Goal: Task Accomplishment & Management: Manage account settings

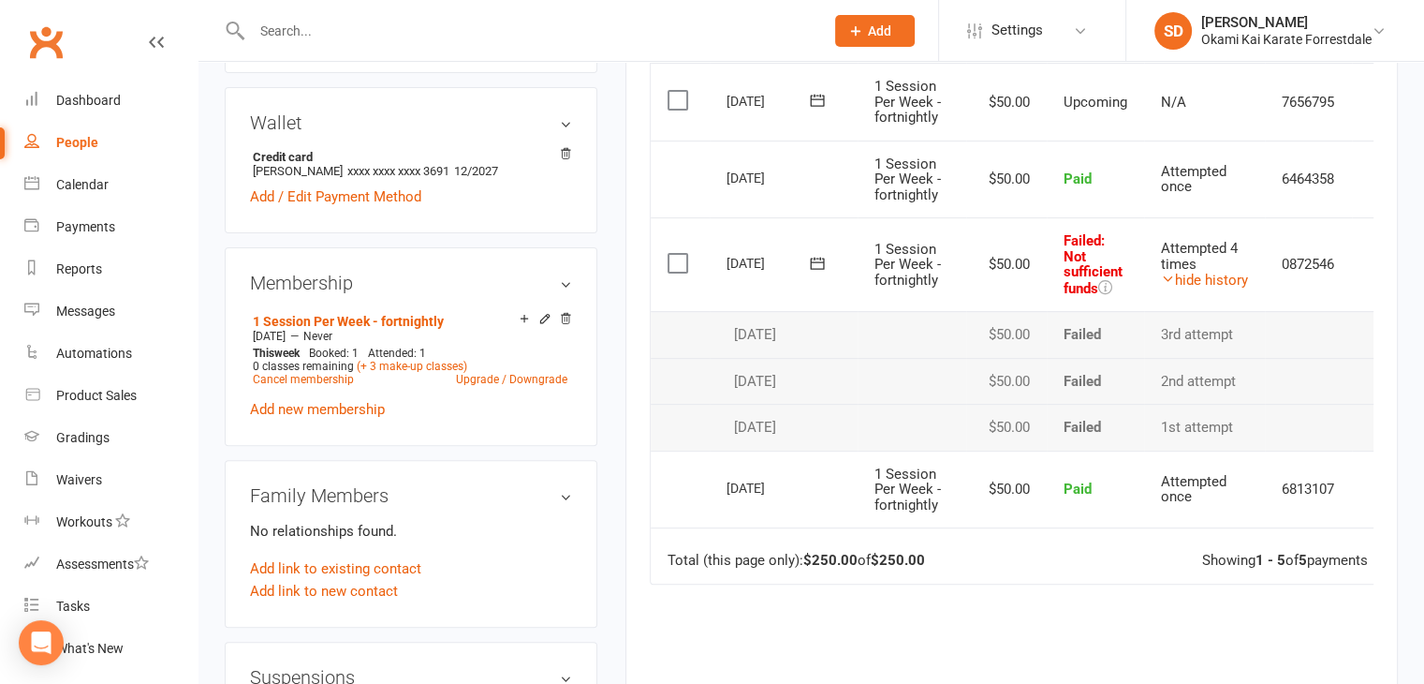
click at [818, 258] on icon at bounding box center [817, 263] width 19 height 19
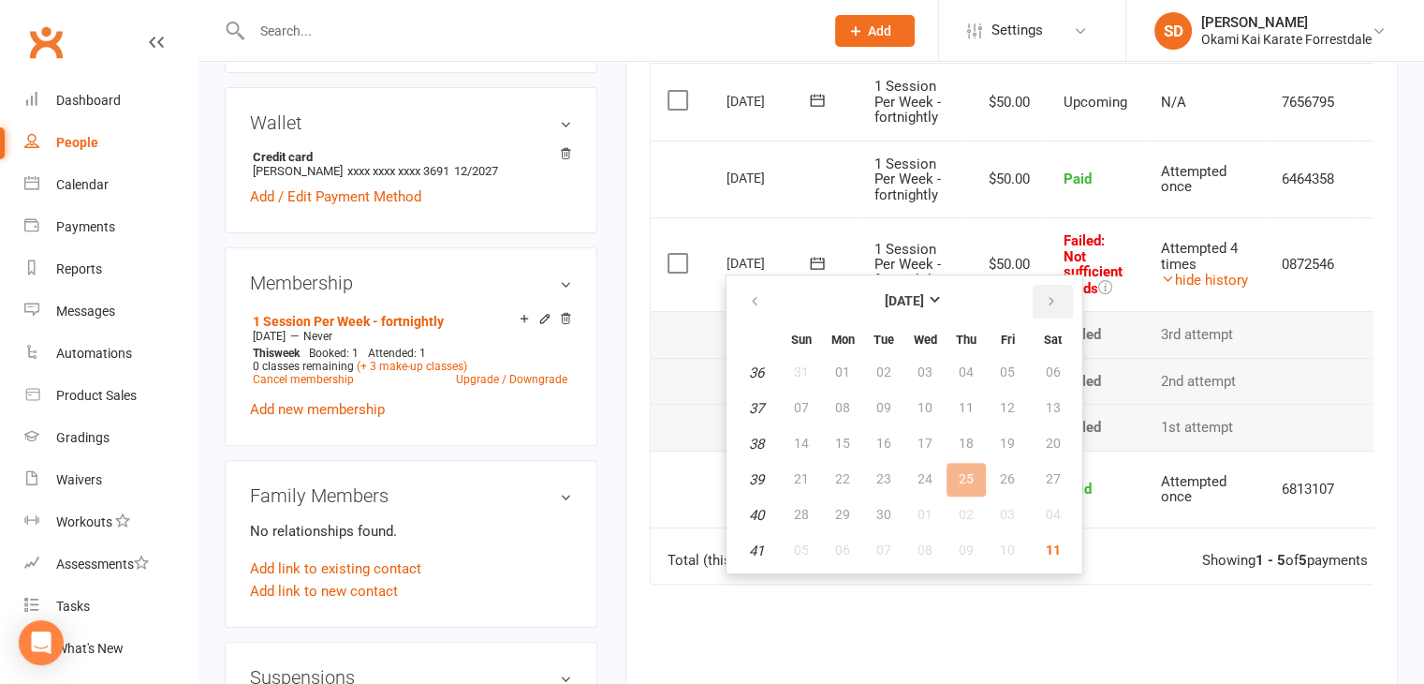
click at [1053, 303] on icon "button" at bounding box center [1051, 301] width 13 height 15
click at [805, 436] on span "12" at bounding box center [801, 442] width 15 height 15
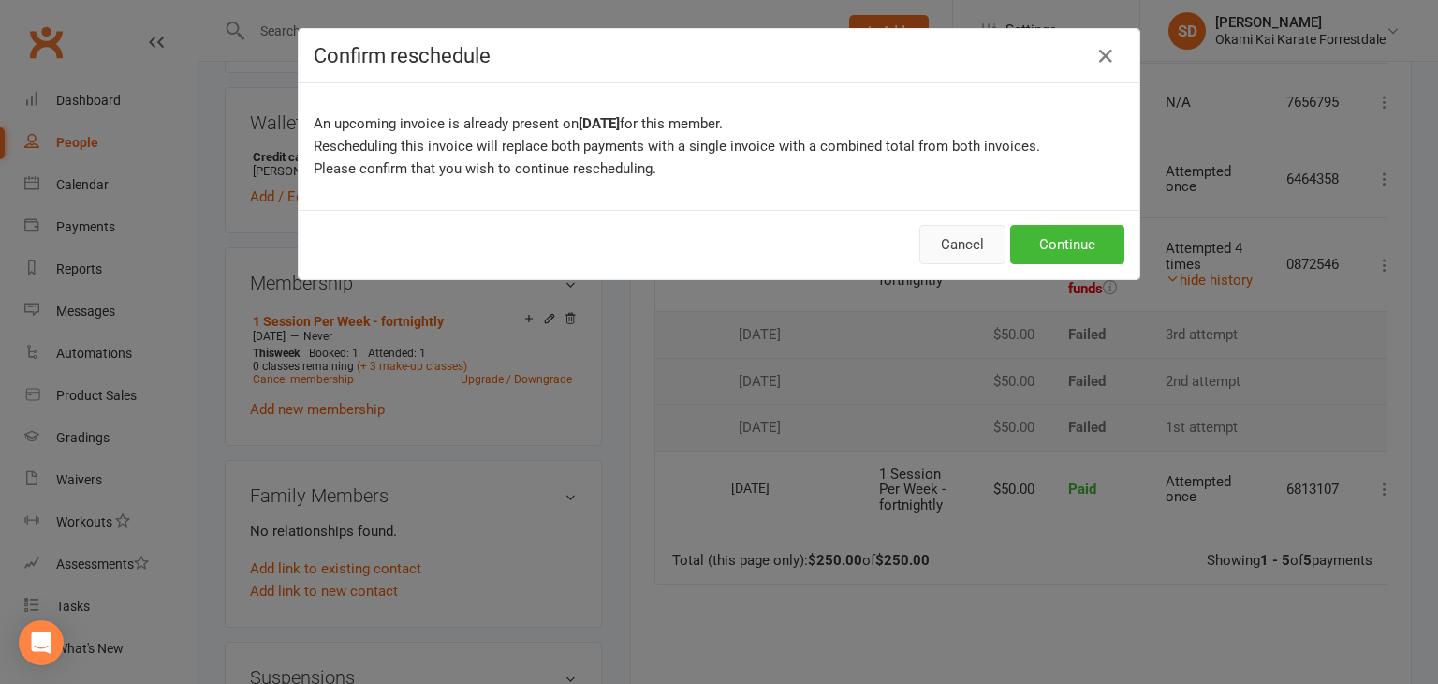
click at [968, 242] on button "Cancel" at bounding box center [963, 244] width 86 height 39
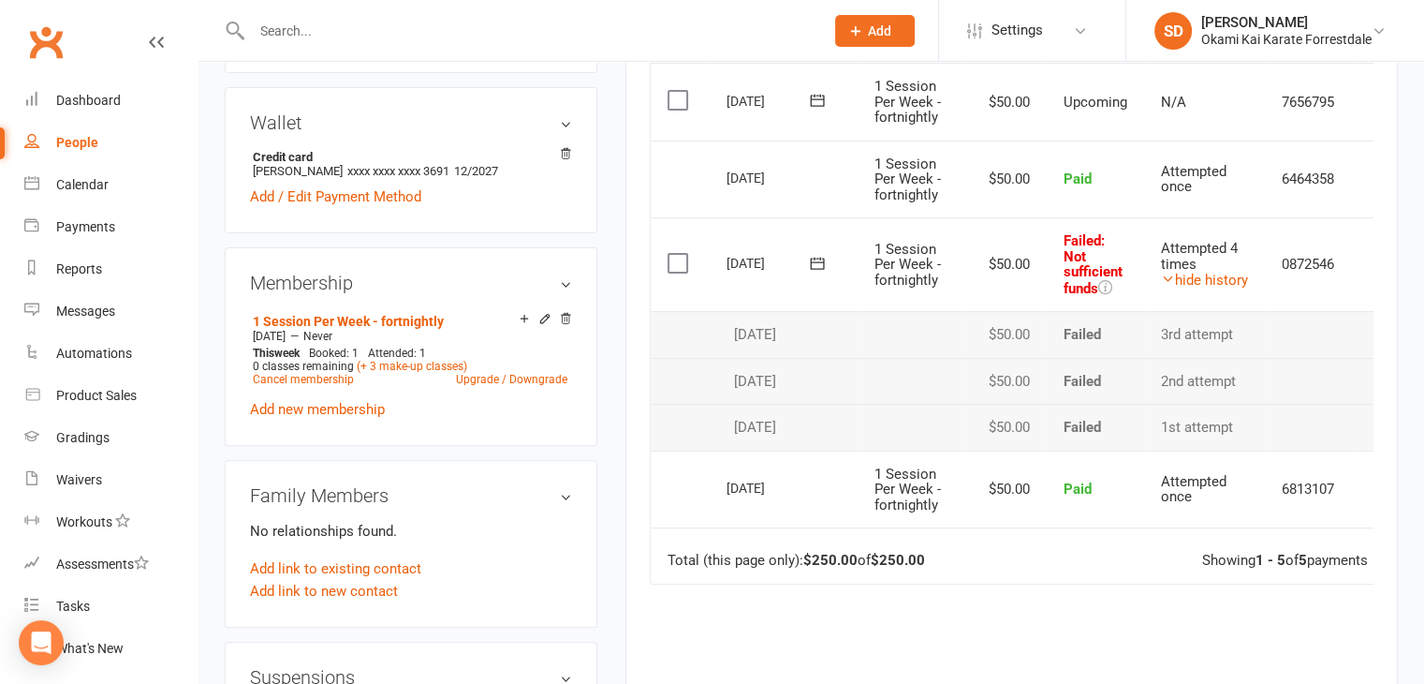
click at [823, 263] on icon at bounding box center [817, 263] width 14 height 12
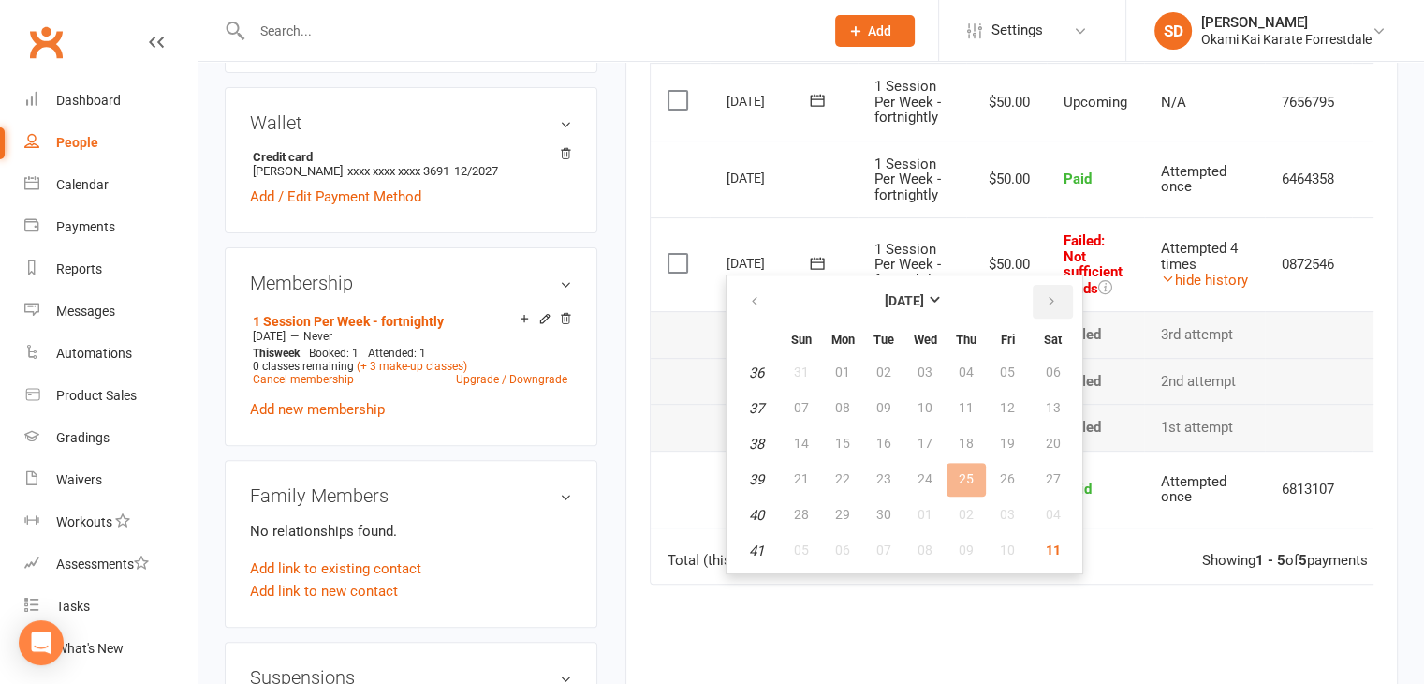
click at [1038, 299] on button "button" at bounding box center [1053, 302] width 40 height 34
click at [919, 436] on span "15" at bounding box center [925, 442] width 15 height 15
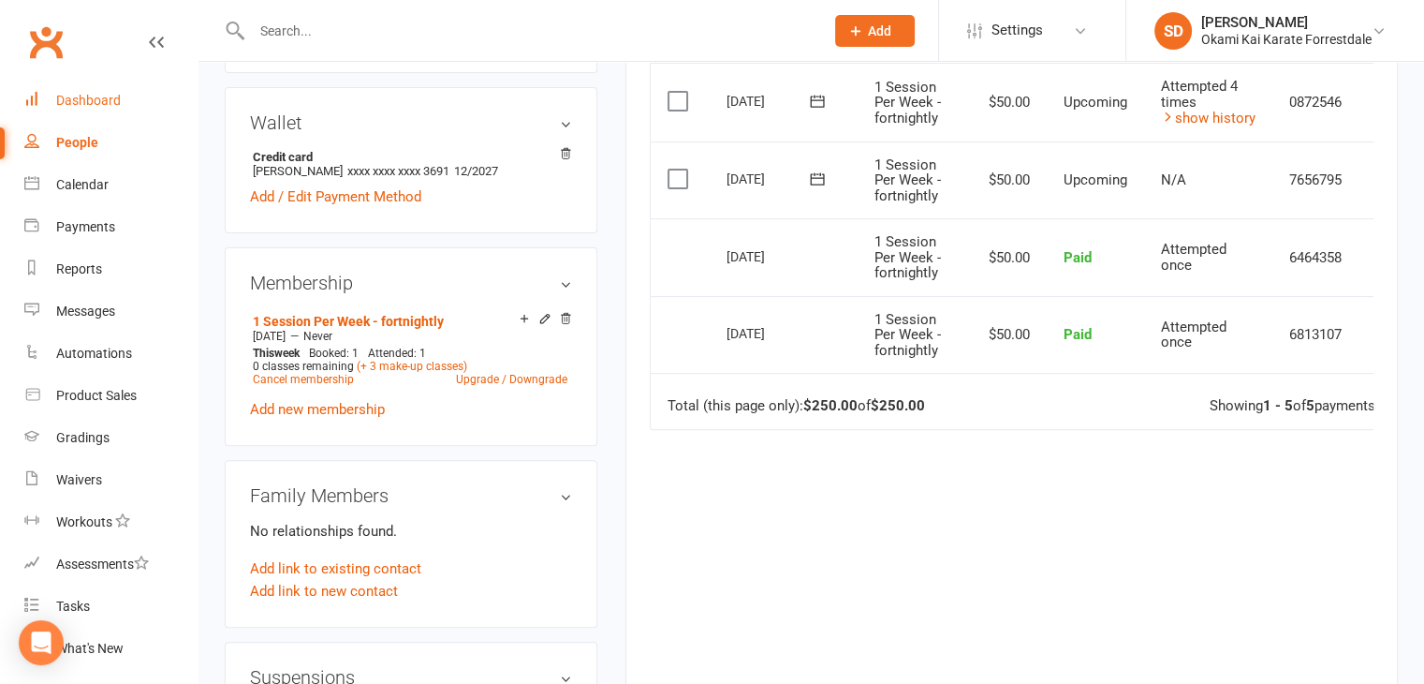
click at [115, 105] on div "Dashboard" at bounding box center [88, 100] width 65 height 15
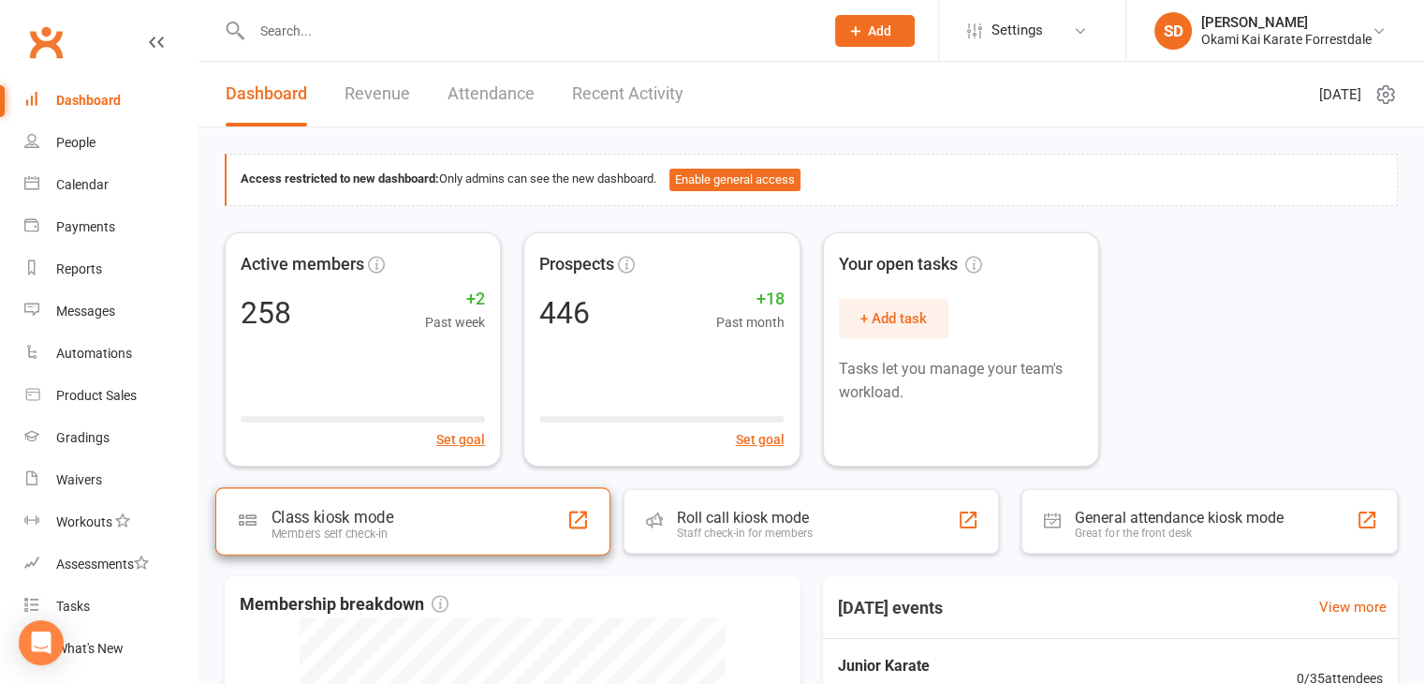
click at [464, 532] on div "Class kiosk mode Members self check-in" at bounding box center [412, 520] width 395 height 67
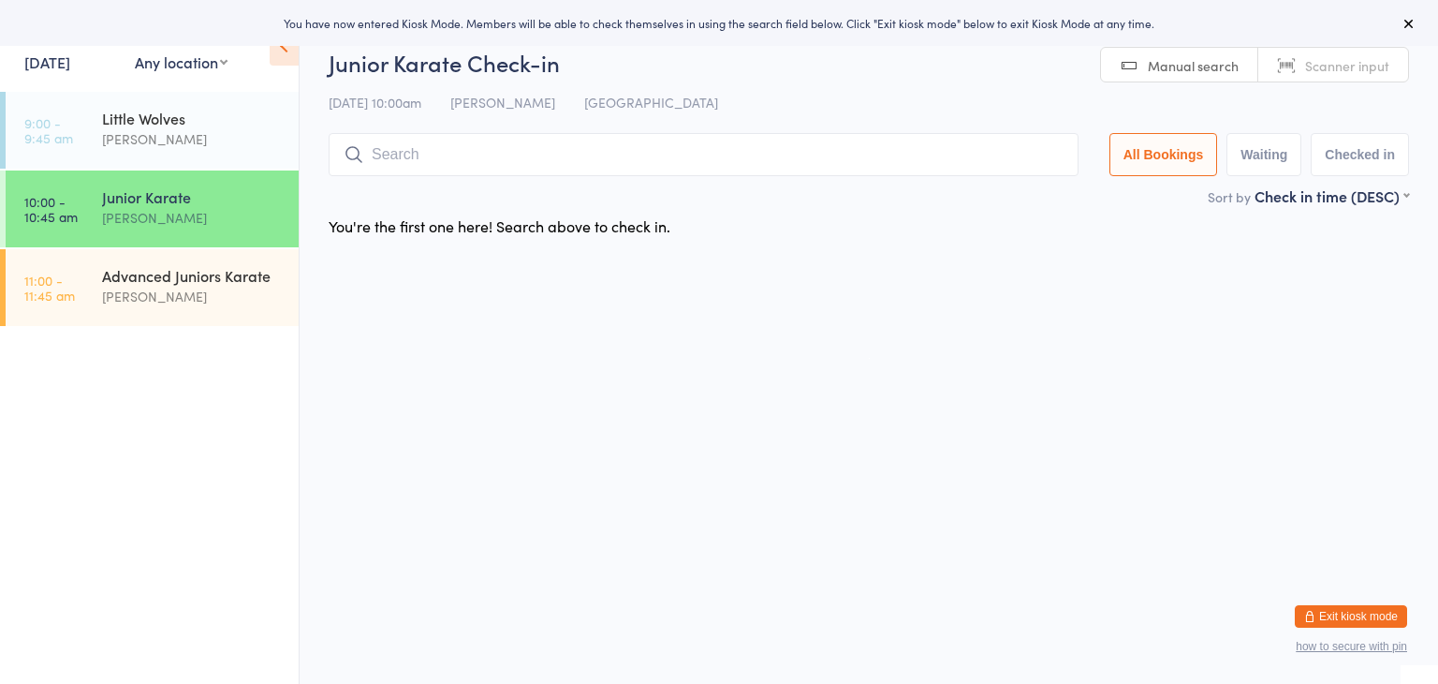
click at [599, 161] on input "search" at bounding box center [704, 154] width 750 height 43
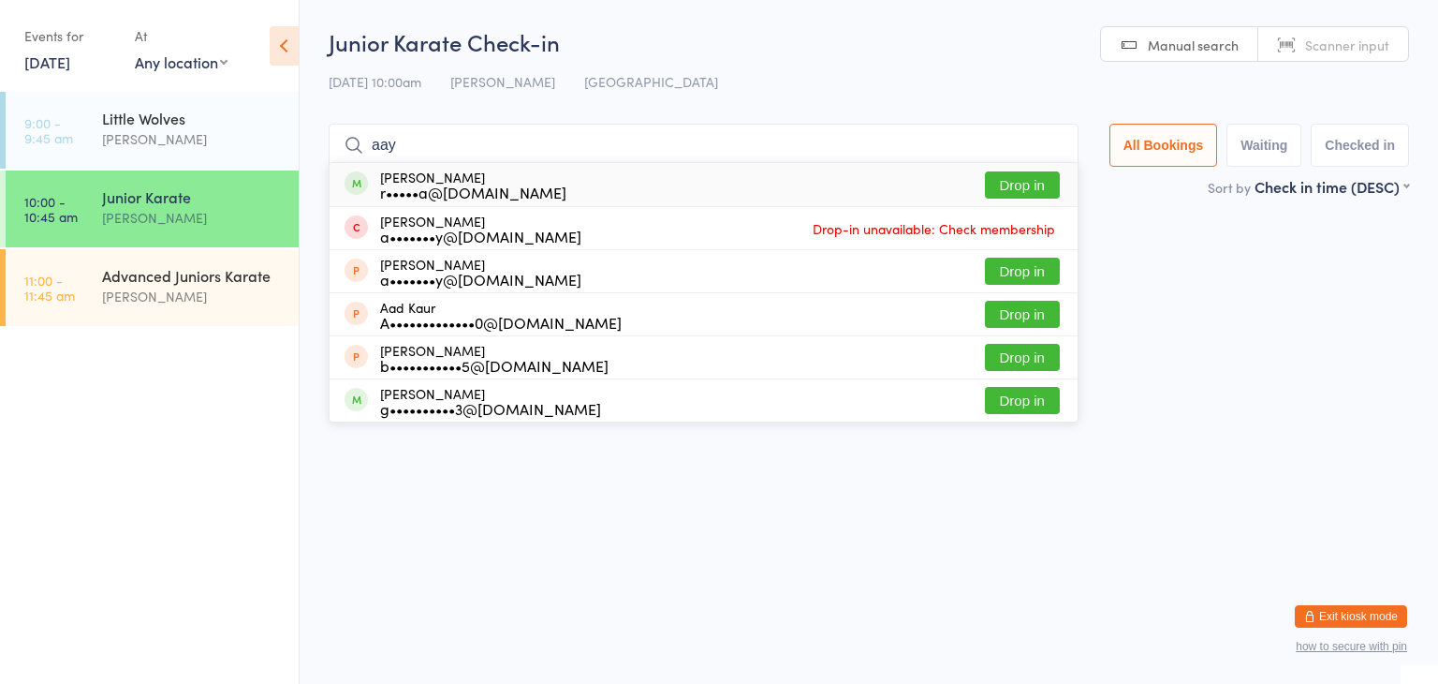
type input "aay"
click at [1043, 179] on button "Drop in" at bounding box center [1022, 184] width 75 height 27
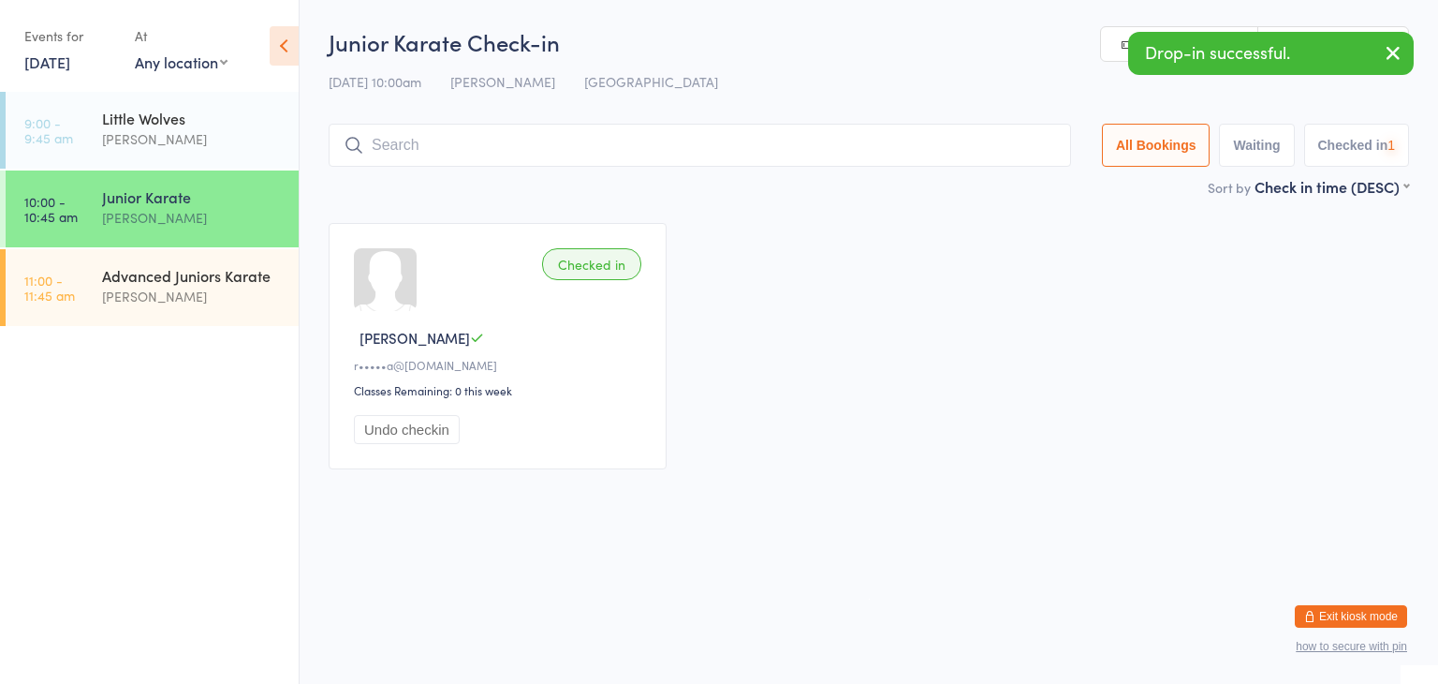
click at [1017, 141] on input "search" at bounding box center [700, 145] width 743 height 43
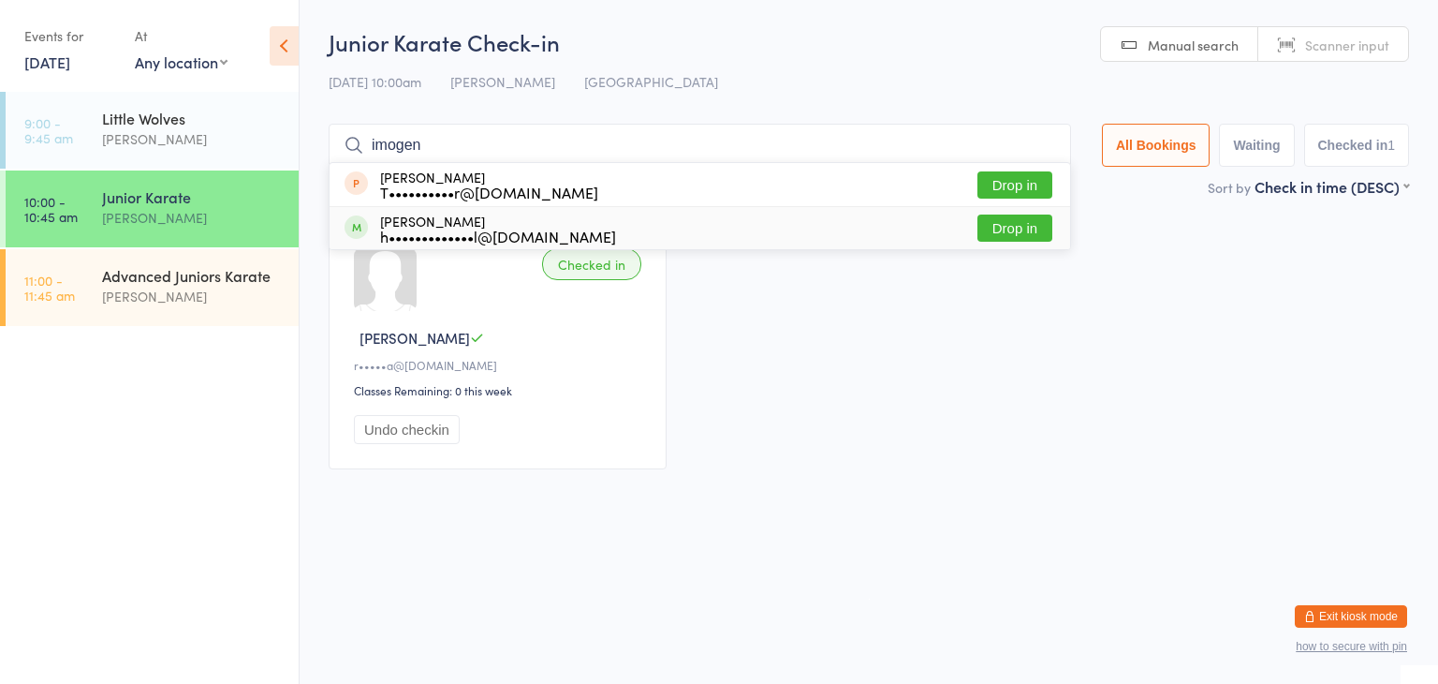
type input "imogen"
click at [1015, 225] on button "Drop in" at bounding box center [1015, 227] width 75 height 27
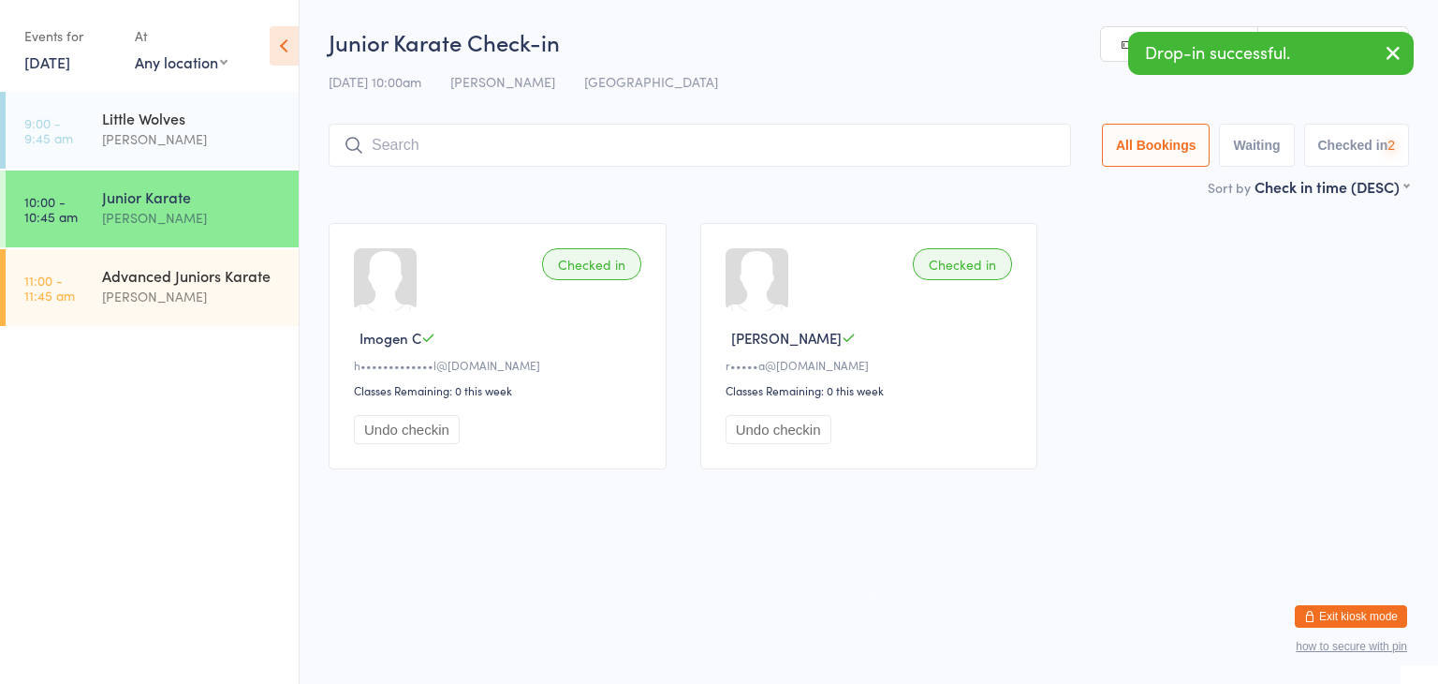
click at [972, 140] on input "search" at bounding box center [700, 145] width 743 height 43
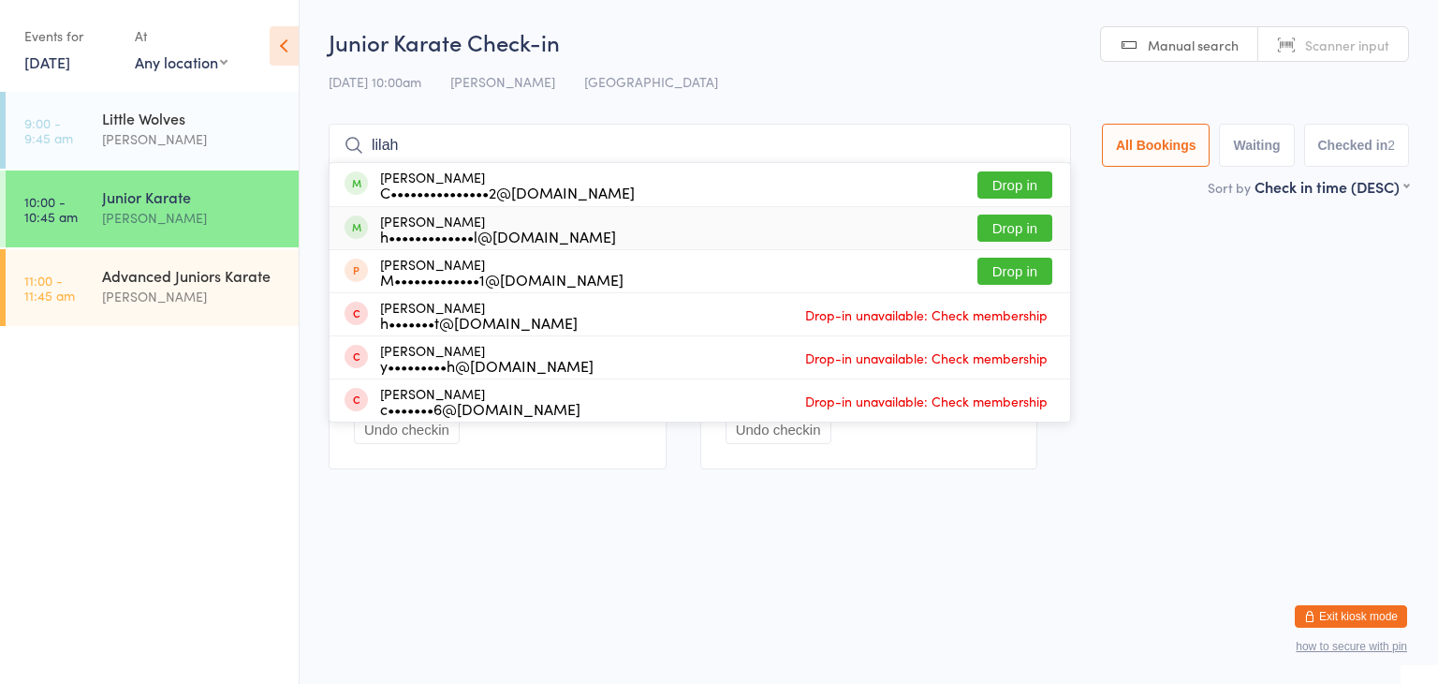
type input "lilah"
click at [1010, 225] on button "Drop in" at bounding box center [1015, 227] width 75 height 27
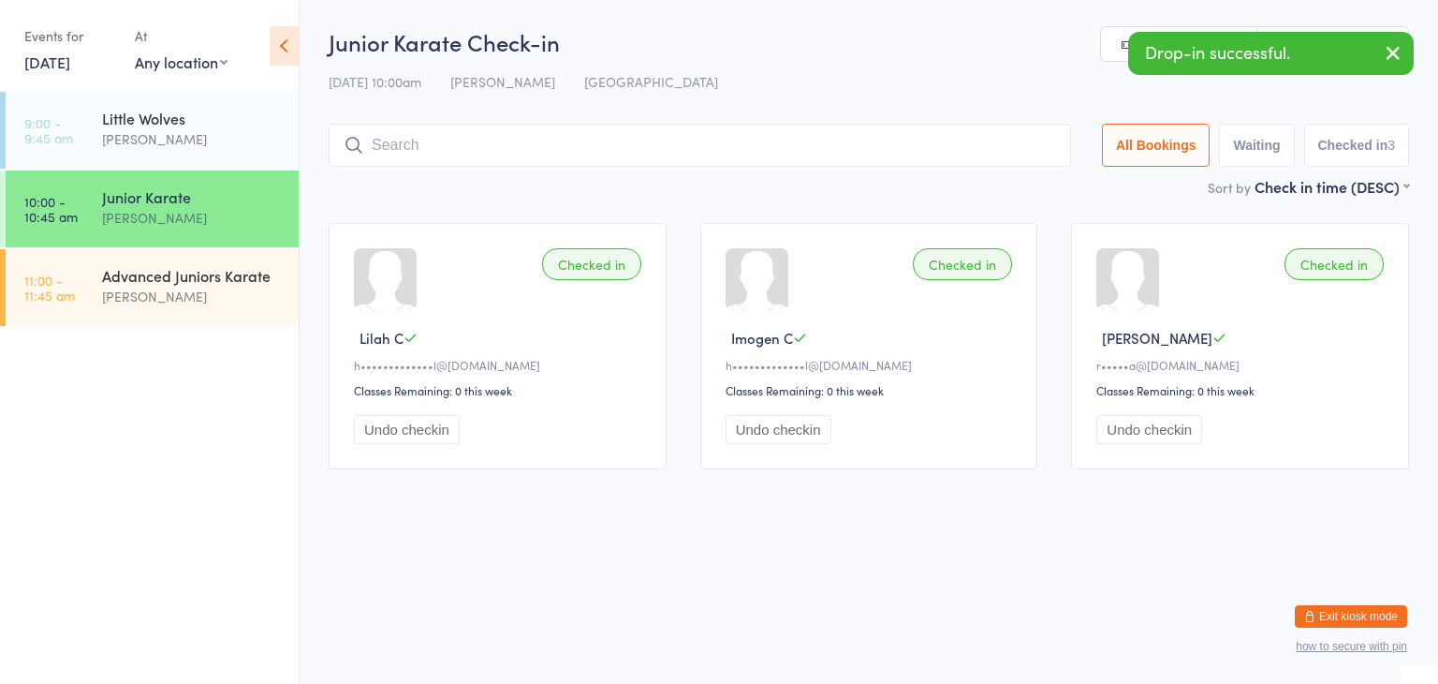
click at [990, 141] on input "search" at bounding box center [700, 145] width 743 height 43
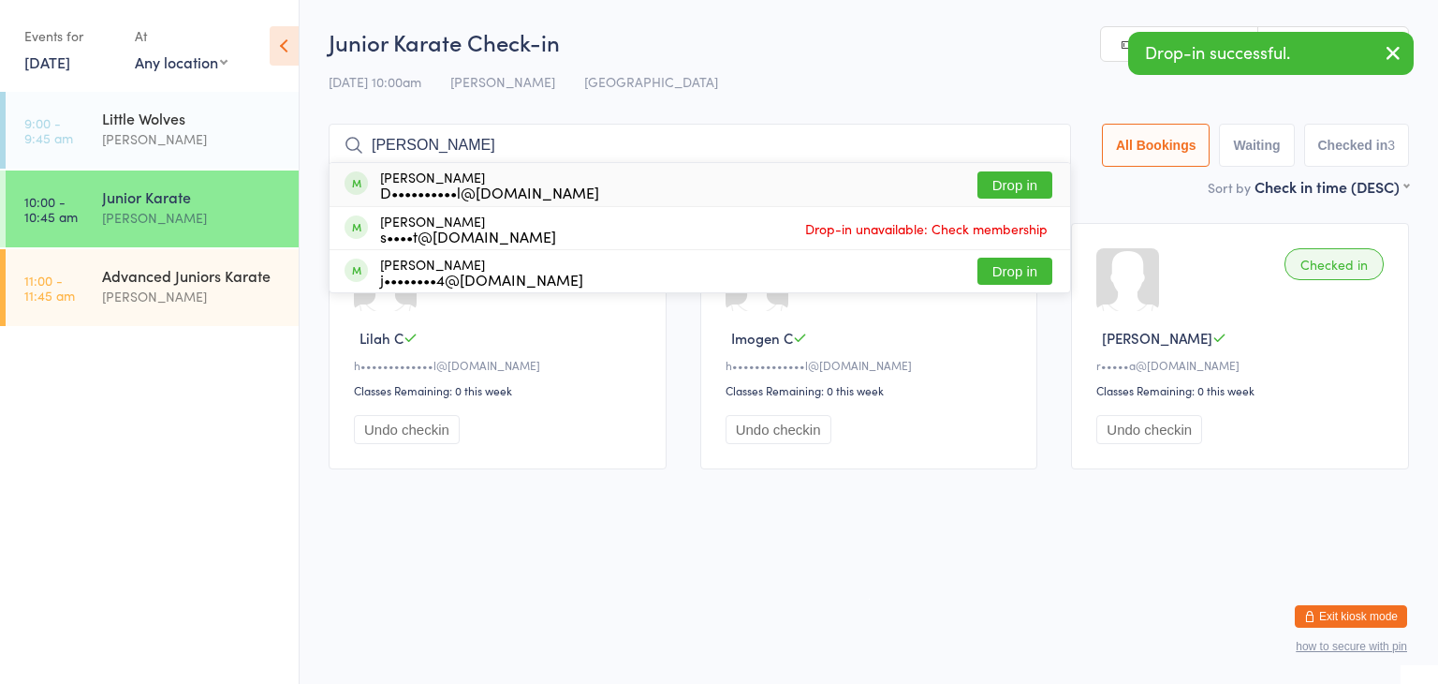
type input "[PERSON_NAME]"
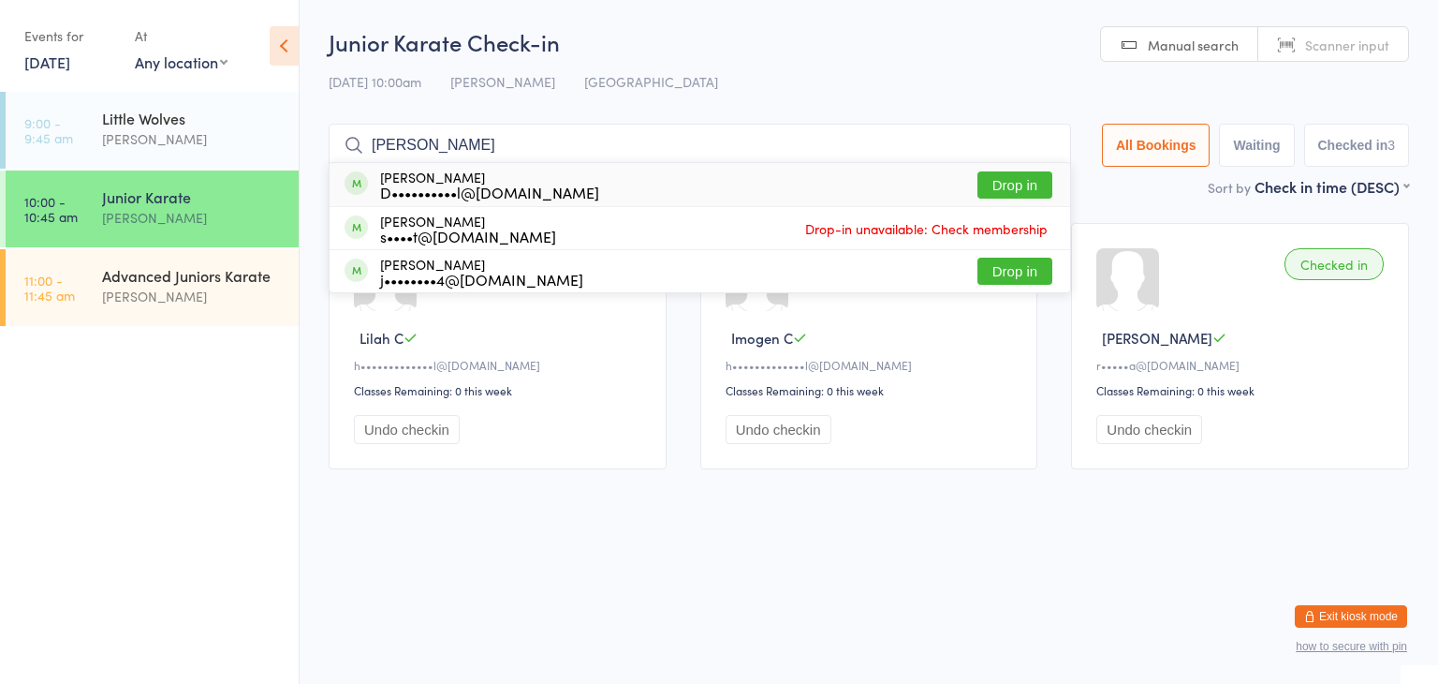
click at [1025, 188] on button "Drop in" at bounding box center [1015, 184] width 75 height 27
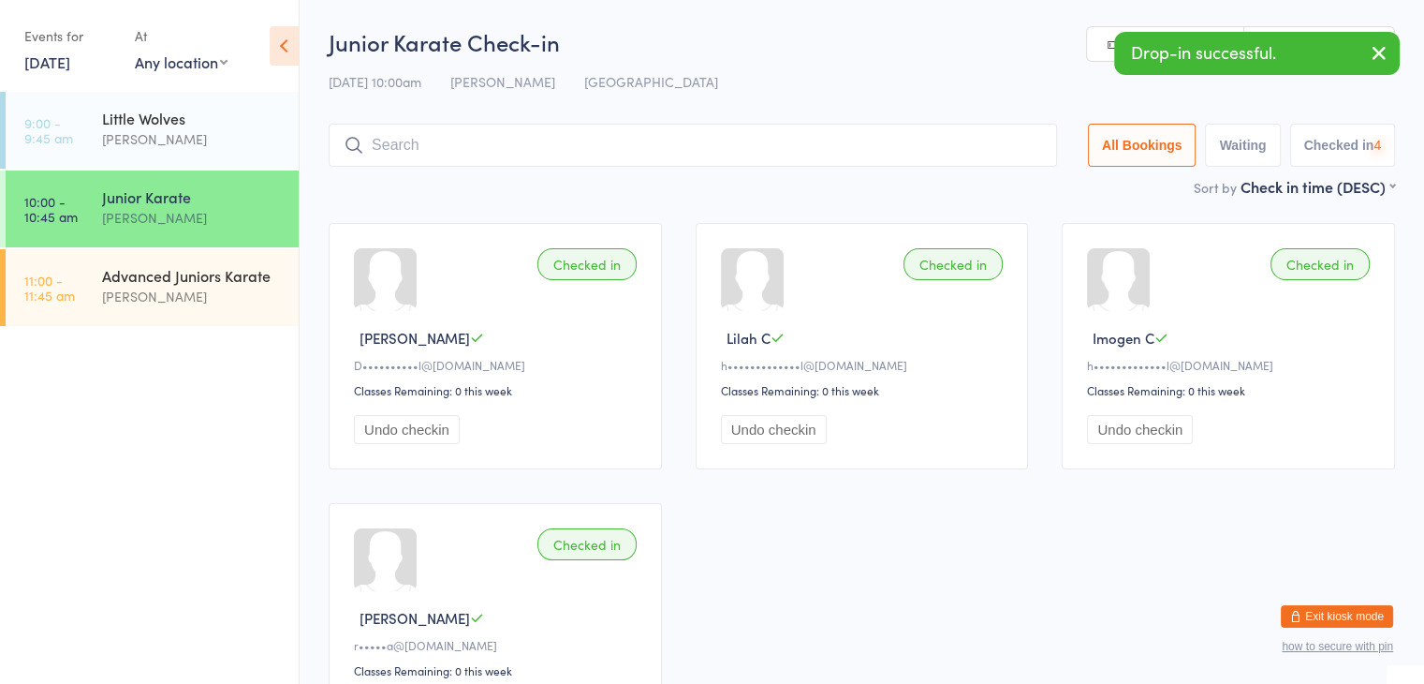
click at [1004, 146] on input "search" at bounding box center [693, 145] width 729 height 43
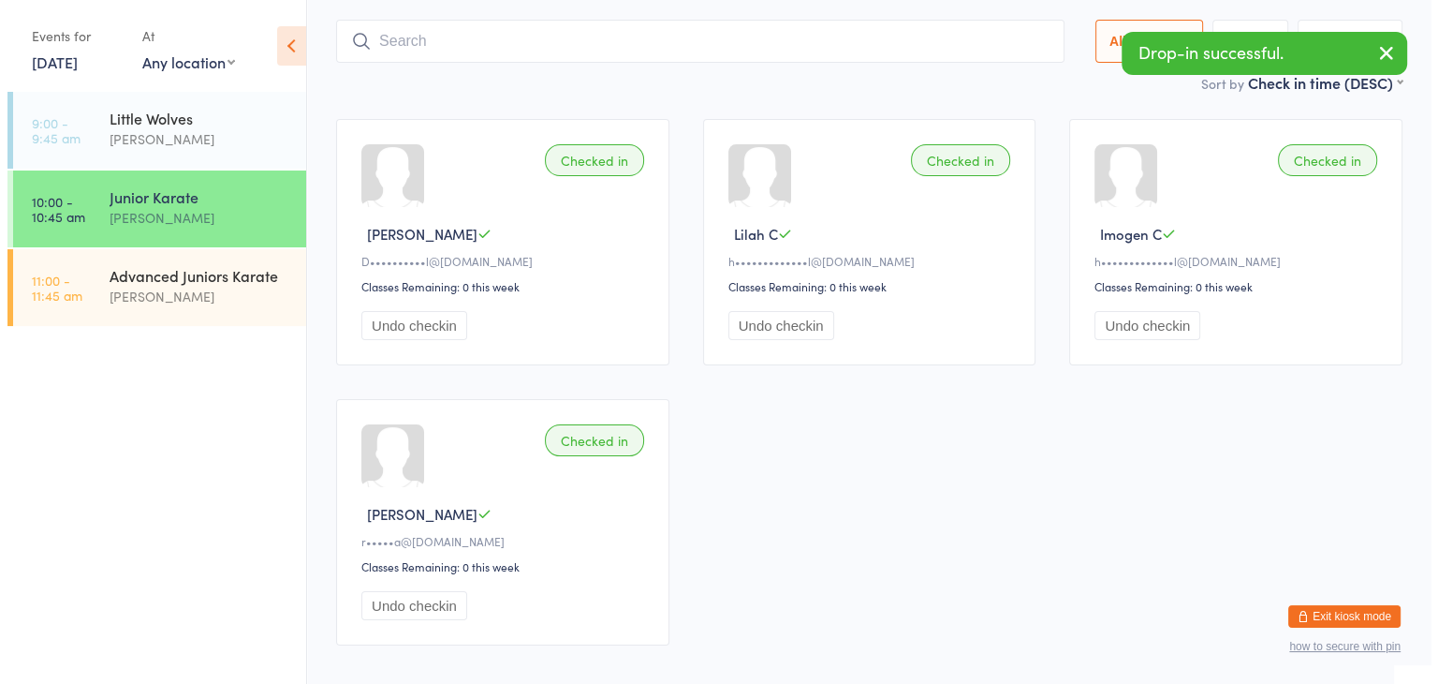
scroll to position [124, 0]
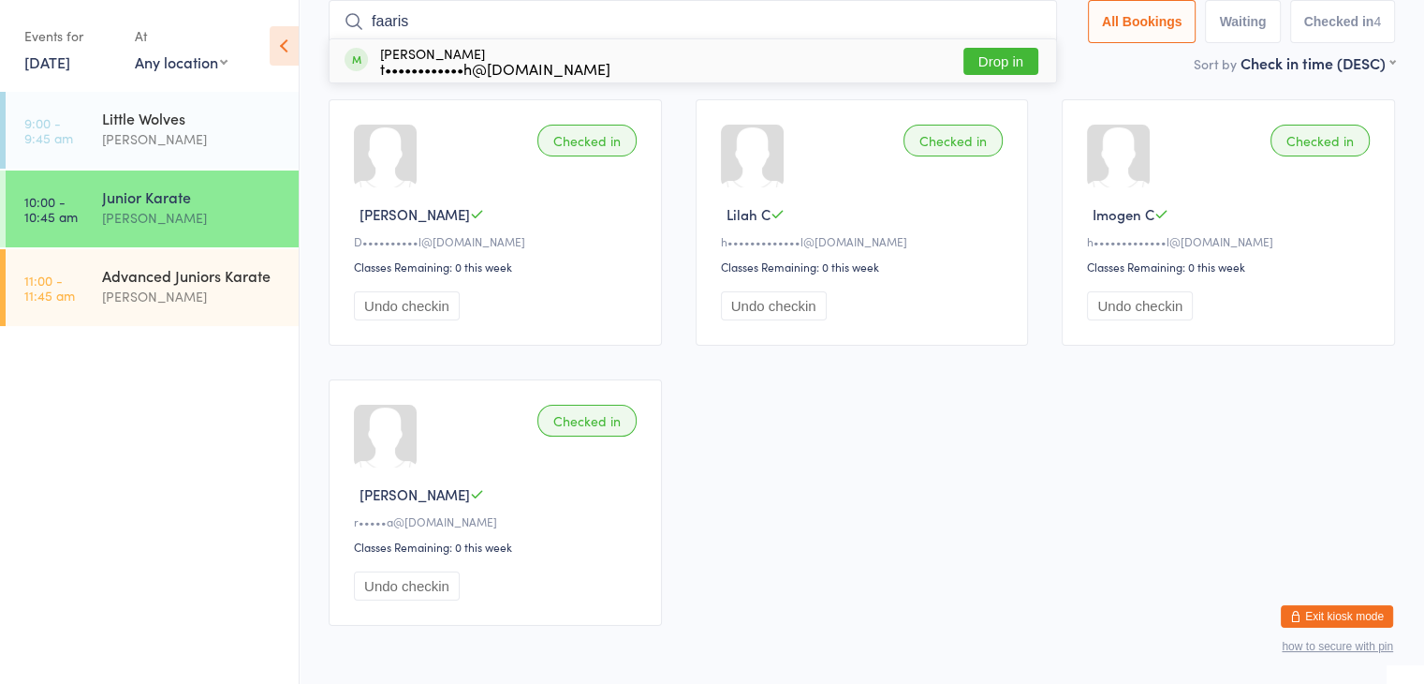
type input "faaris"
click at [994, 57] on button "Drop in" at bounding box center [1001, 61] width 75 height 27
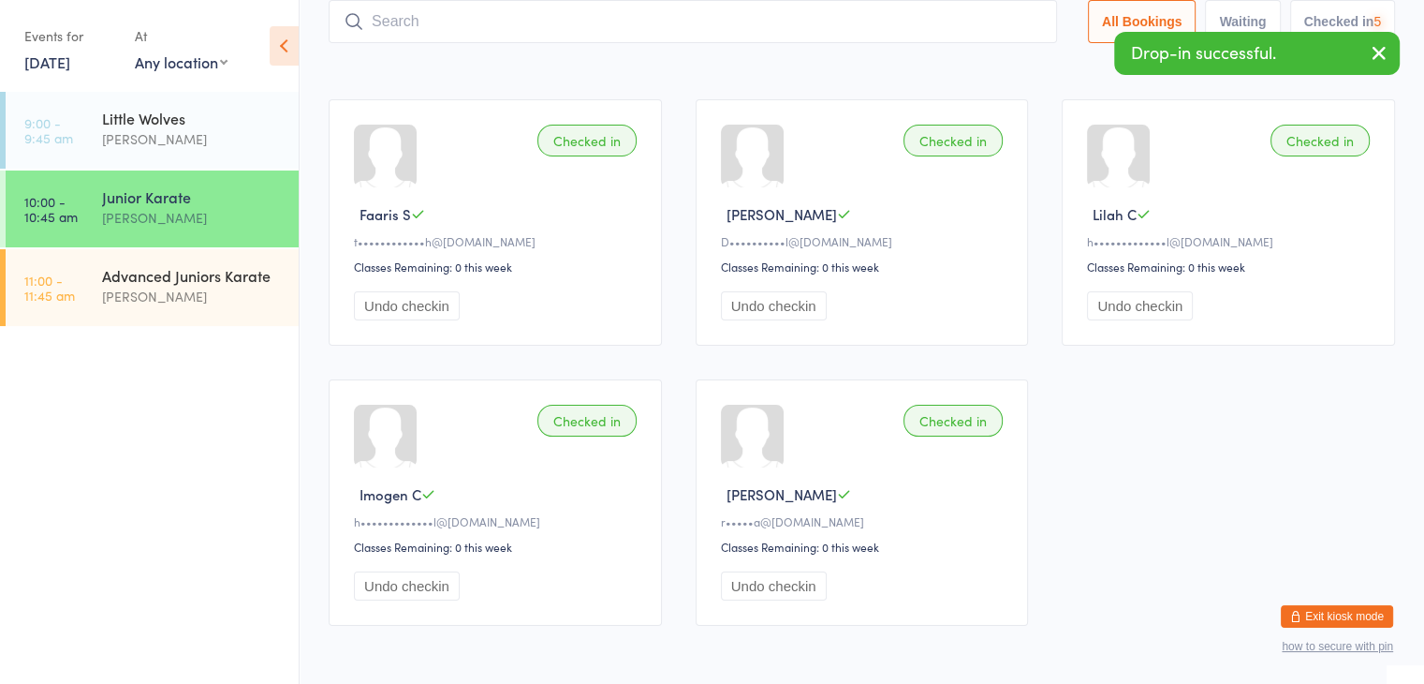
click at [963, 16] on input "search" at bounding box center [693, 21] width 729 height 43
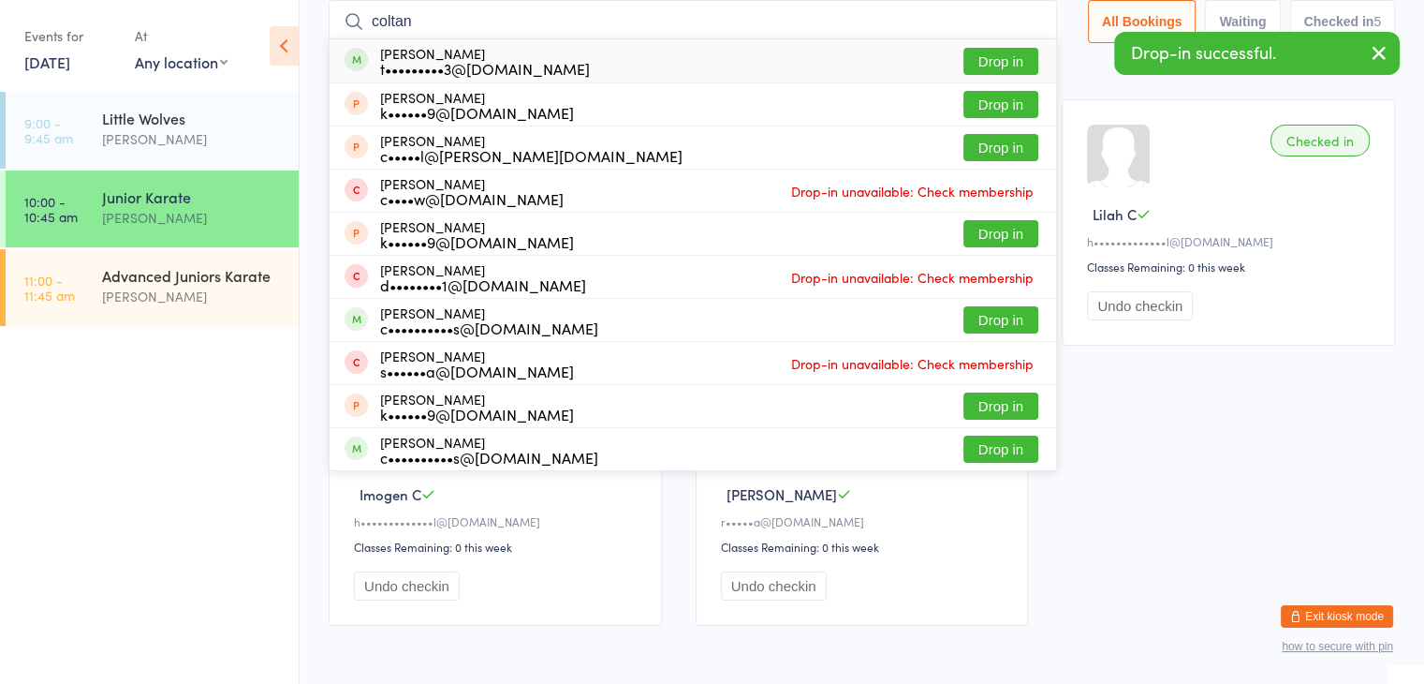
type input "coltan"
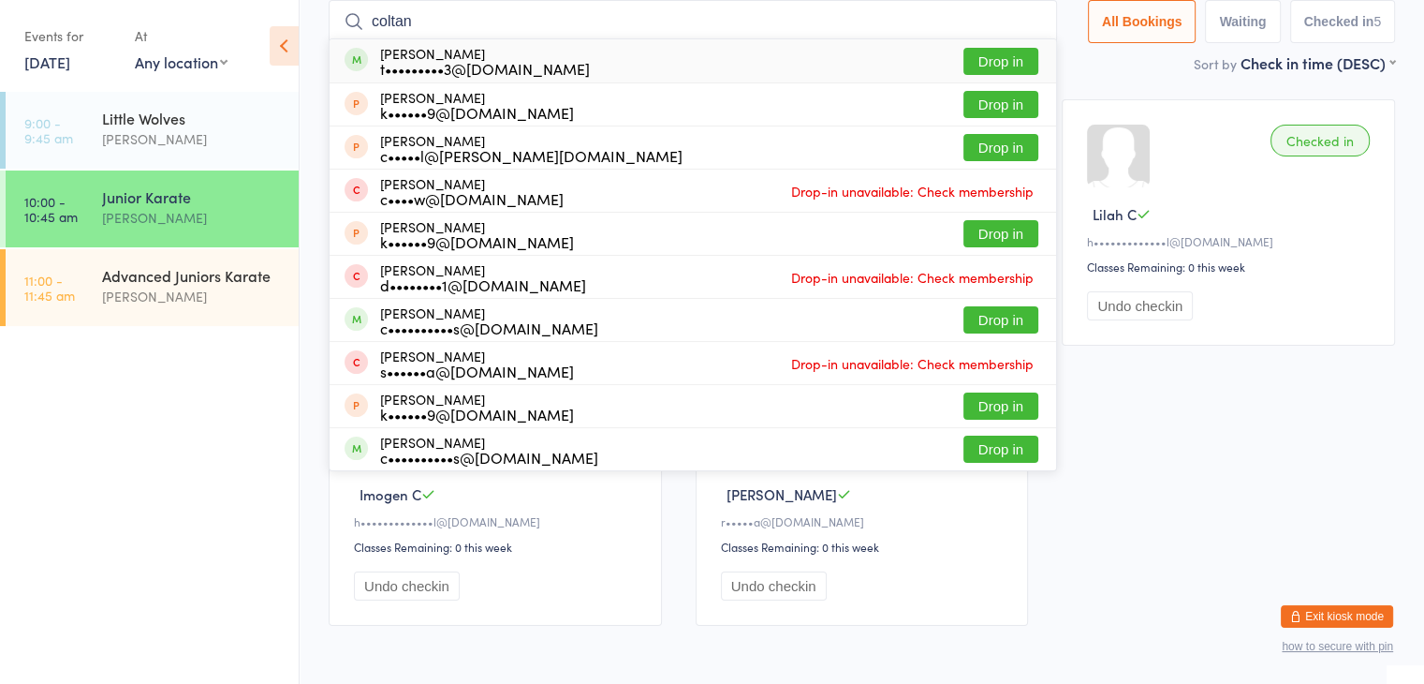
click at [1008, 59] on button "Drop in" at bounding box center [1001, 61] width 75 height 27
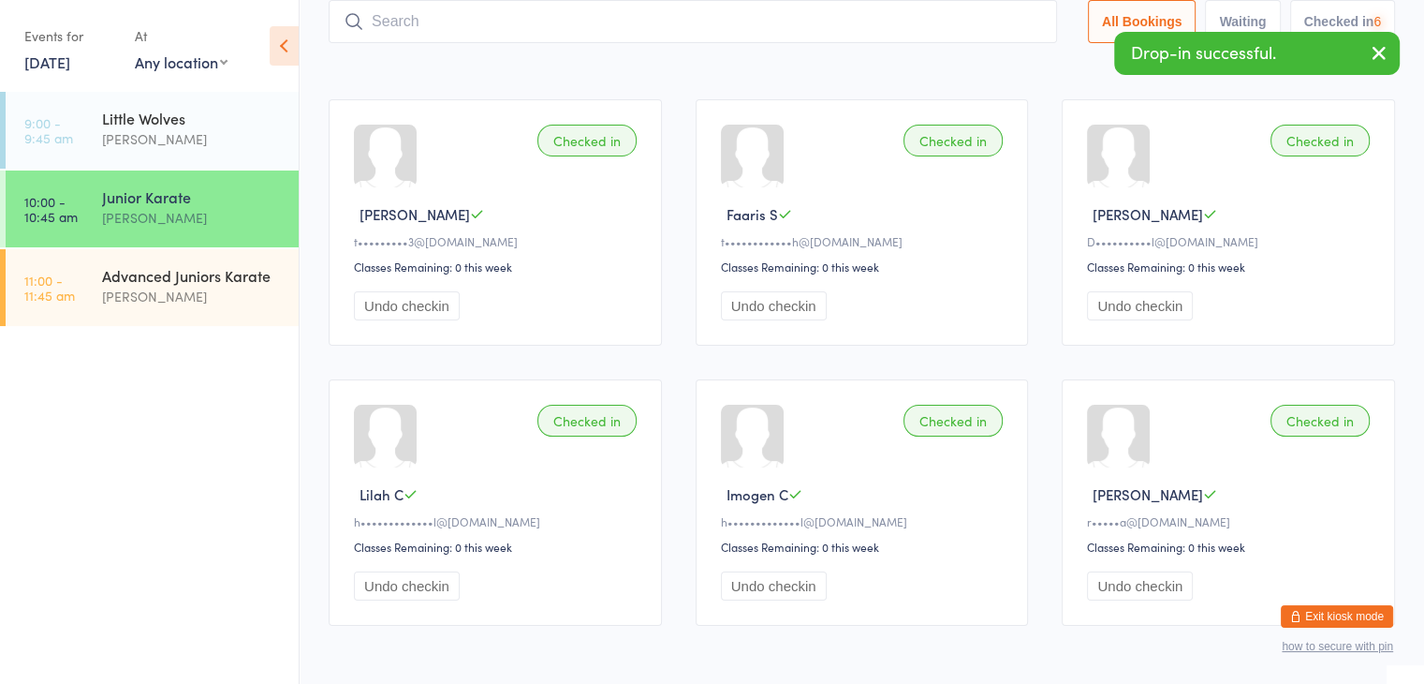
click at [995, 18] on input "search" at bounding box center [693, 21] width 729 height 43
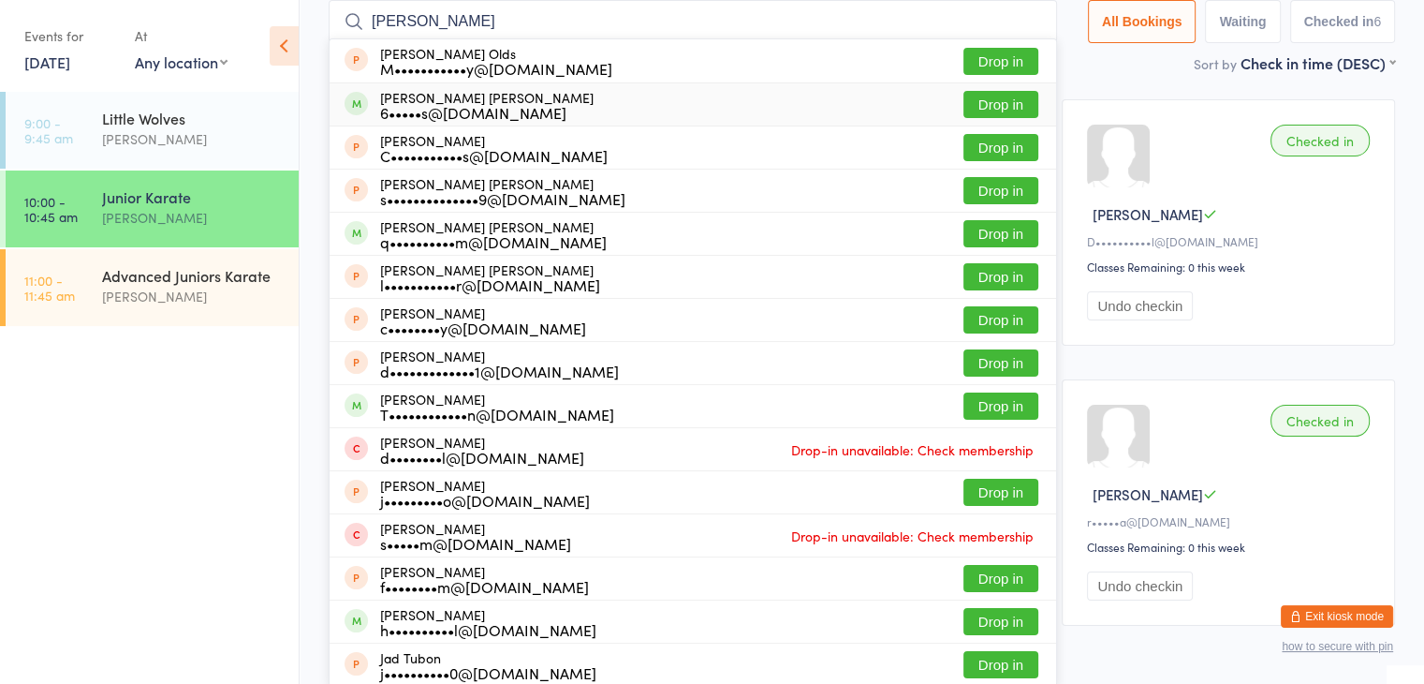
type input "[PERSON_NAME]"
click at [1003, 106] on button "Drop in" at bounding box center [1001, 104] width 75 height 27
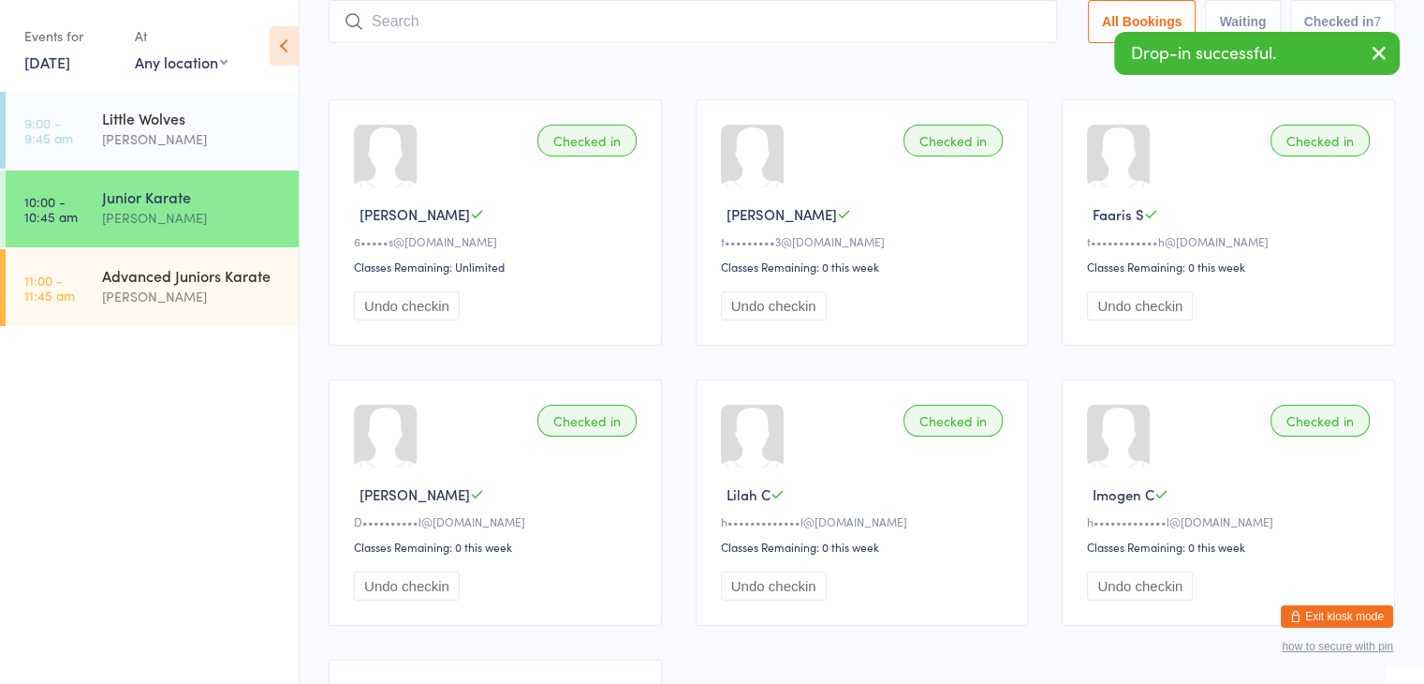
click at [954, 24] on input "search" at bounding box center [693, 21] width 729 height 43
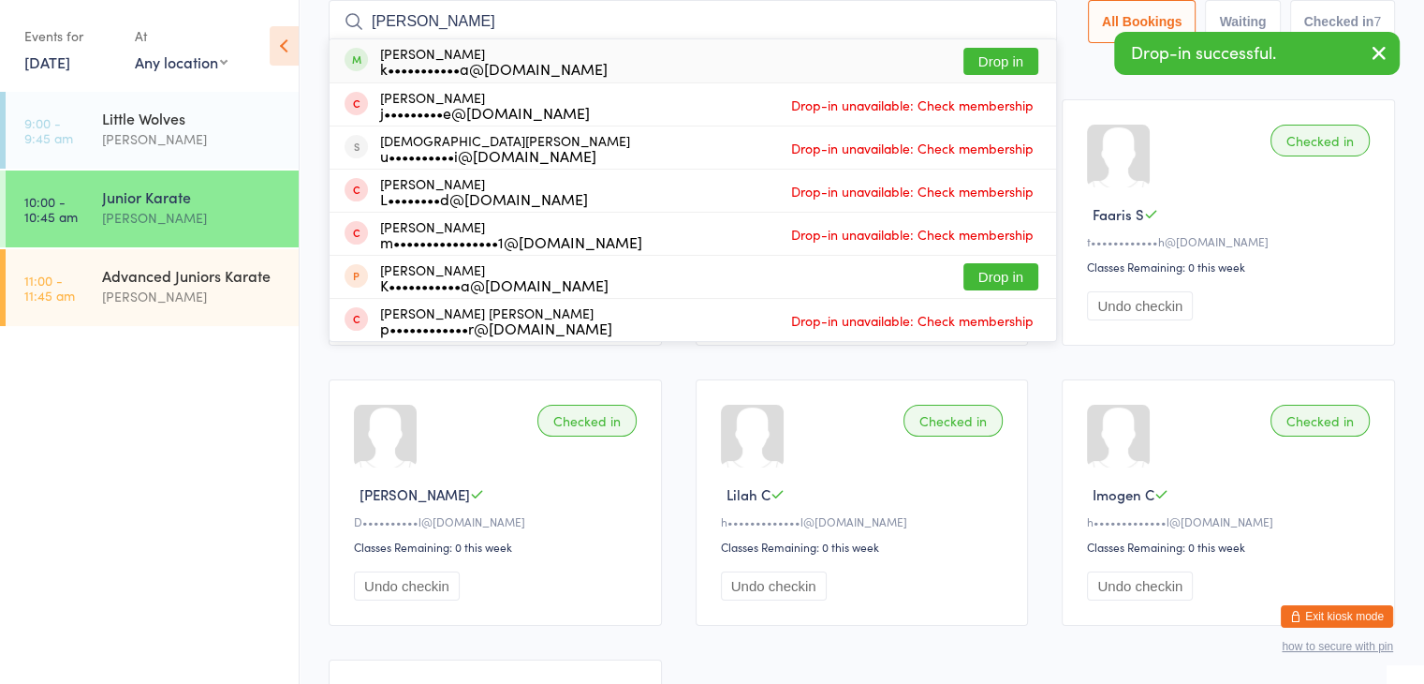
type input "[PERSON_NAME]"
click at [996, 55] on button "Drop in" at bounding box center [1001, 61] width 75 height 27
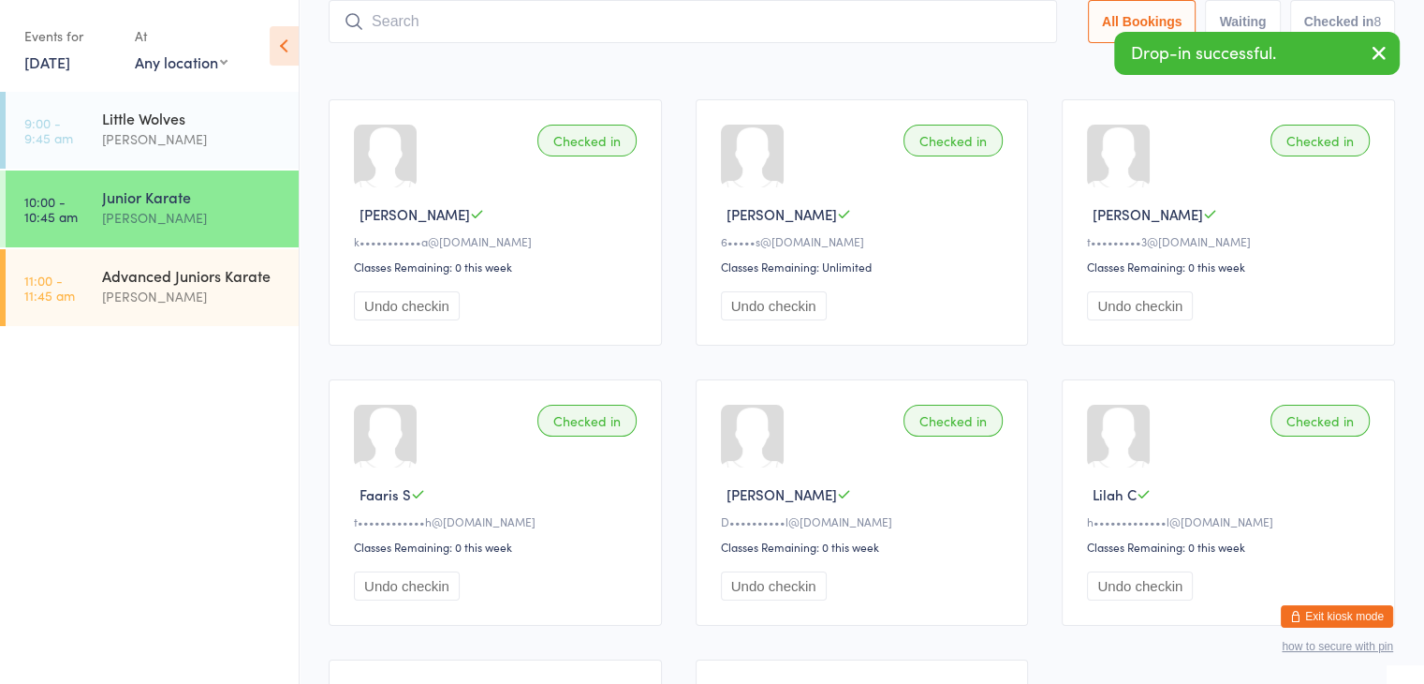
click at [980, 20] on input "search" at bounding box center [693, 21] width 729 height 43
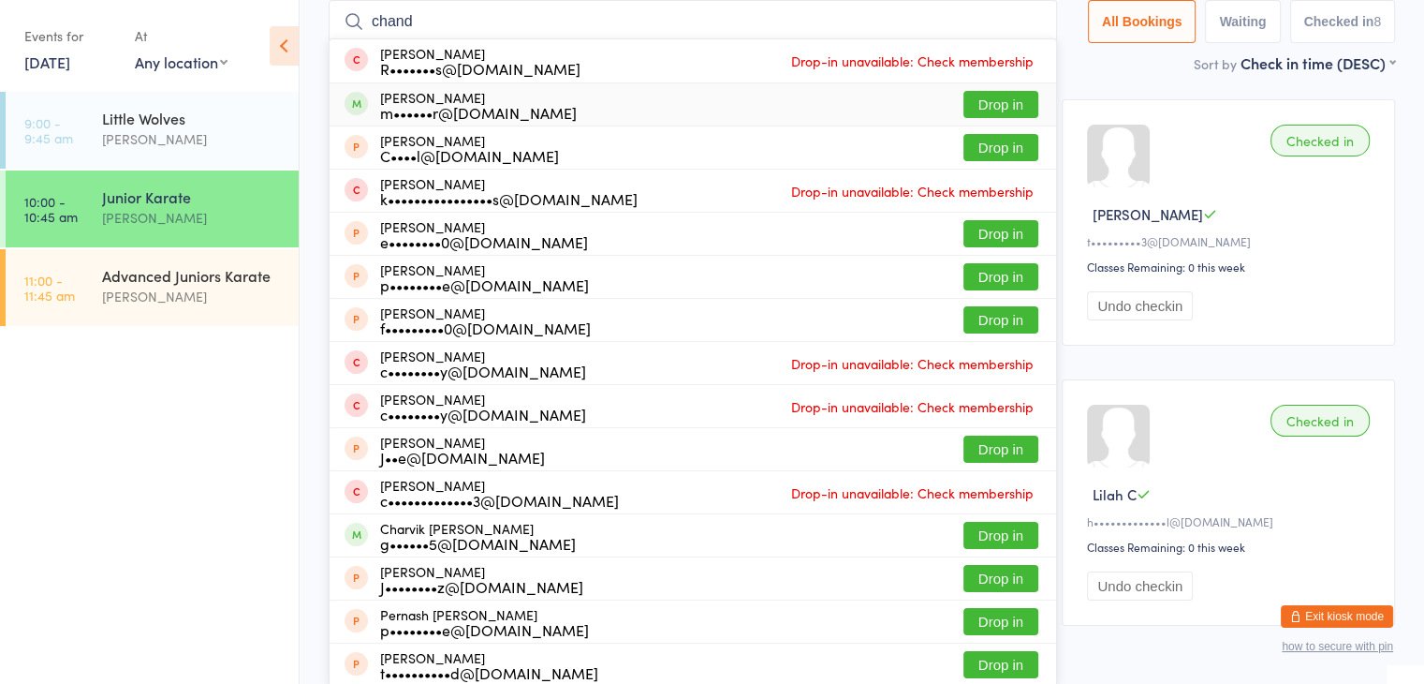
type input "chand"
click at [1000, 111] on button "Drop in" at bounding box center [1001, 104] width 75 height 27
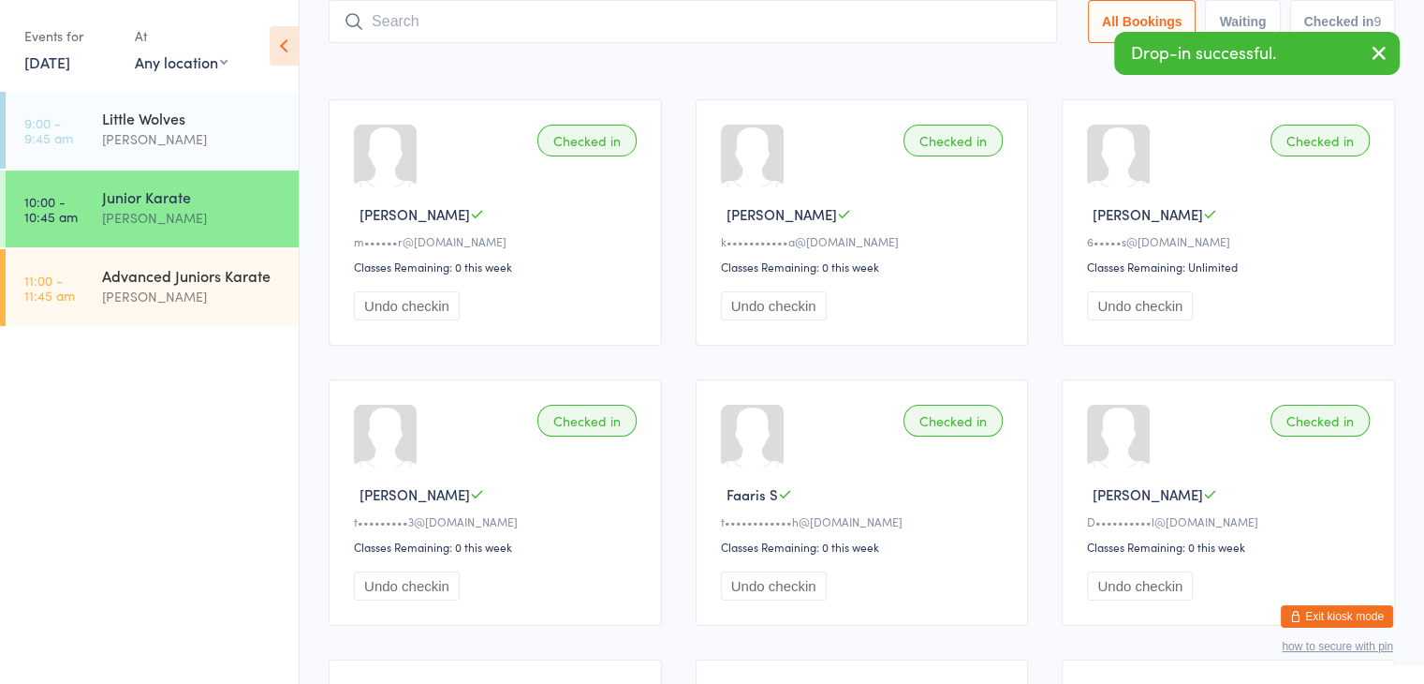
click at [973, 23] on input "search" at bounding box center [693, 21] width 729 height 43
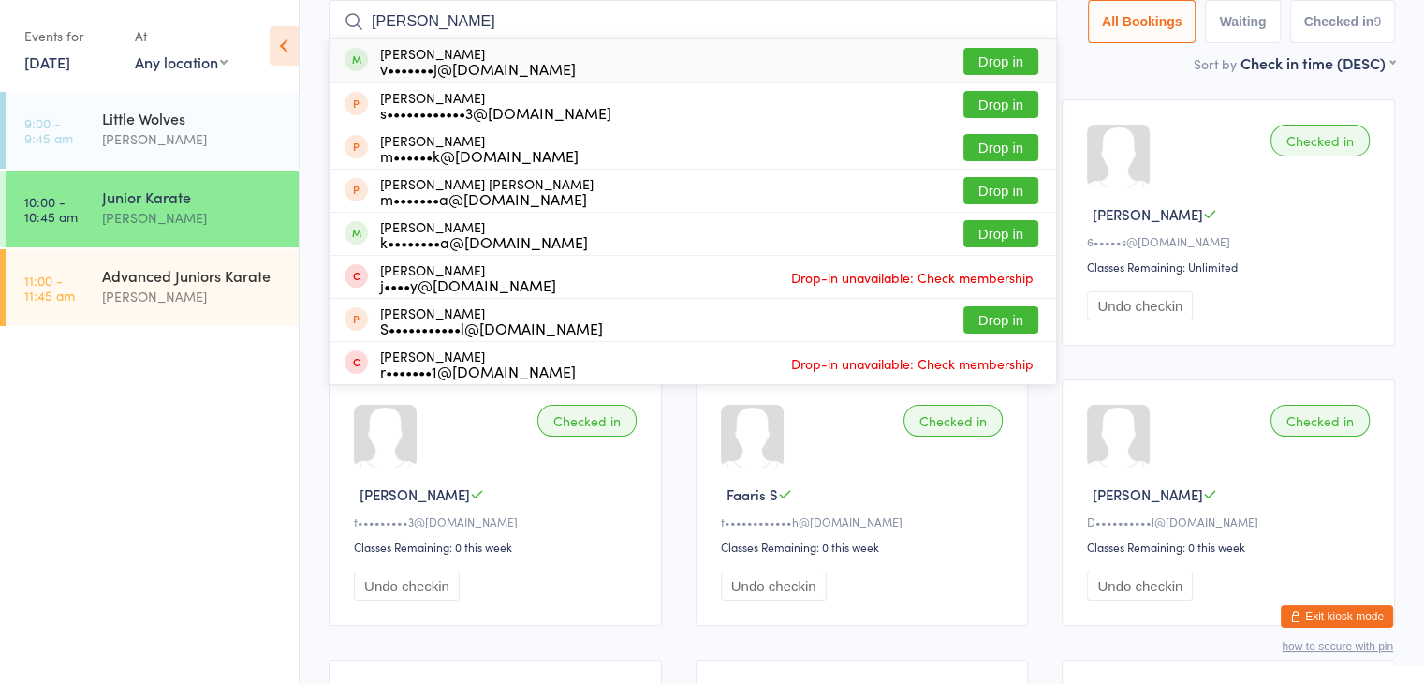
type input "[PERSON_NAME]"
click at [989, 58] on button "Drop in" at bounding box center [1001, 61] width 75 height 27
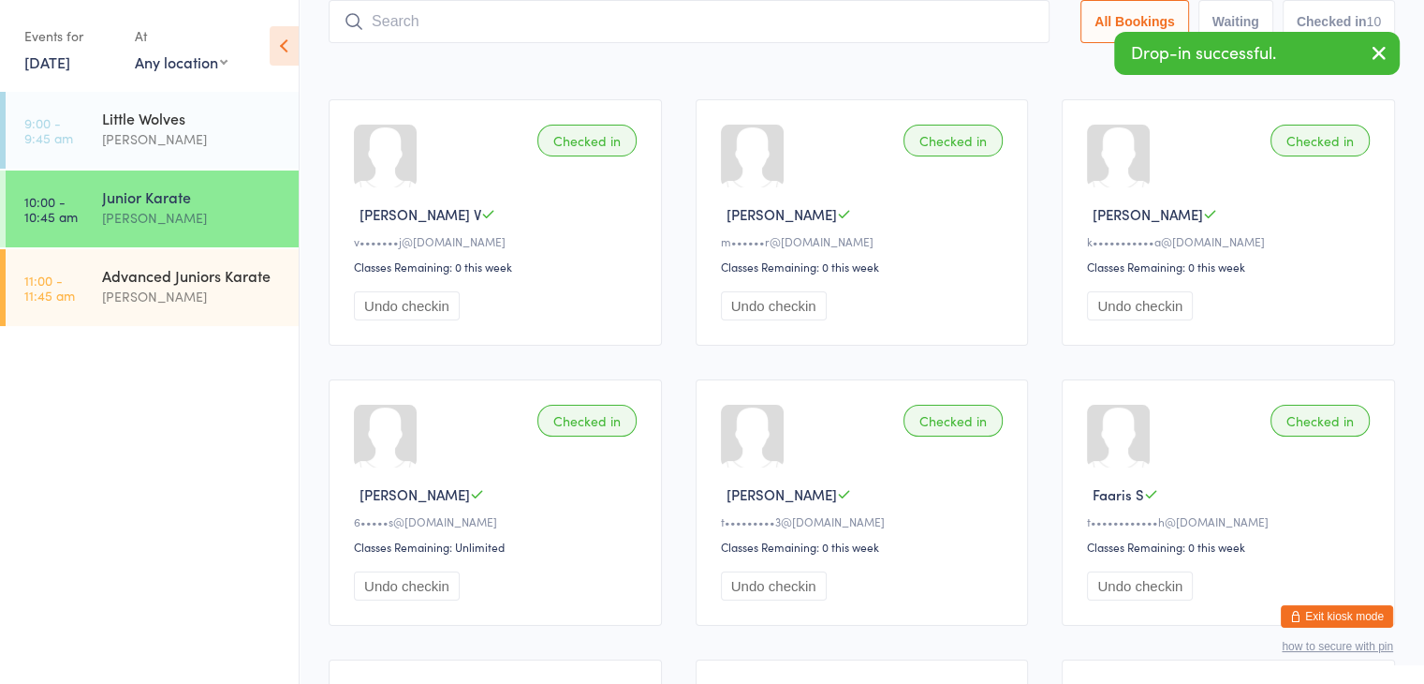
click at [978, 20] on input "search" at bounding box center [689, 21] width 721 height 43
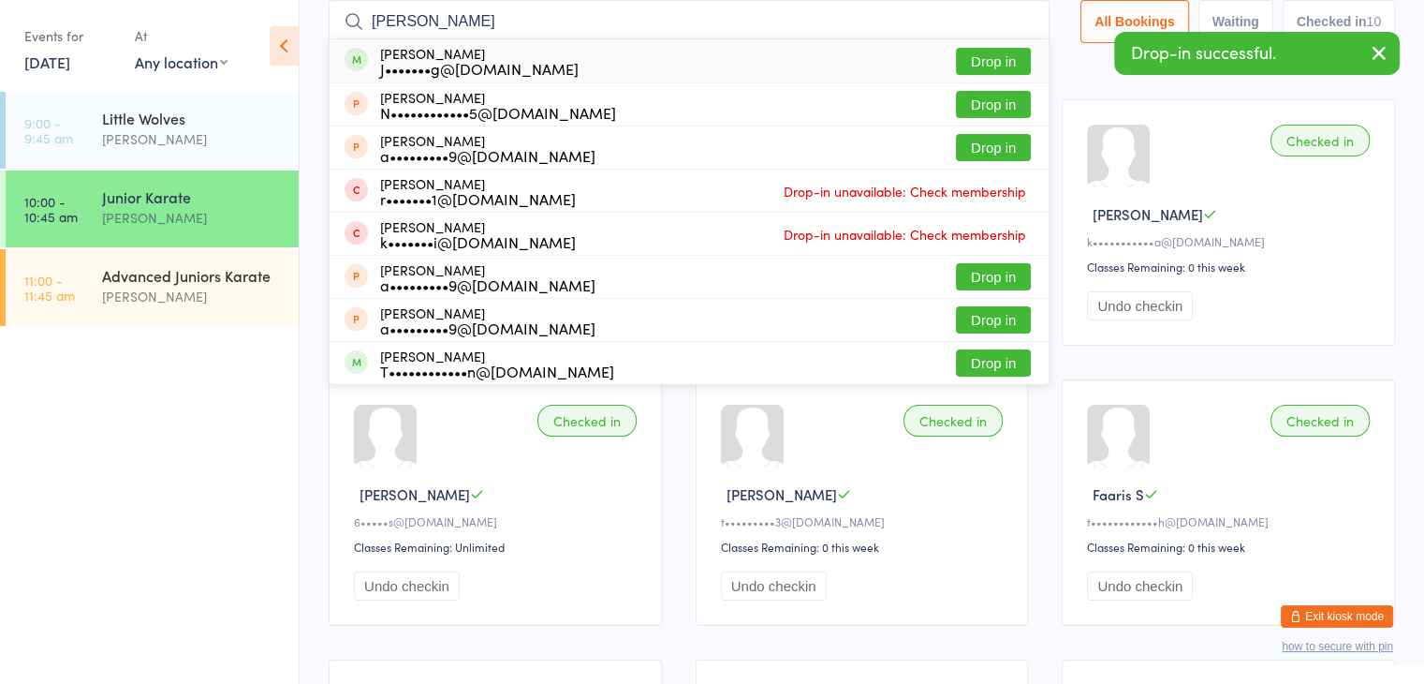
type input "[PERSON_NAME]"
click at [996, 60] on button "Drop in" at bounding box center [993, 61] width 75 height 27
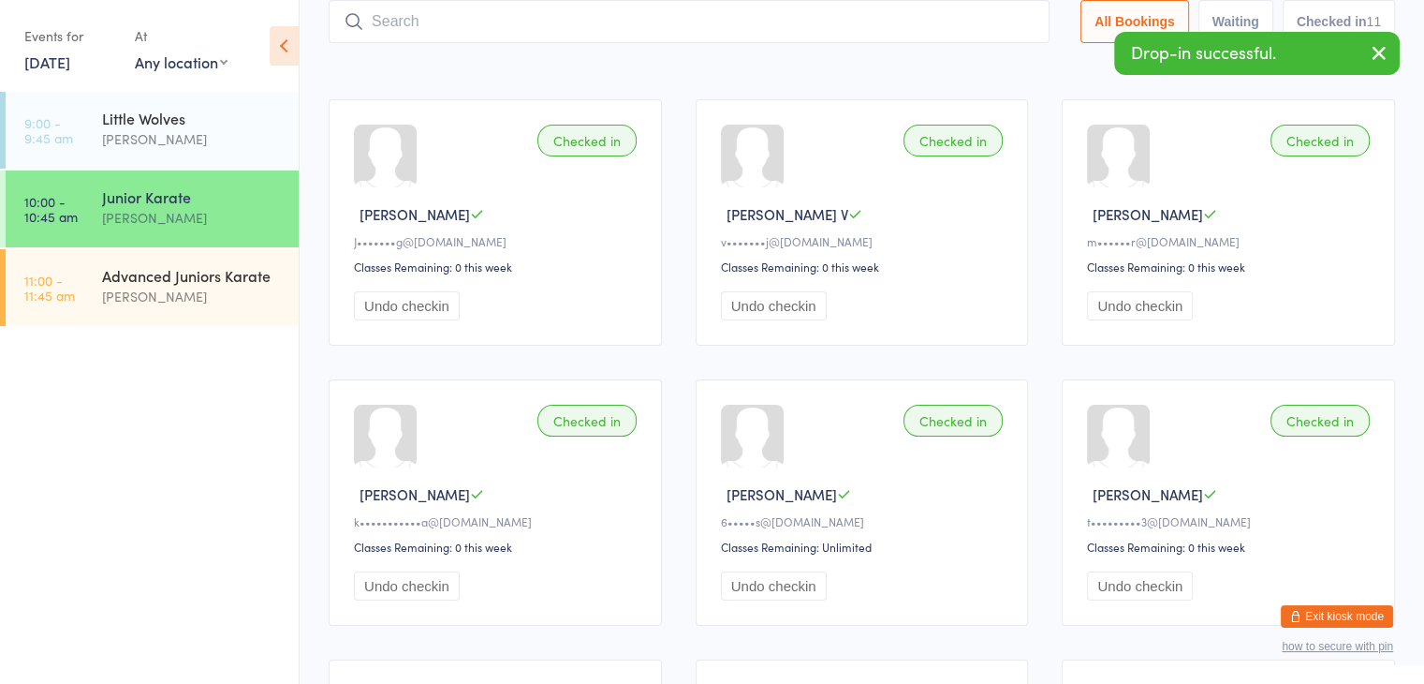
click at [982, 22] on input "search" at bounding box center [689, 21] width 721 height 43
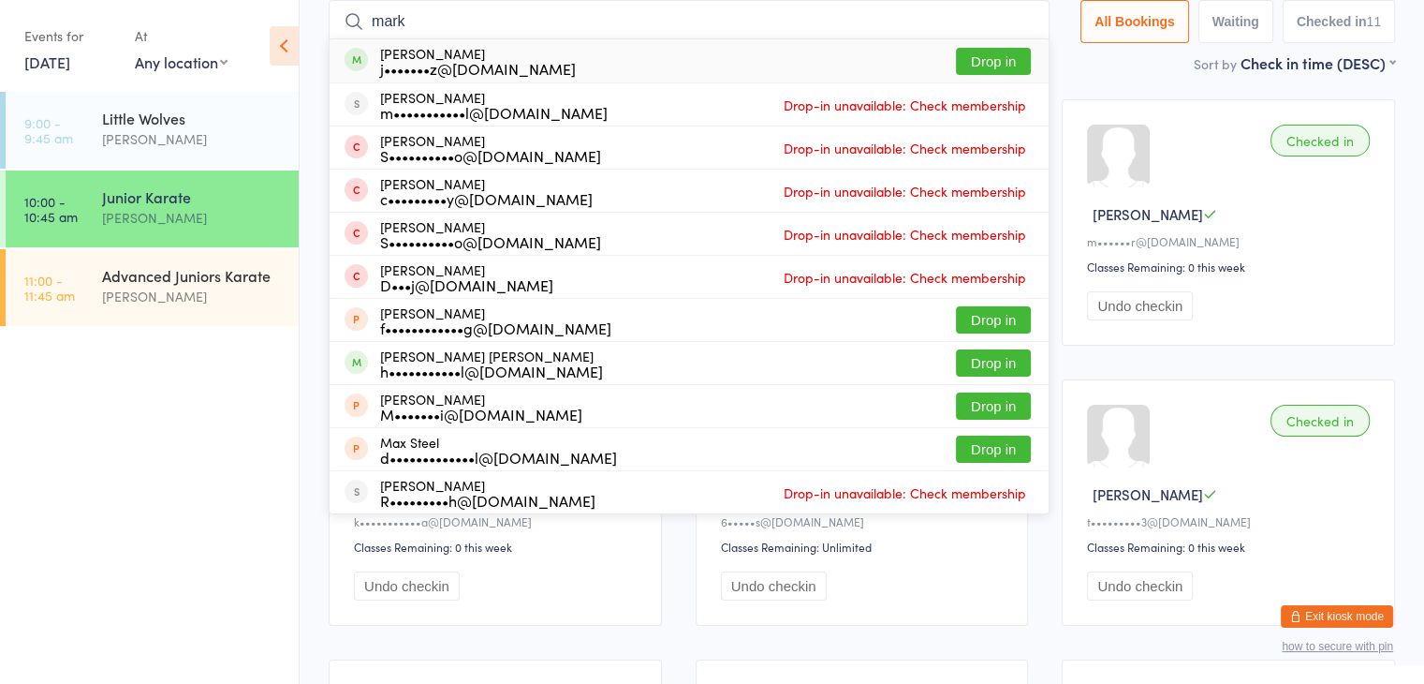
type input "mark"
click at [986, 56] on button "Drop in" at bounding box center [993, 61] width 75 height 27
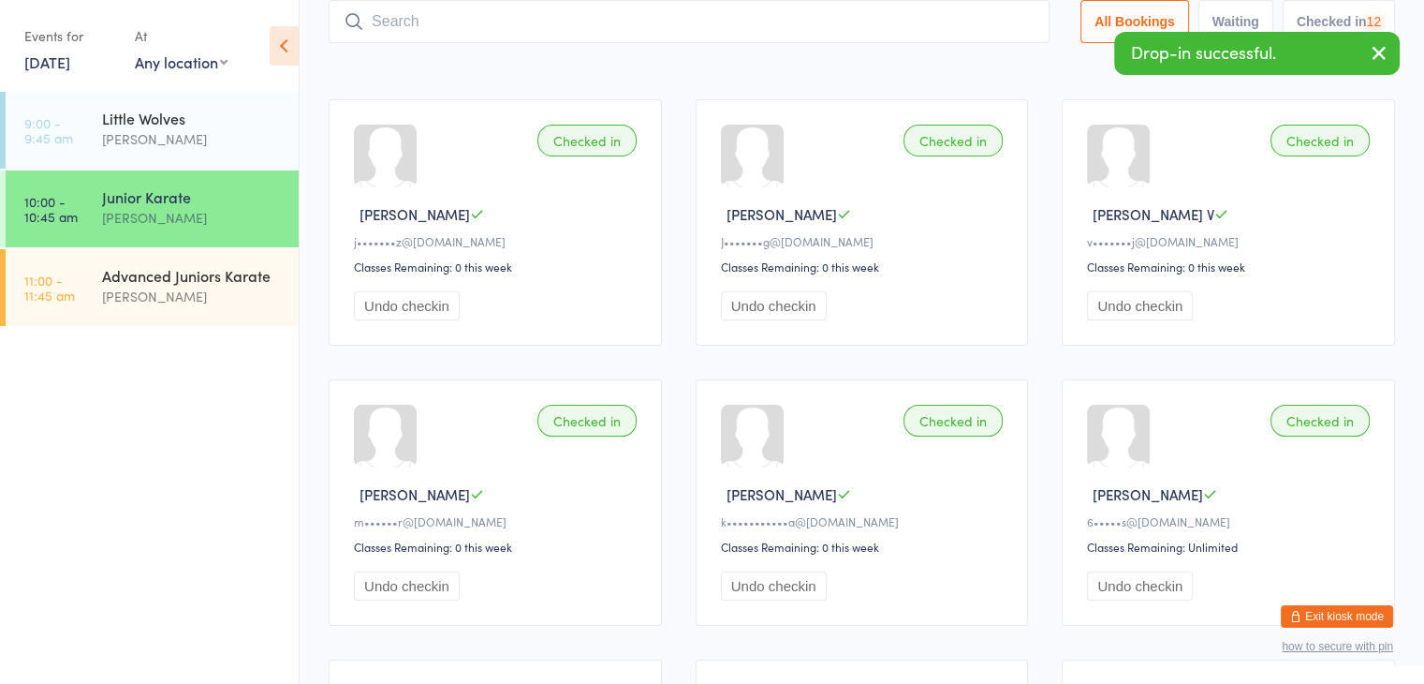
click at [966, 12] on input "search" at bounding box center [689, 21] width 721 height 43
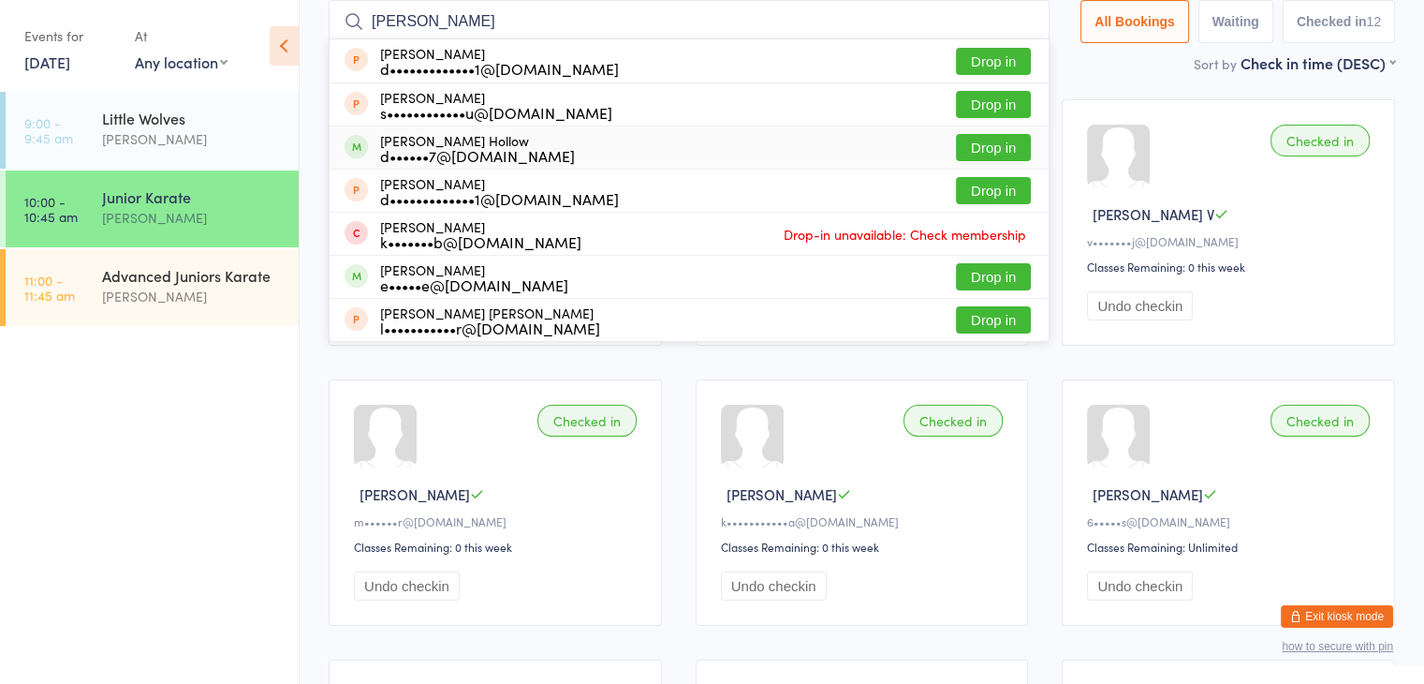
type input "[PERSON_NAME]"
click at [1002, 139] on button "Drop in" at bounding box center [993, 147] width 75 height 27
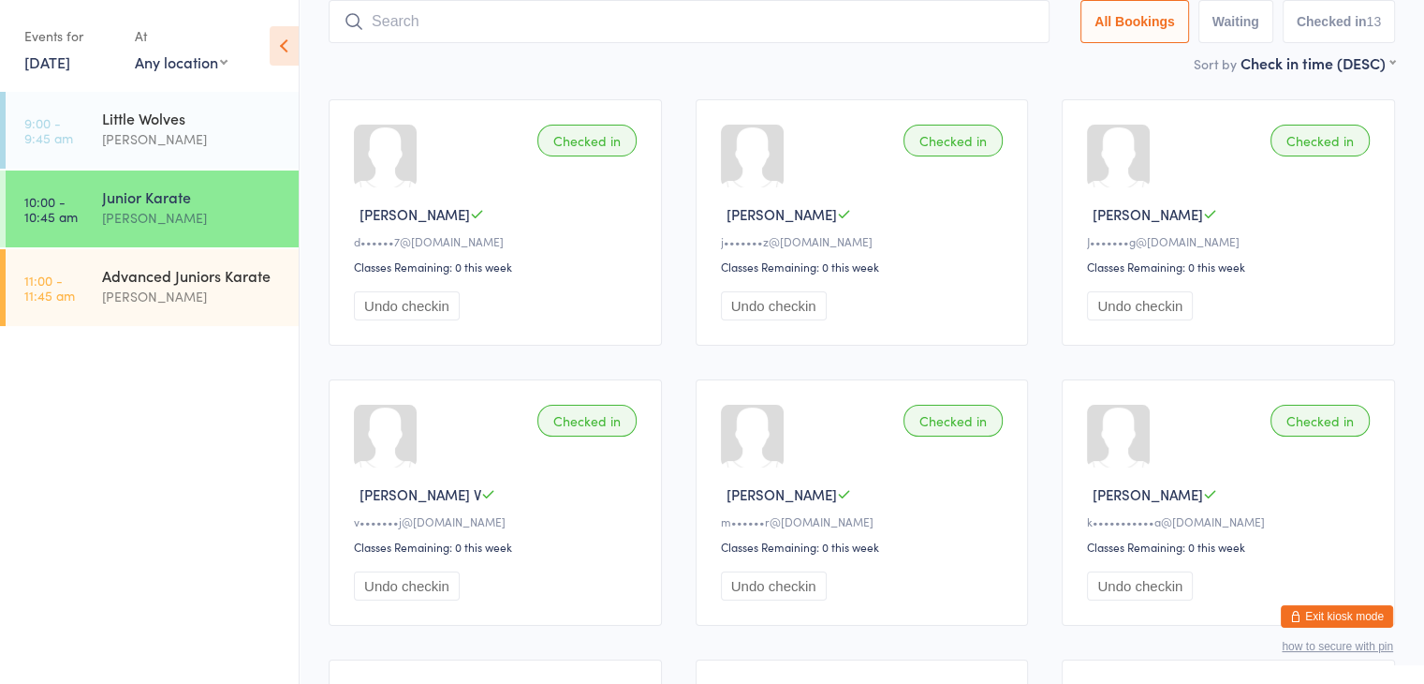
click at [962, 16] on input "search" at bounding box center [689, 21] width 721 height 43
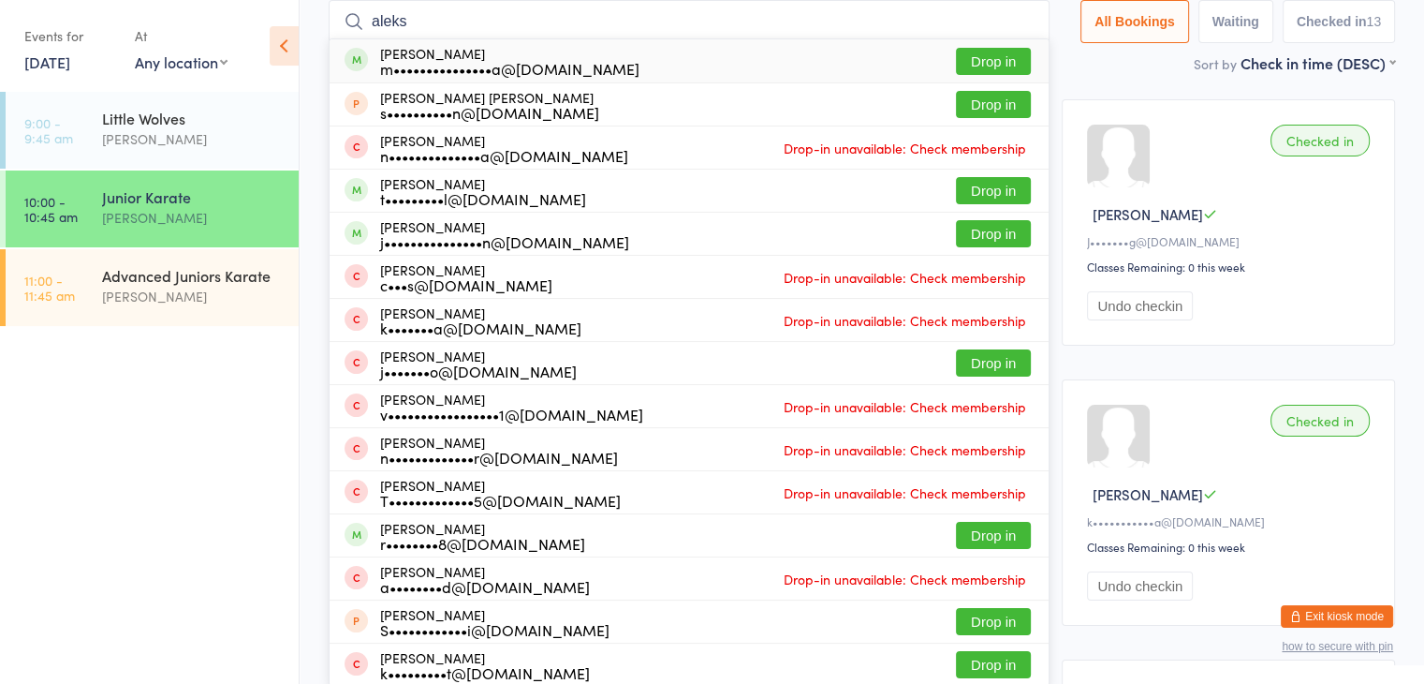
type input "aleks"
click at [996, 54] on button "Drop in" at bounding box center [993, 61] width 75 height 27
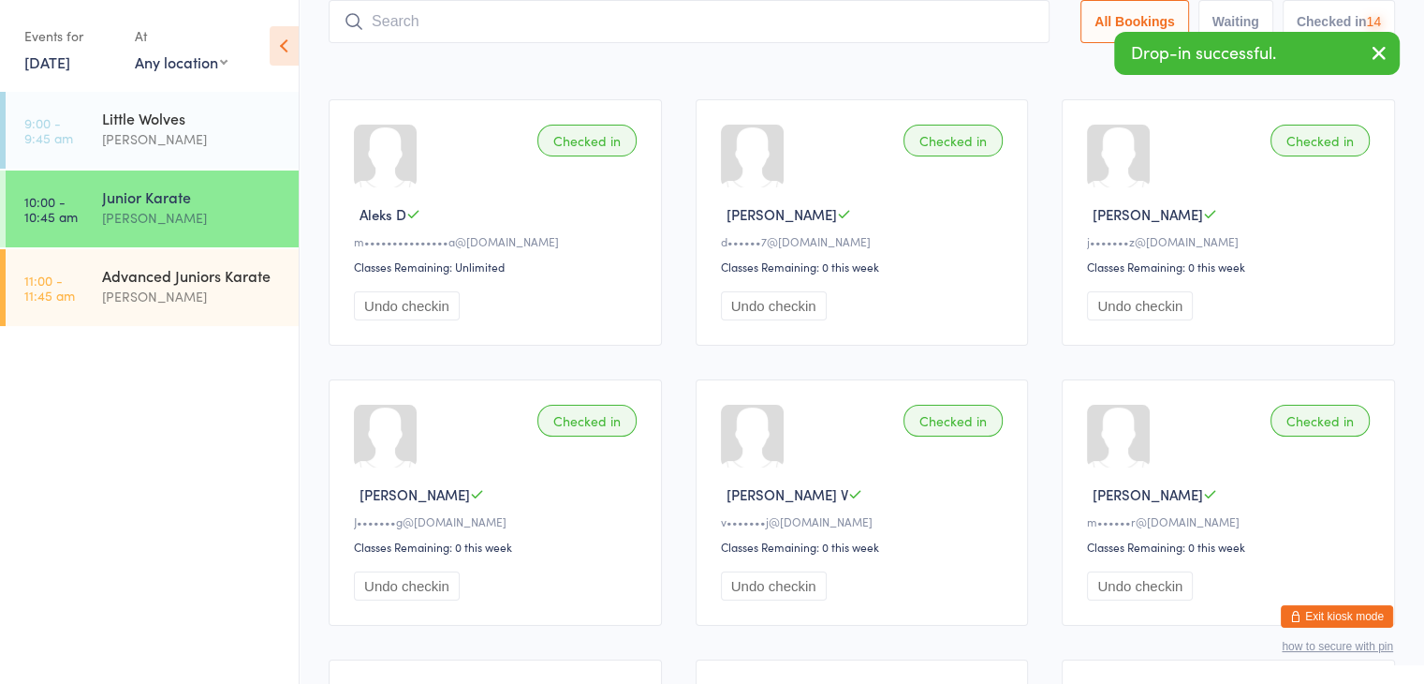
click at [982, 20] on input "search" at bounding box center [689, 21] width 721 height 43
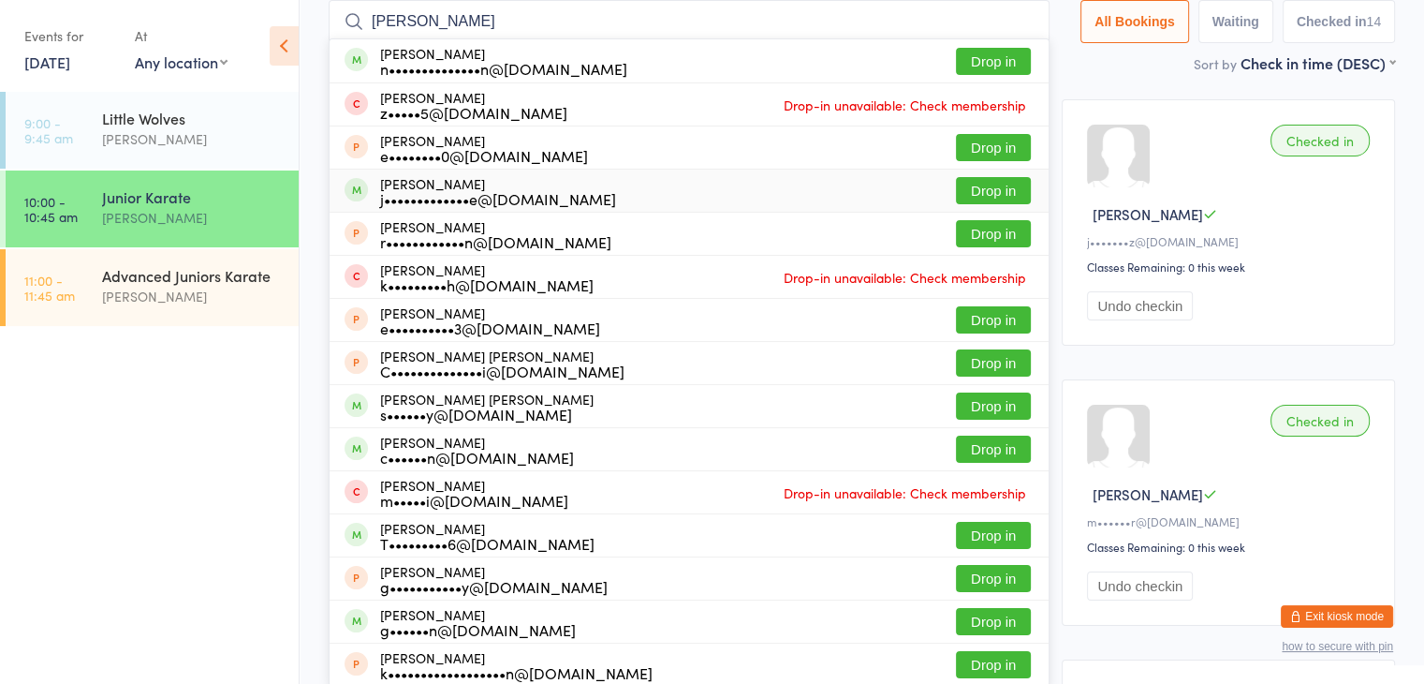
type input "[PERSON_NAME]"
click at [978, 193] on button "Drop in" at bounding box center [993, 190] width 75 height 27
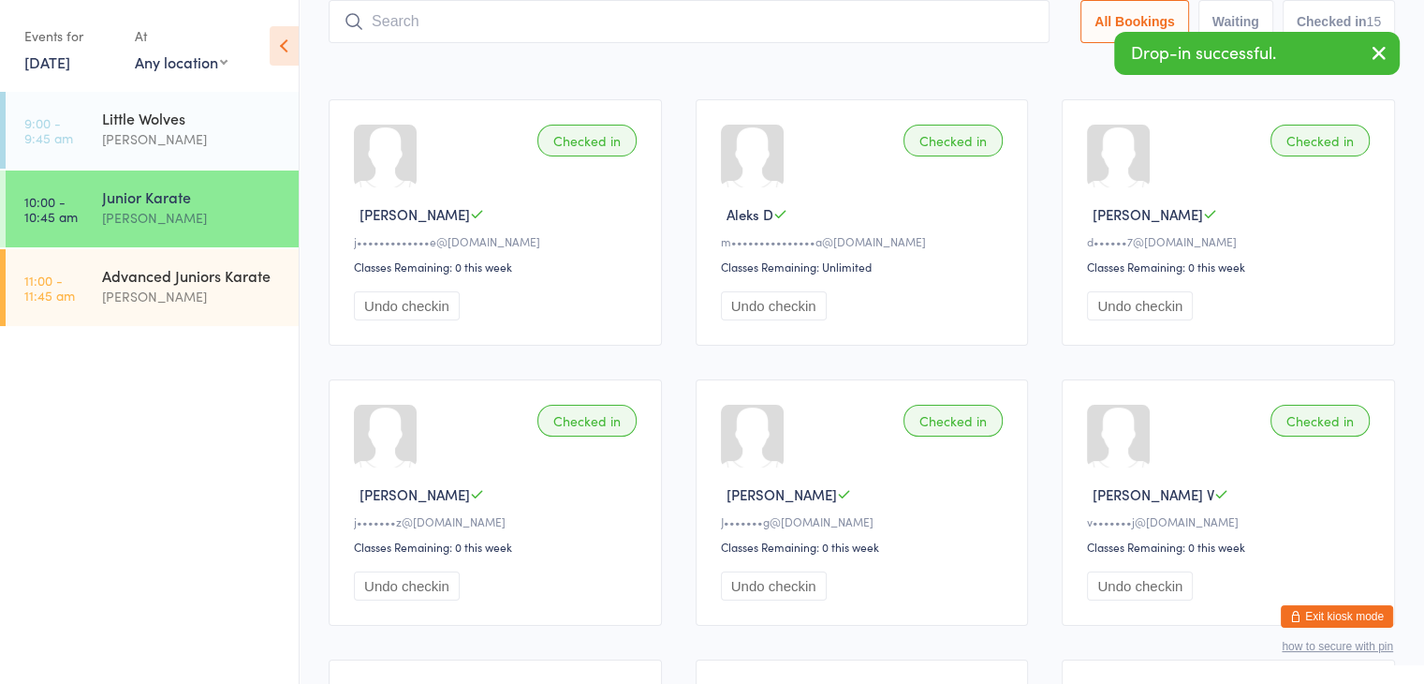
click at [959, 24] on input "search" at bounding box center [689, 21] width 721 height 43
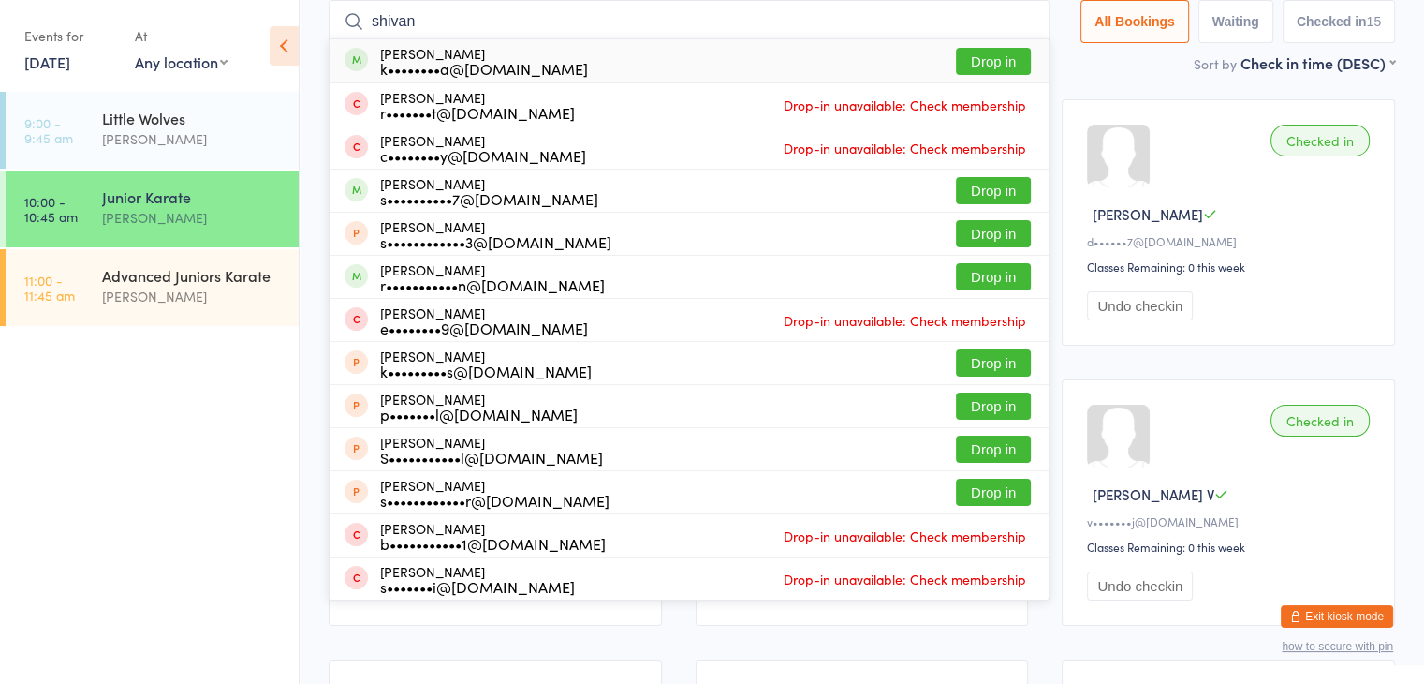
type input "shivan"
click at [980, 52] on button "Drop in" at bounding box center [993, 61] width 75 height 27
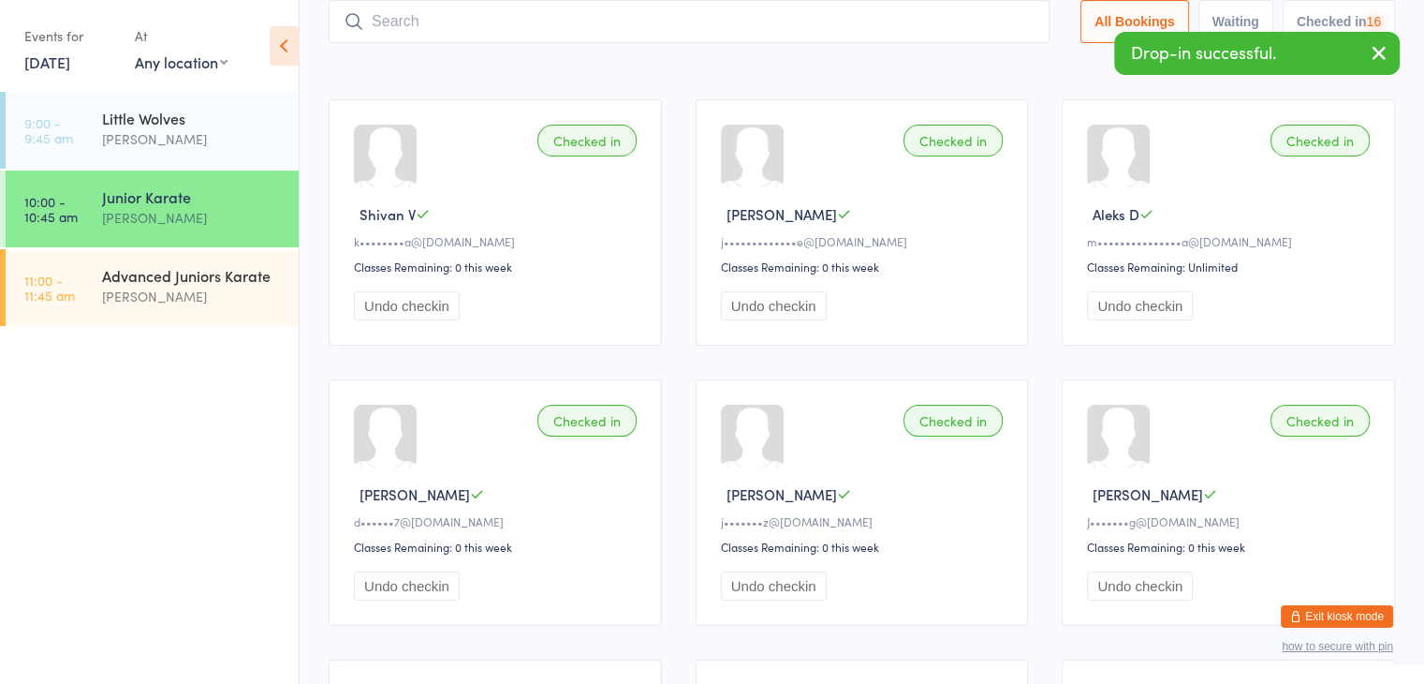
click at [974, 16] on input "search" at bounding box center [689, 21] width 721 height 43
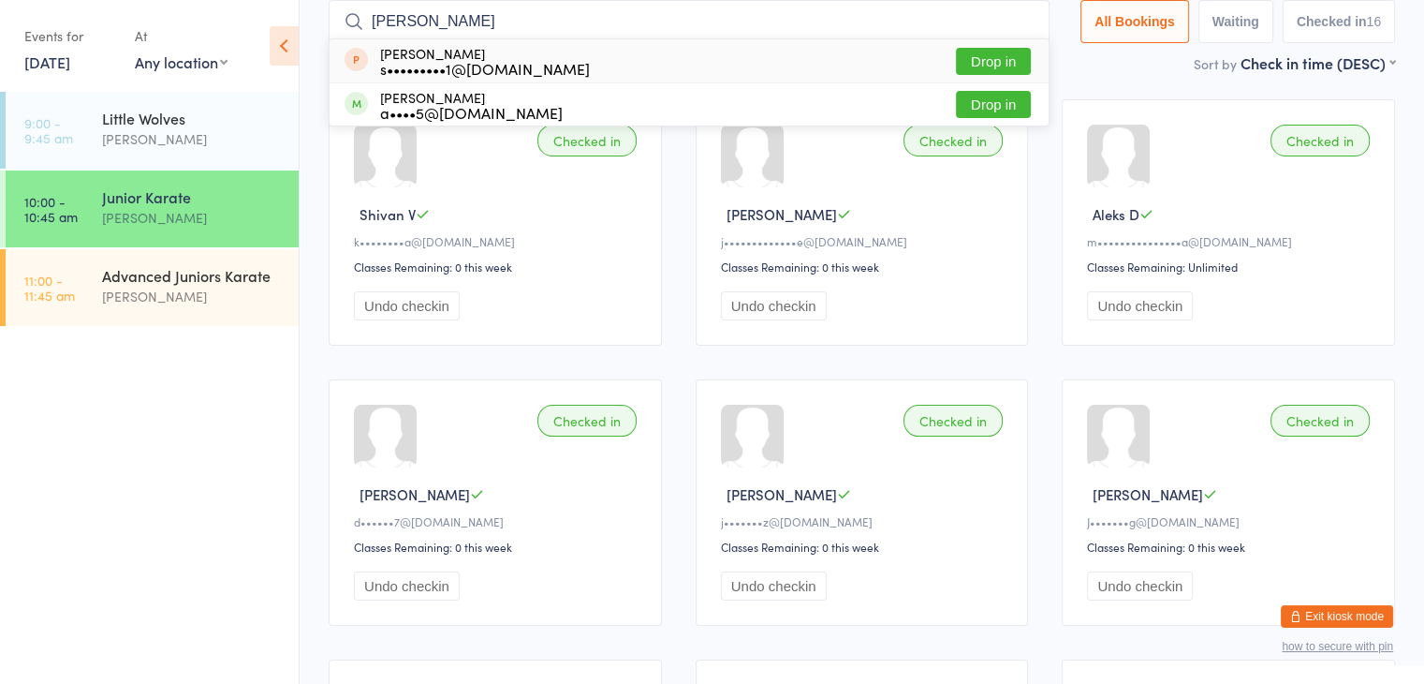
type input "[PERSON_NAME]"
click at [1001, 59] on button "Drop in" at bounding box center [993, 61] width 75 height 27
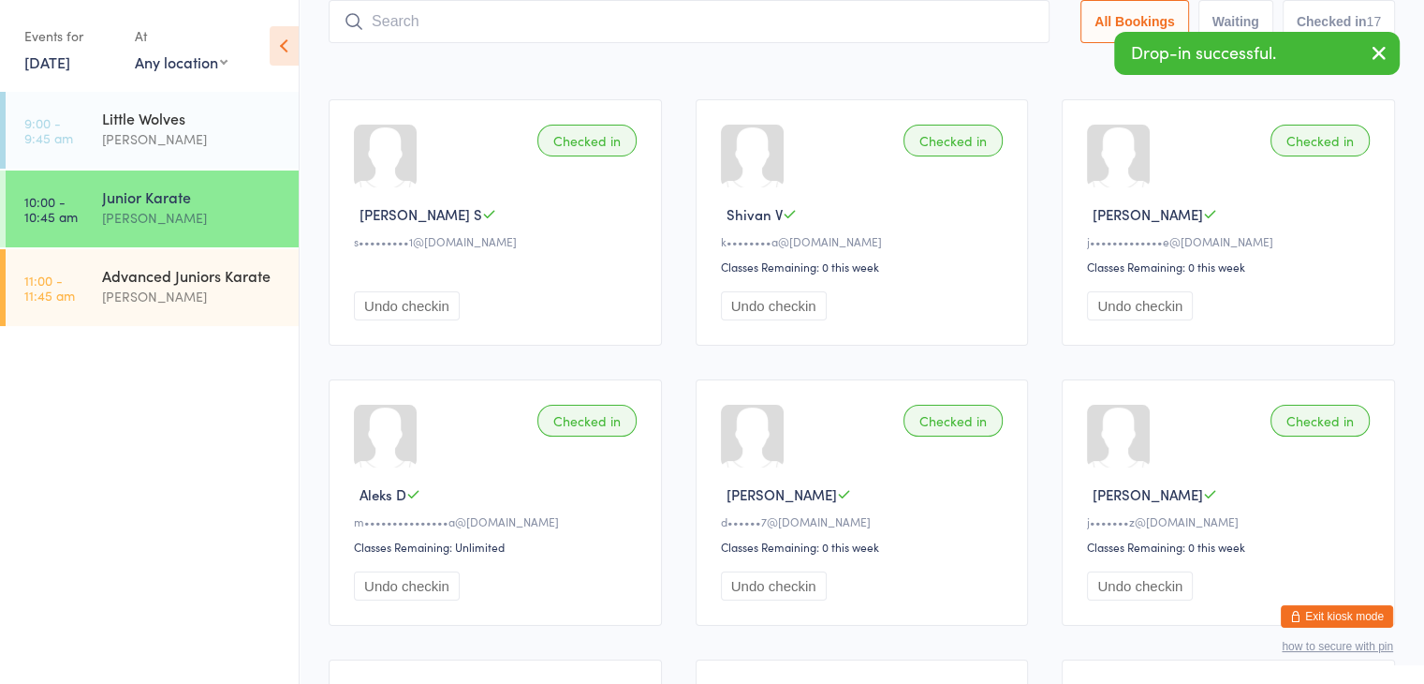
click at [948, 27] on input "search" at bounding box center [689, 21] width 721 height 43
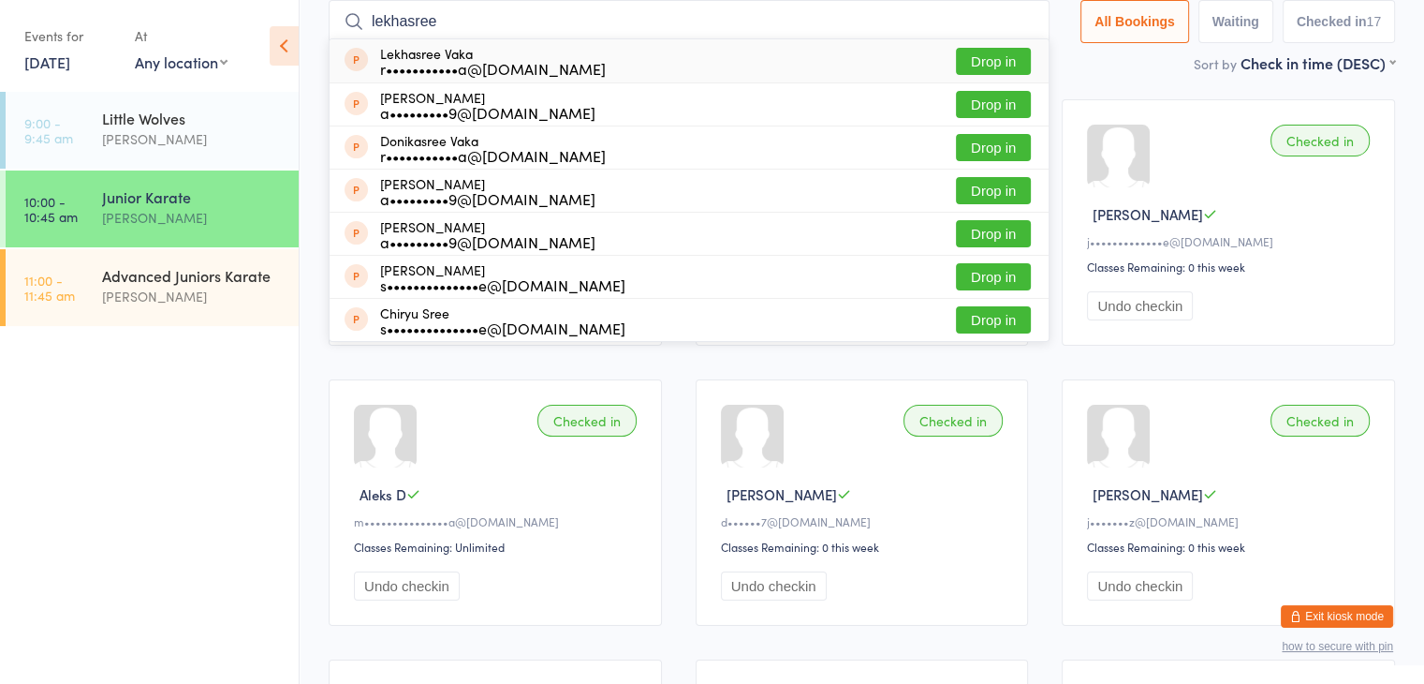
type input "lekhasree"
click at [991, 62] on button "Drop in" at bounding box center [993, 61] width 75 height 27
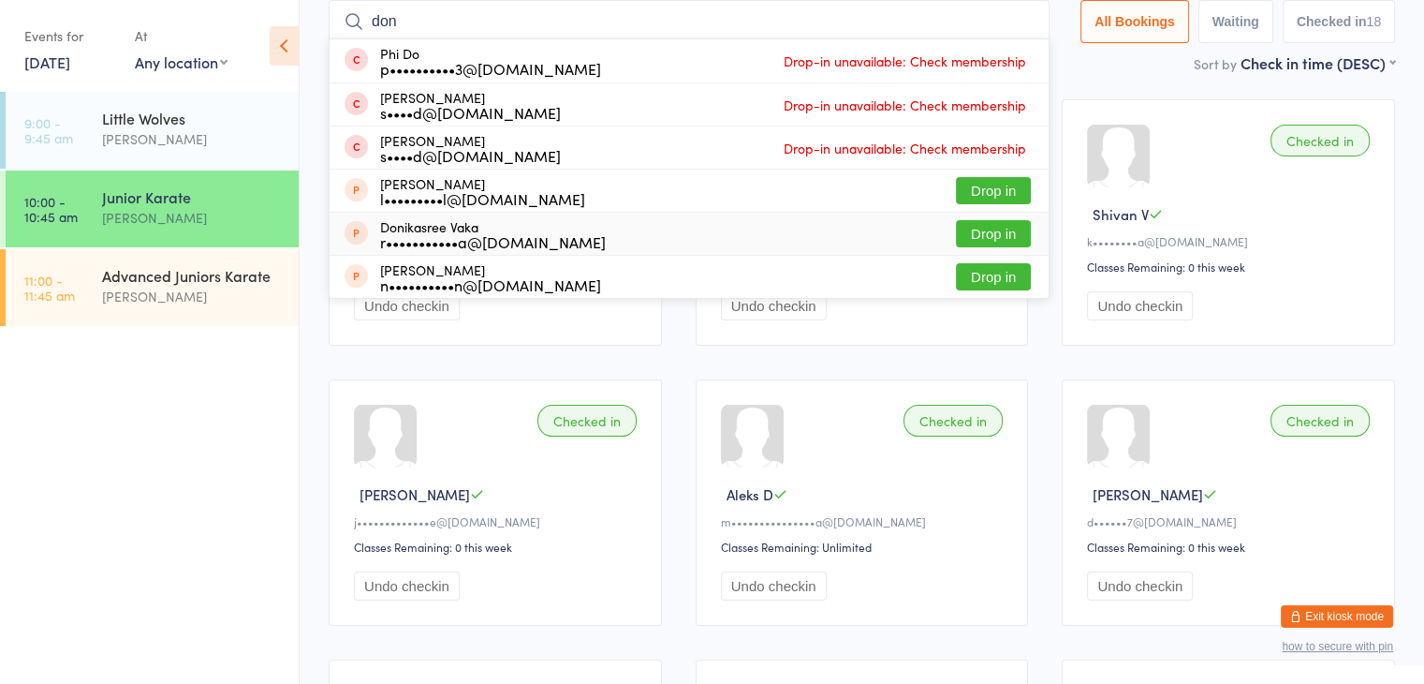
type input "don"
click at [984, 232] on button "Drop in" at bounding box center [993, 233] width 75 height 27
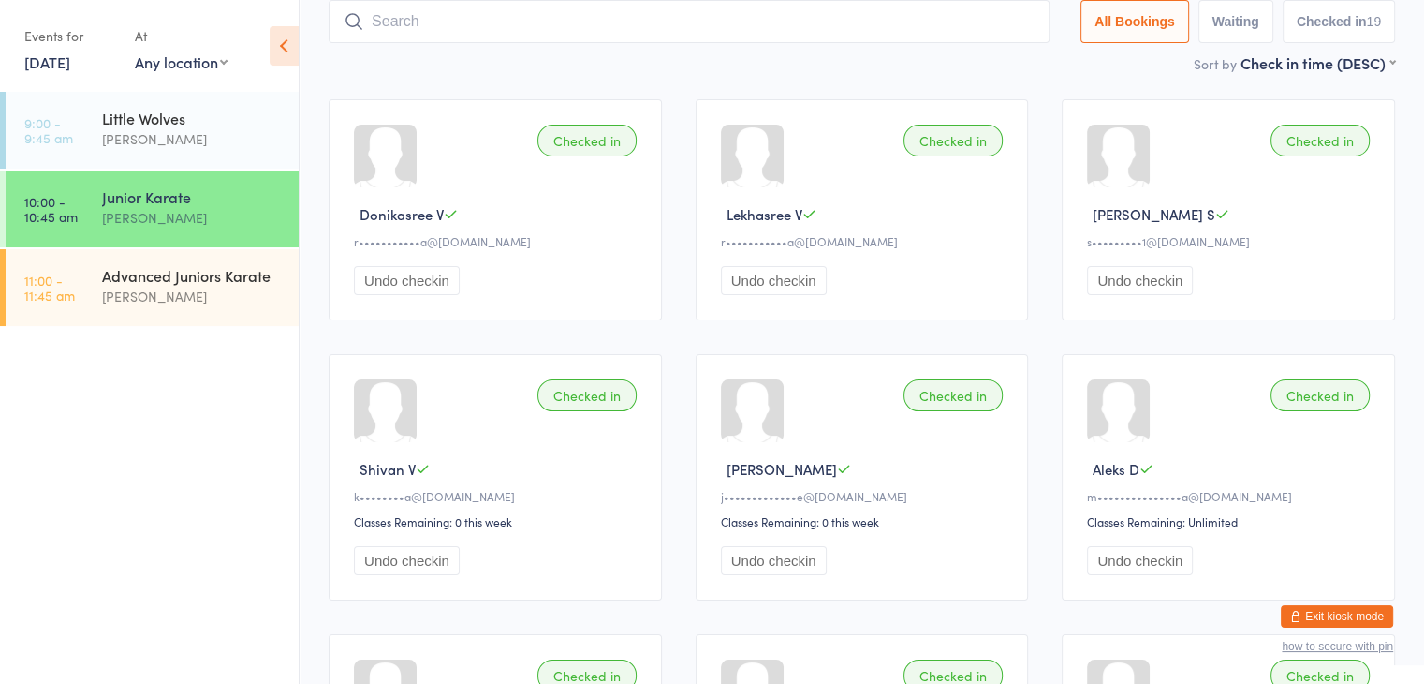
type input "m"
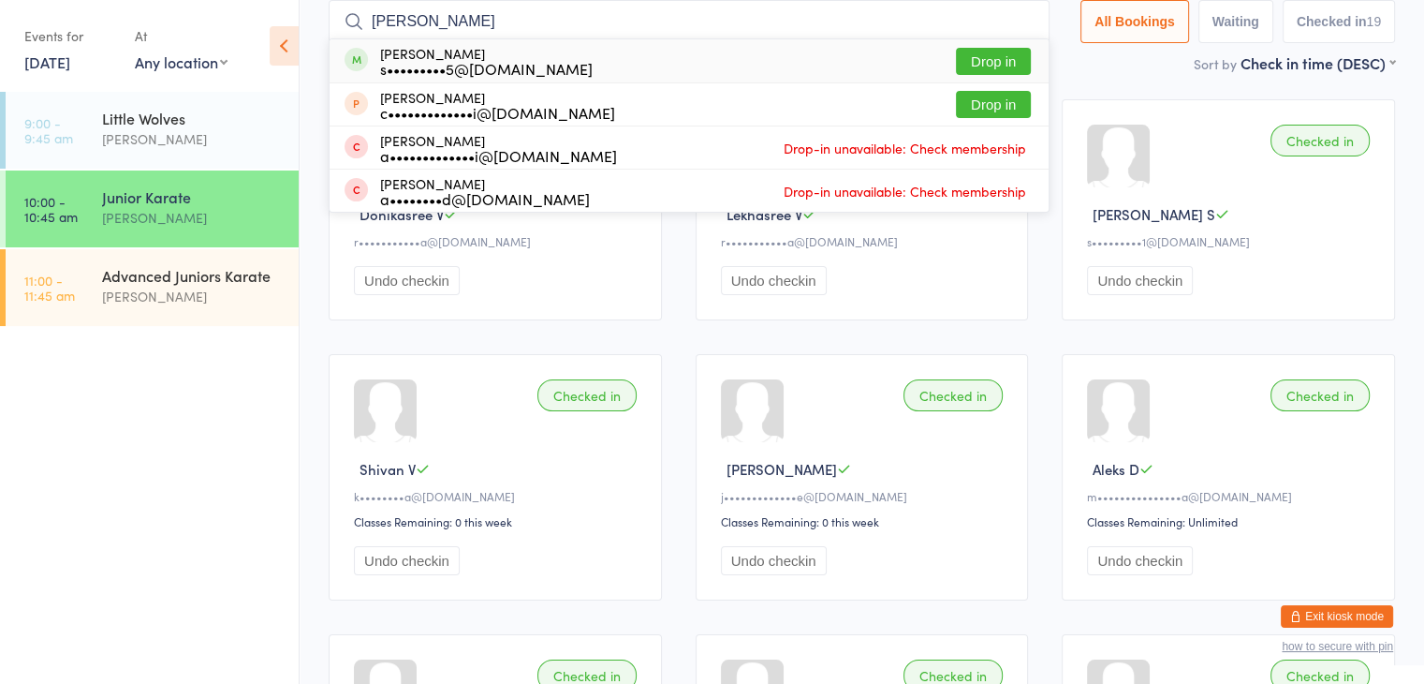
type input "[PERSON_NAME]"
click at [991, 54] on button "Drop in" at bounding box center [993, 61] width 75 height 27
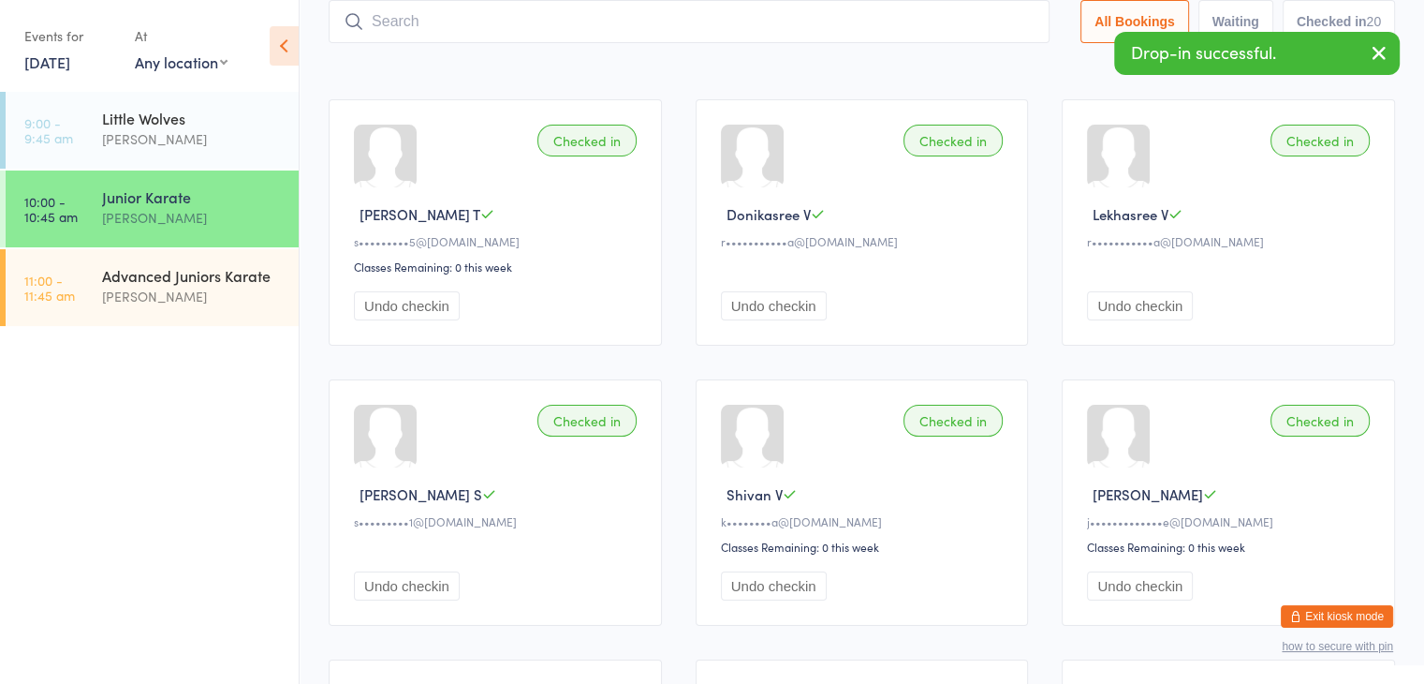
click at [936, 19] on input "search" at bounding box center [689, 21] width 721 height 43
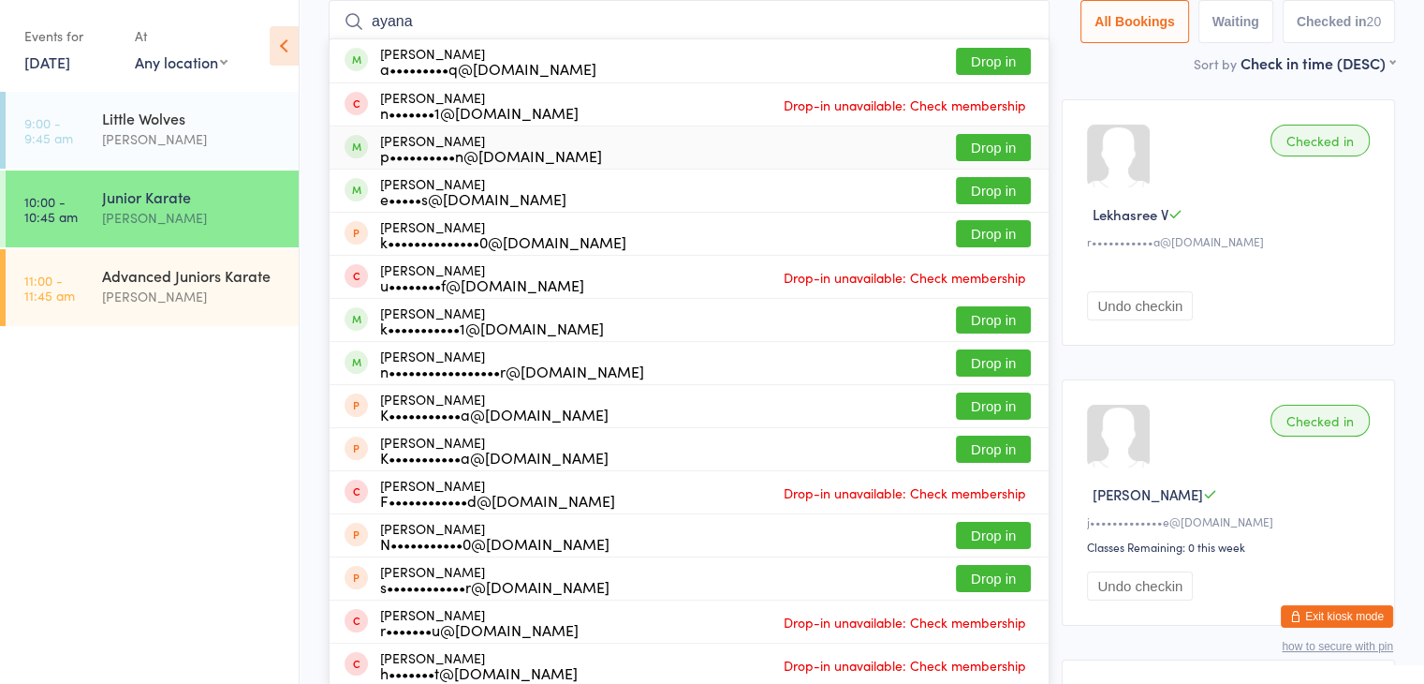
type input "ayana"
click at [968, 146] on button "Drop in" at bounding box center [993, 147] width 75 height 27
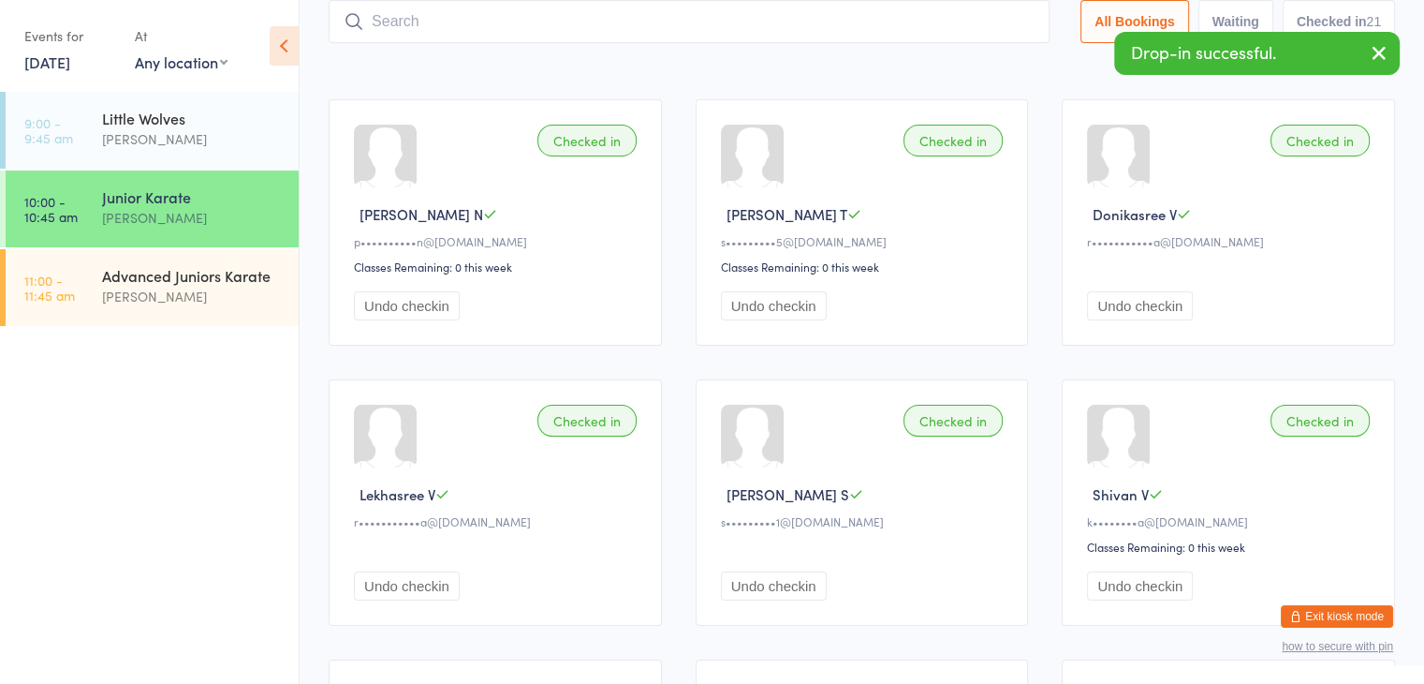
click at [882, 23] on input "search" at bounding box center [689, 21] width 721 height 43
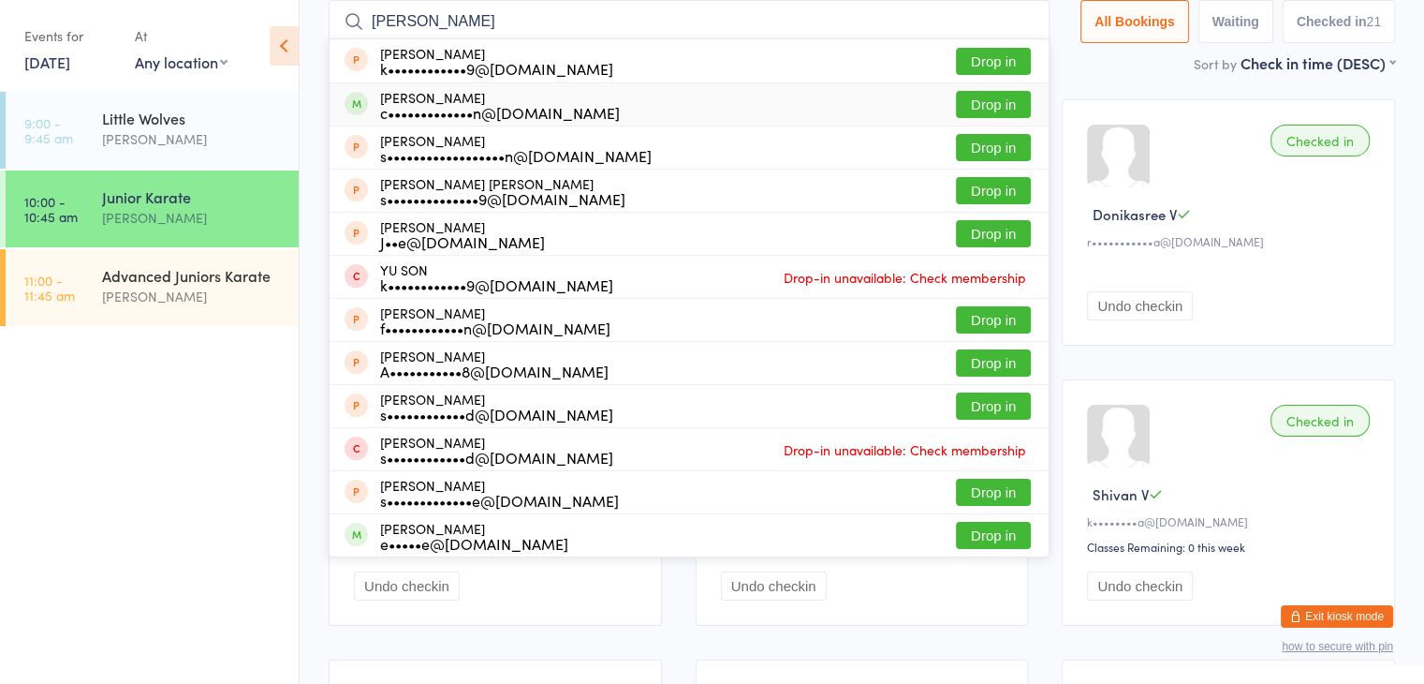
type input "[PERSON_NAME]"
click at [996, 102] on button "Drop in" at bounding box center [993, 104] width 75 height 27
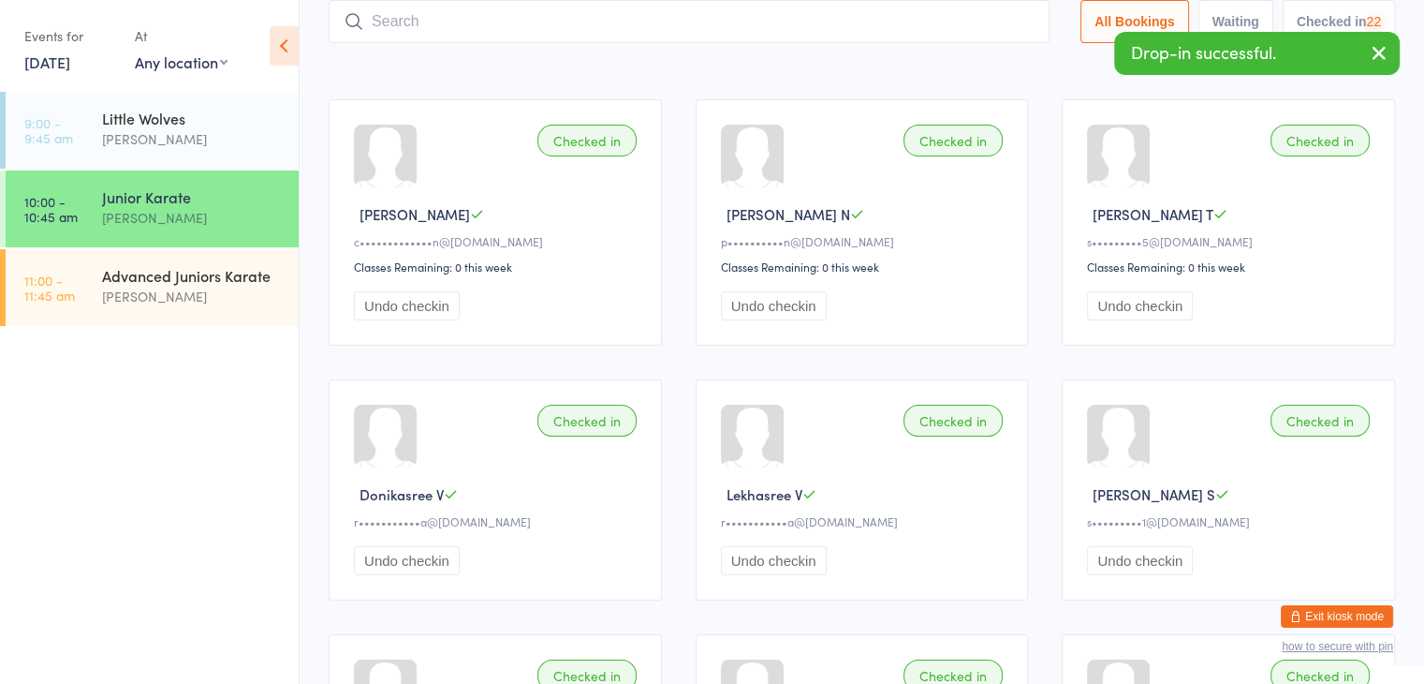
click at [957, 22] on input "search" at bounding box center [689, 21] width 721 height 43
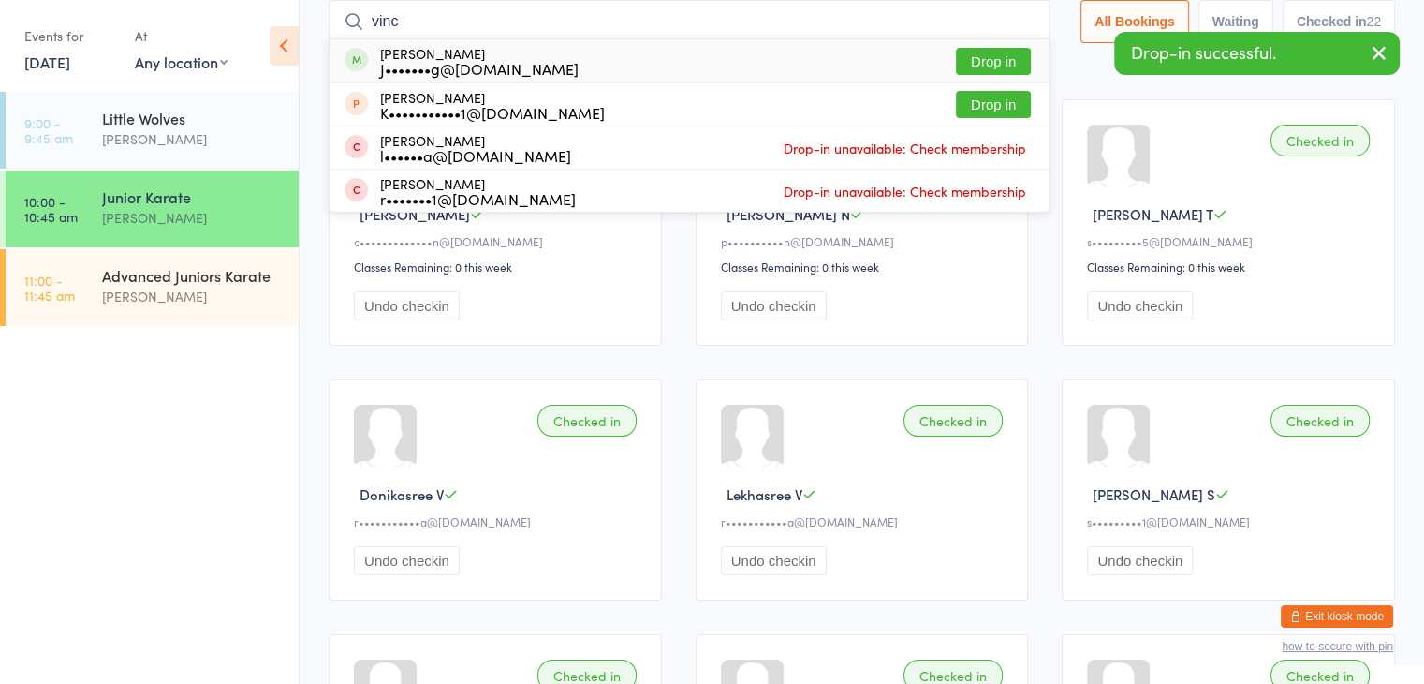
type input "vinc"
click at [1000, 63] on button "Drop in" at bounding box center [993, 61] width 75 height 27
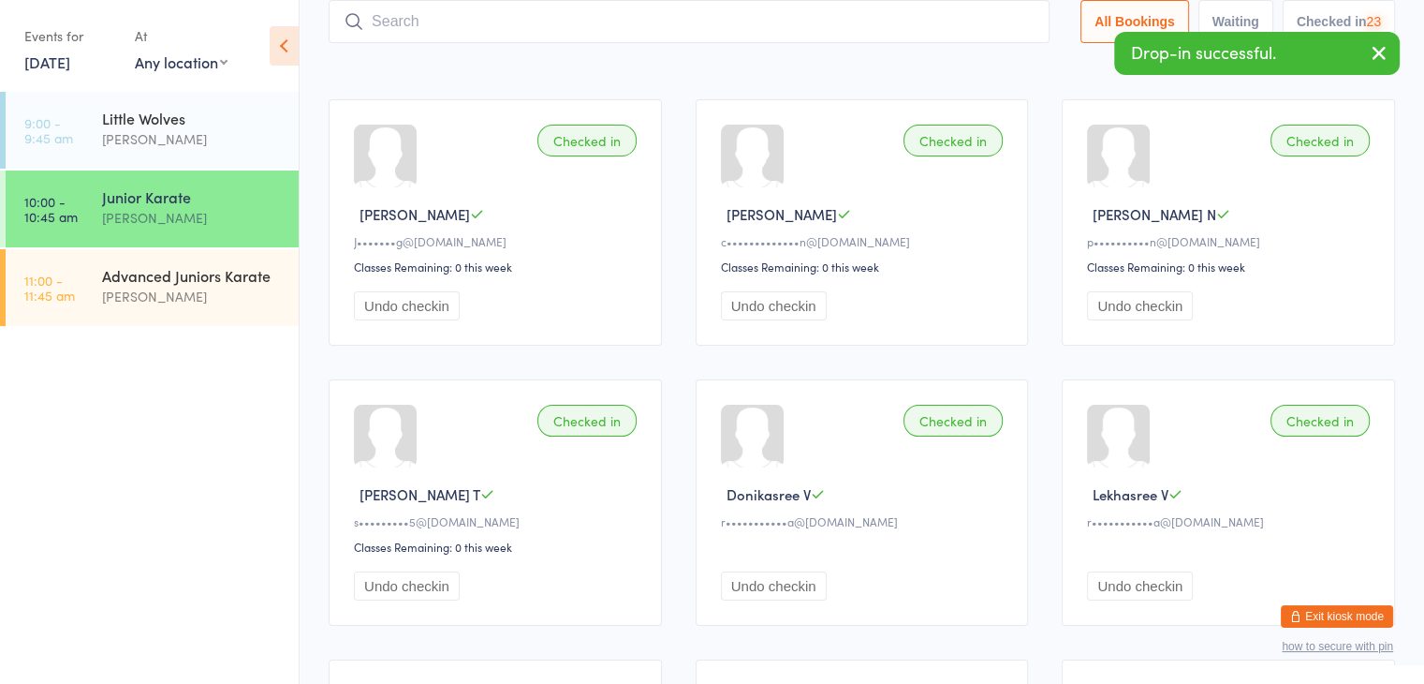
click at [978, 24] on input "search" at bounding box center [689, 21] width 721 height 43
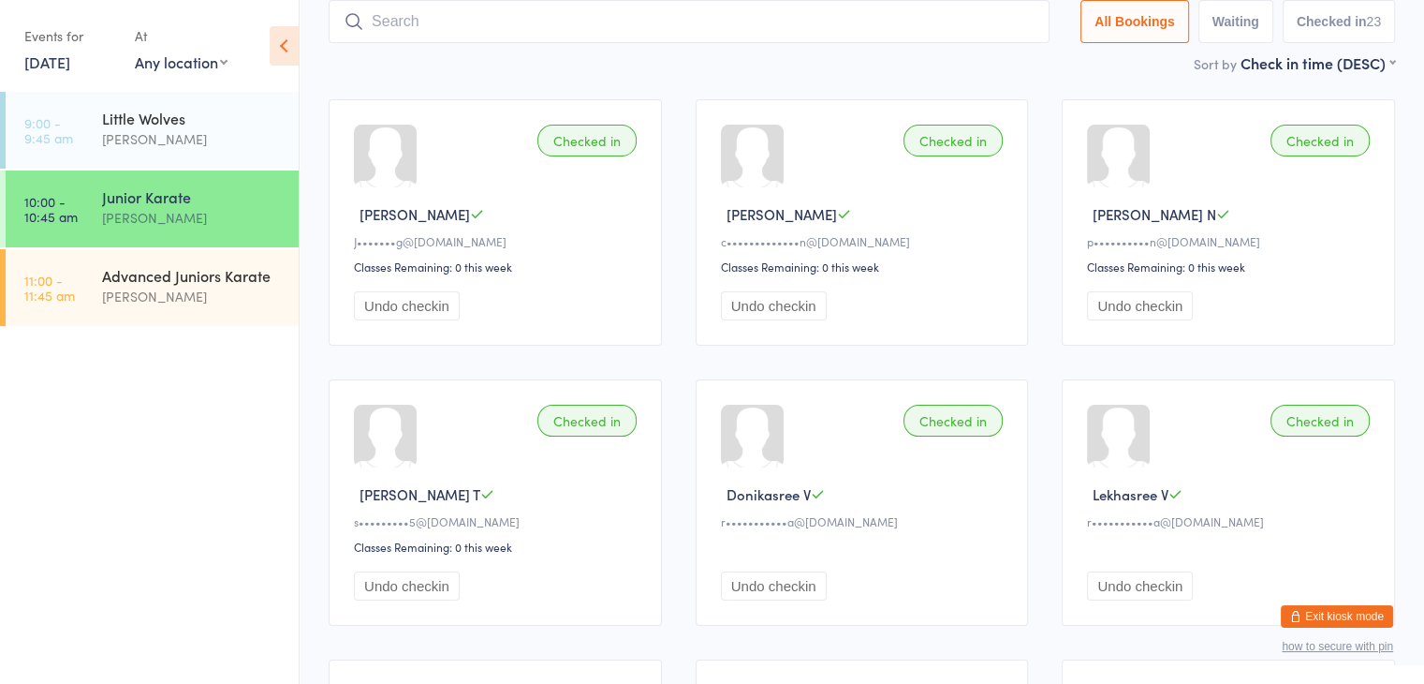
click at [1322, 614] on button "Exit kiosk mode" at bounding box center [1337, 616] width 112 height 22
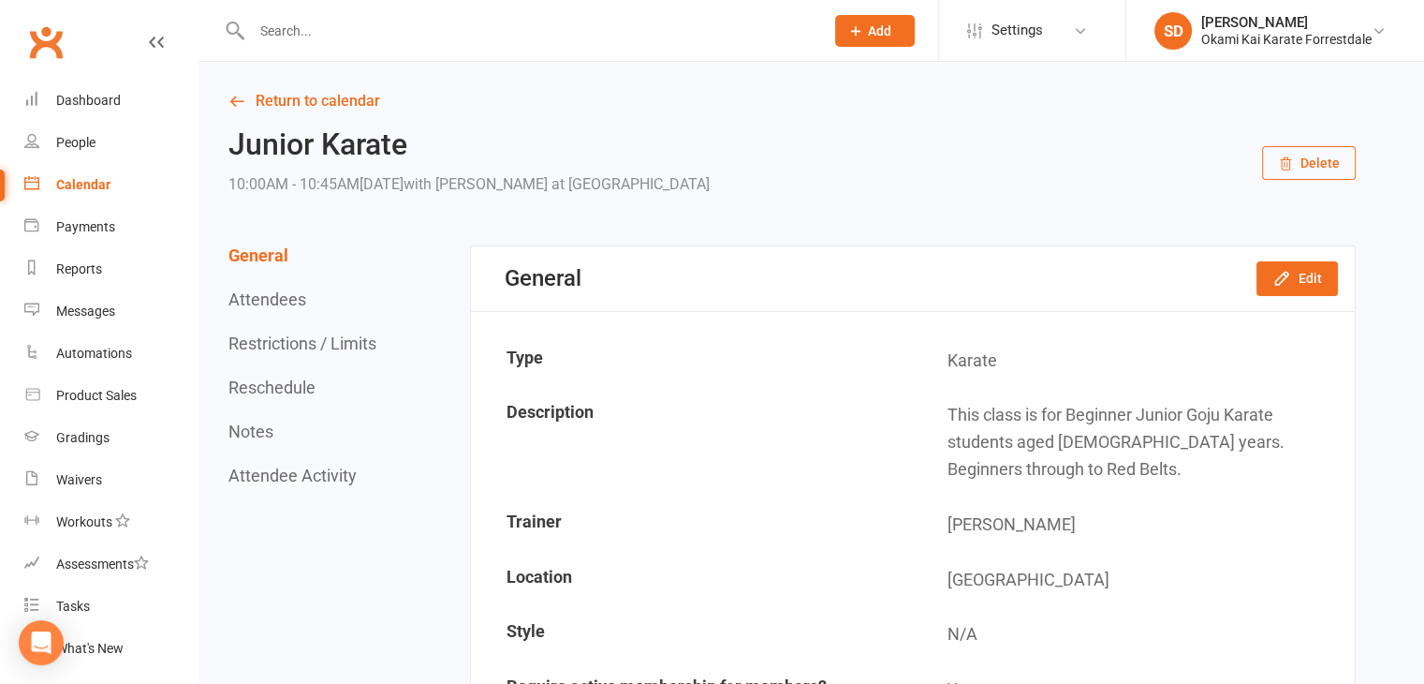
click at [478, 37] on input "text" at bounding box center [528, 31] width 565 height 26
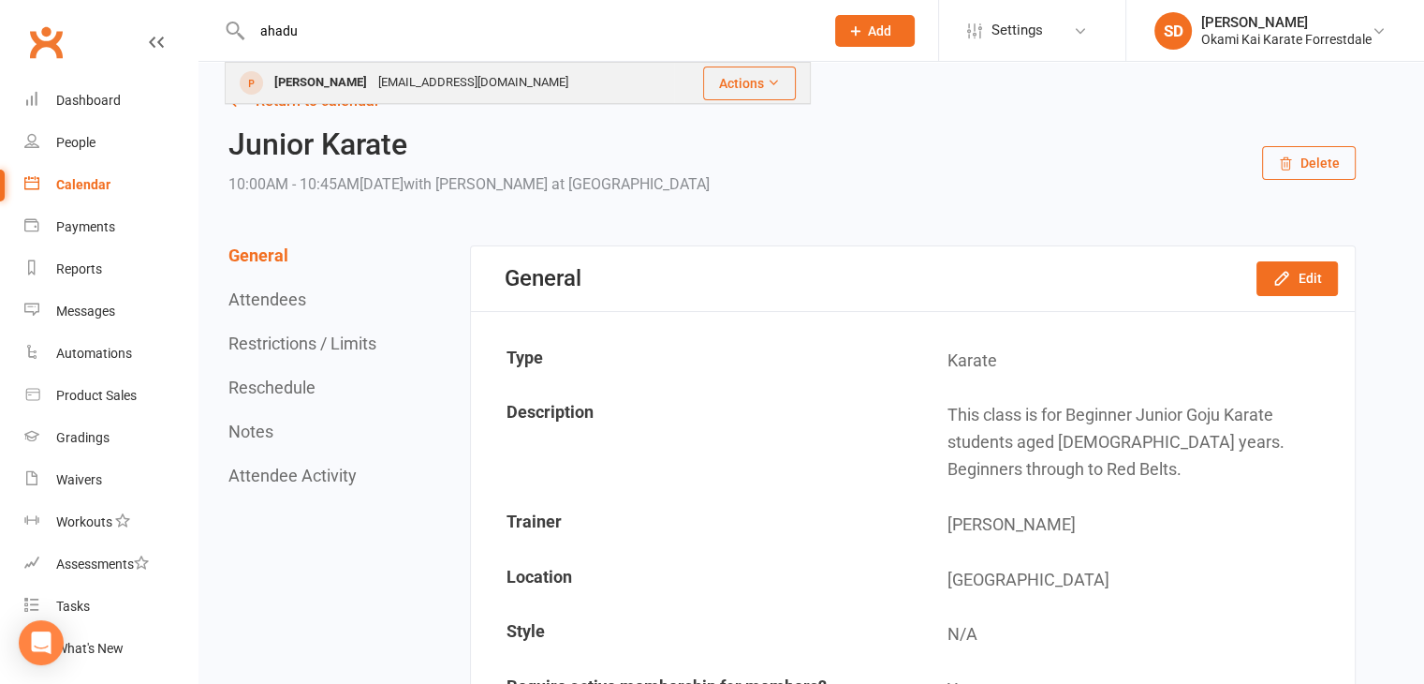
type input "ahadu"
click at [304, 82] on div "Ahadu Gary" at bounding box center [321, 82] width 104 height 27
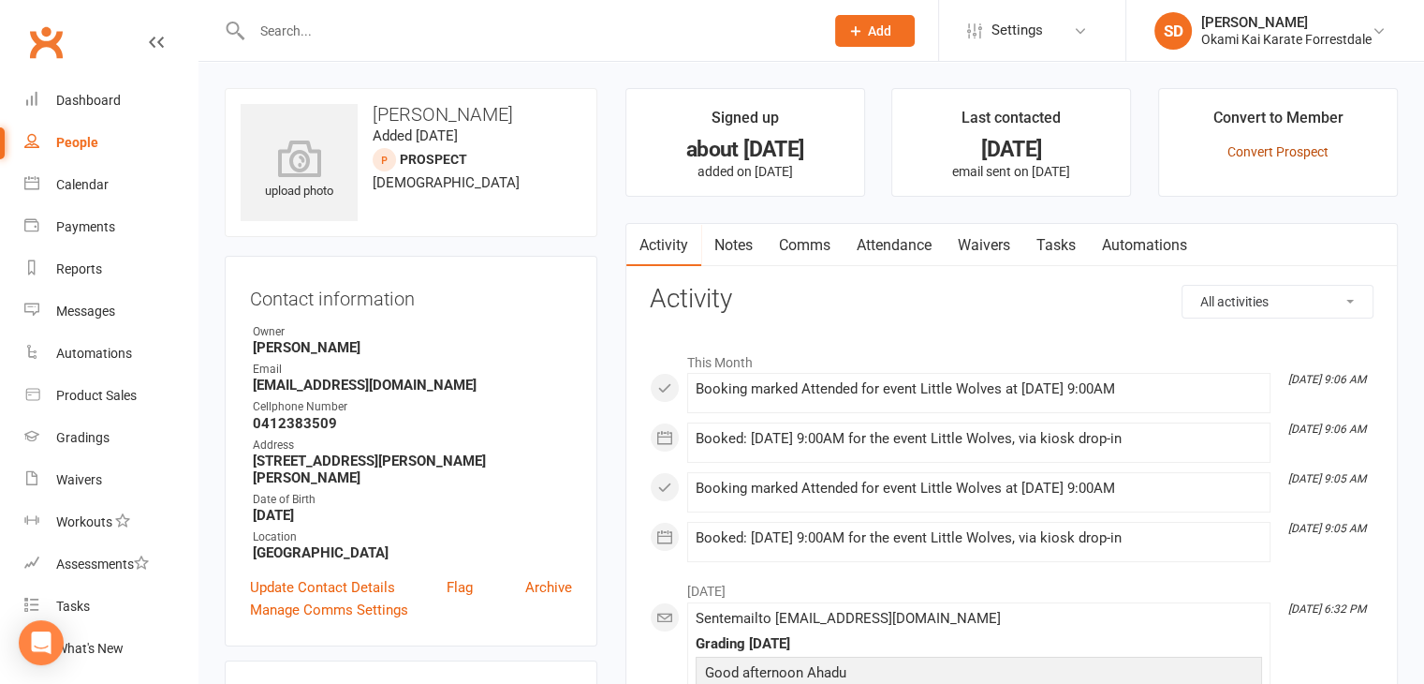
click at [1295, 155] on link "Convert Prospect" at bounding box center [1278, 151] width 101 height 15
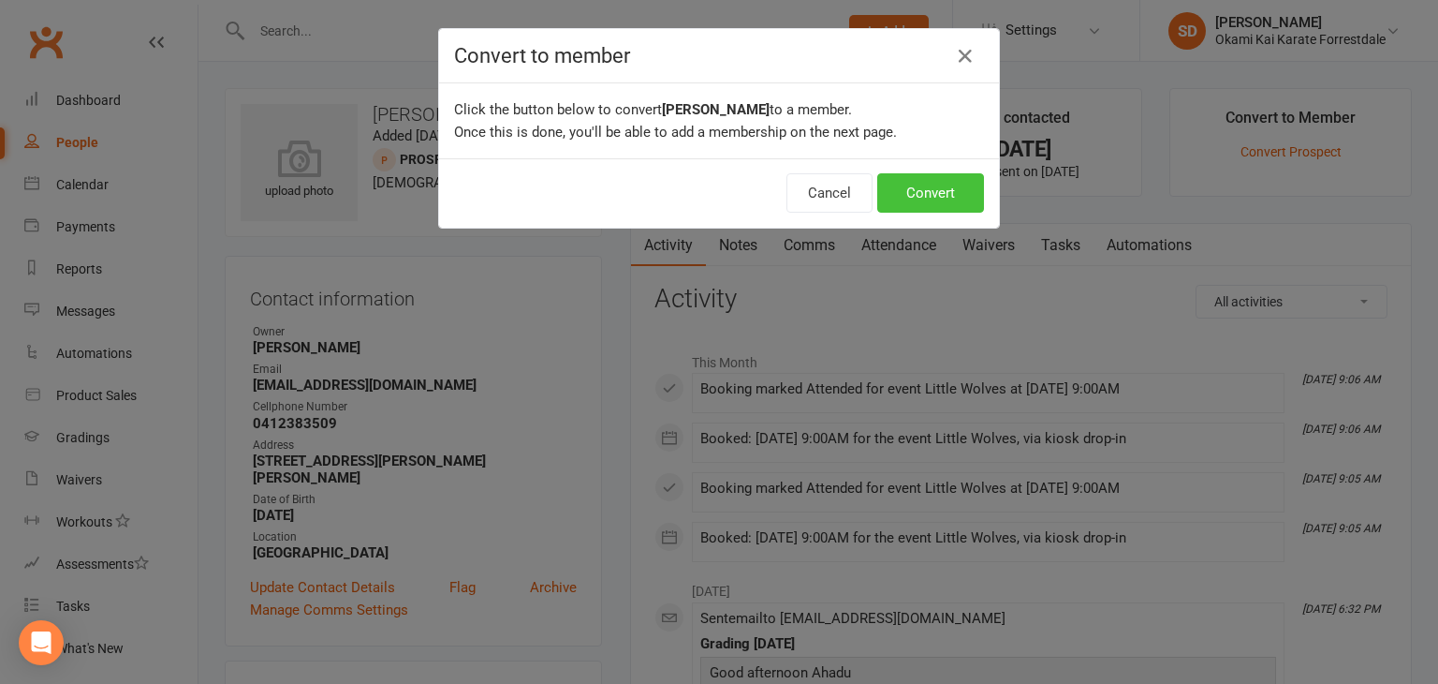
click at [951, 195] on button "Convert" at bounding box center [930, 192] width 107 height 39
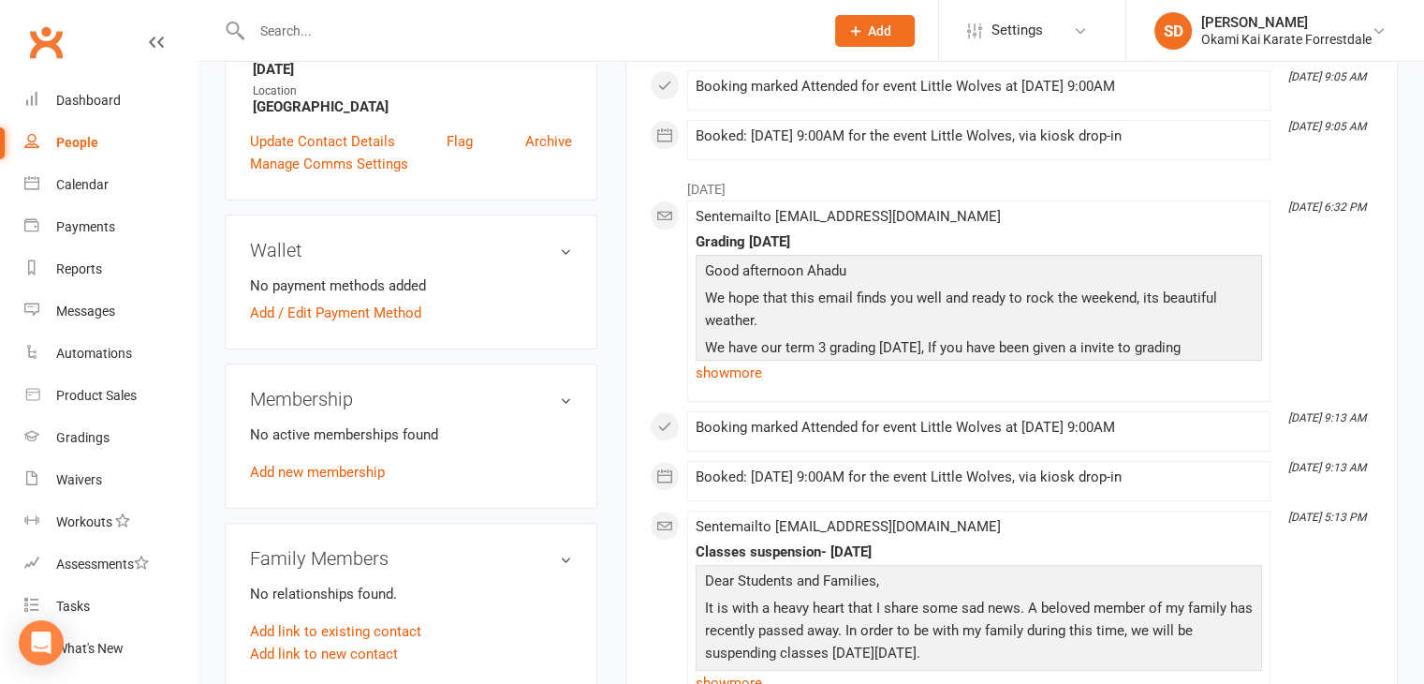
scroll to position [487, 0]
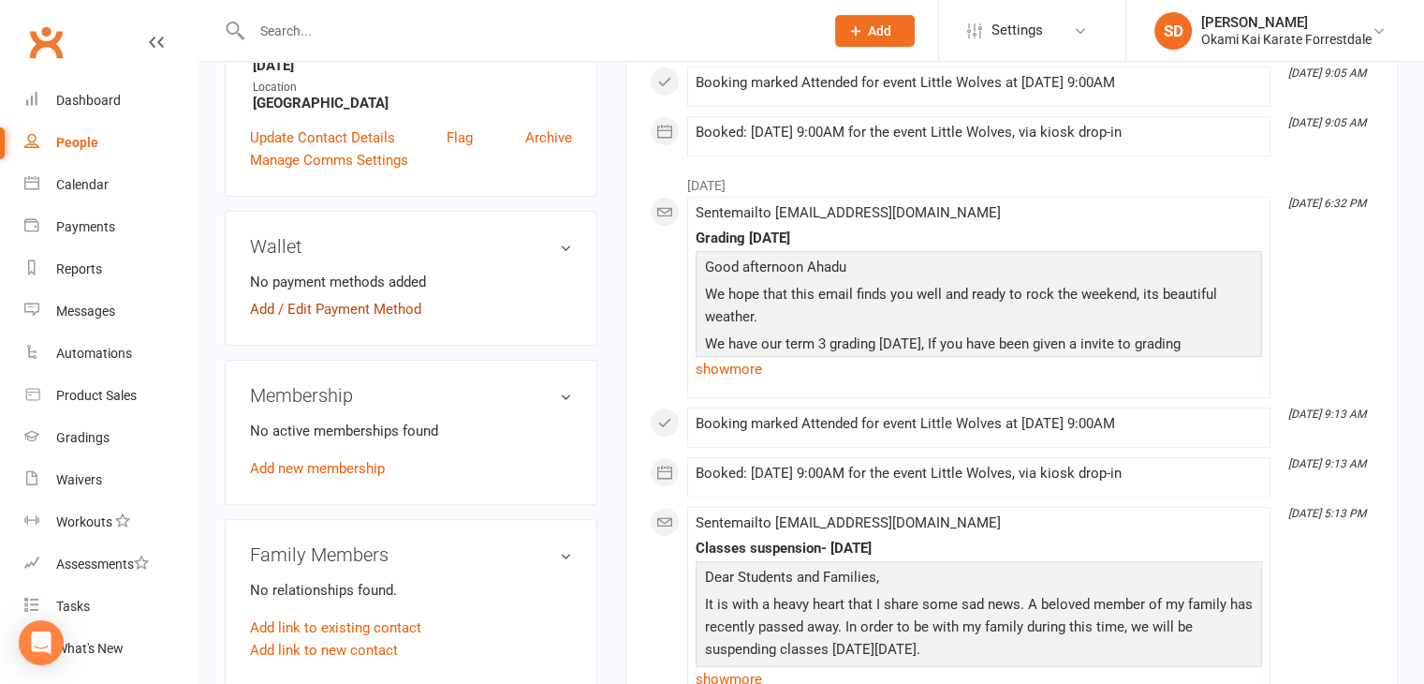
click at [317, 308] on link "Add / Edit Payment Method" at bounding box center [335, 309] width 171 height 22
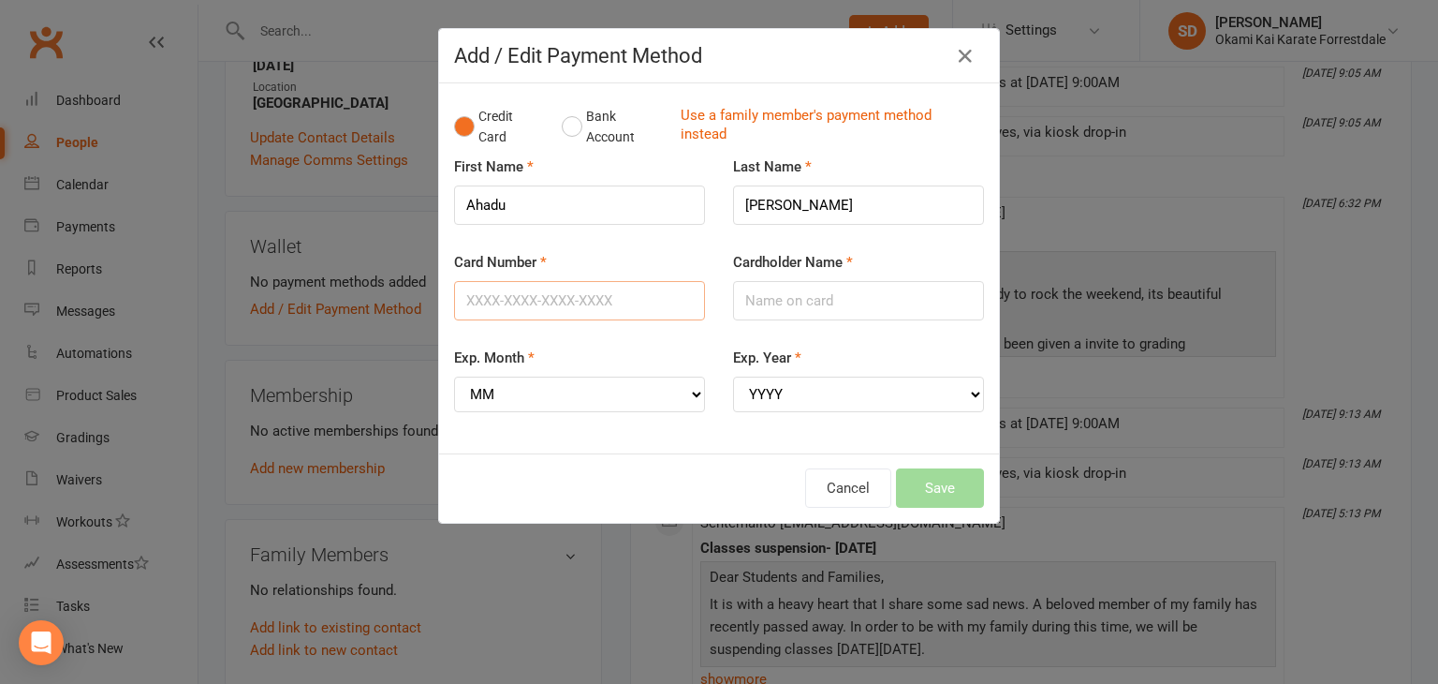
click at [582, 296] on input "Card Number" at bounding box center [579, 300] width 251 height 39
type input "5280133646099662"
type input "Temesgen Gebremariam"
select select "02"
click at [970, 392] on select "YYYY 2025 2026 2027 2028 2029 2030 2031 2032 2033 2034" at bounding box center [858, 394] width 251 height 36
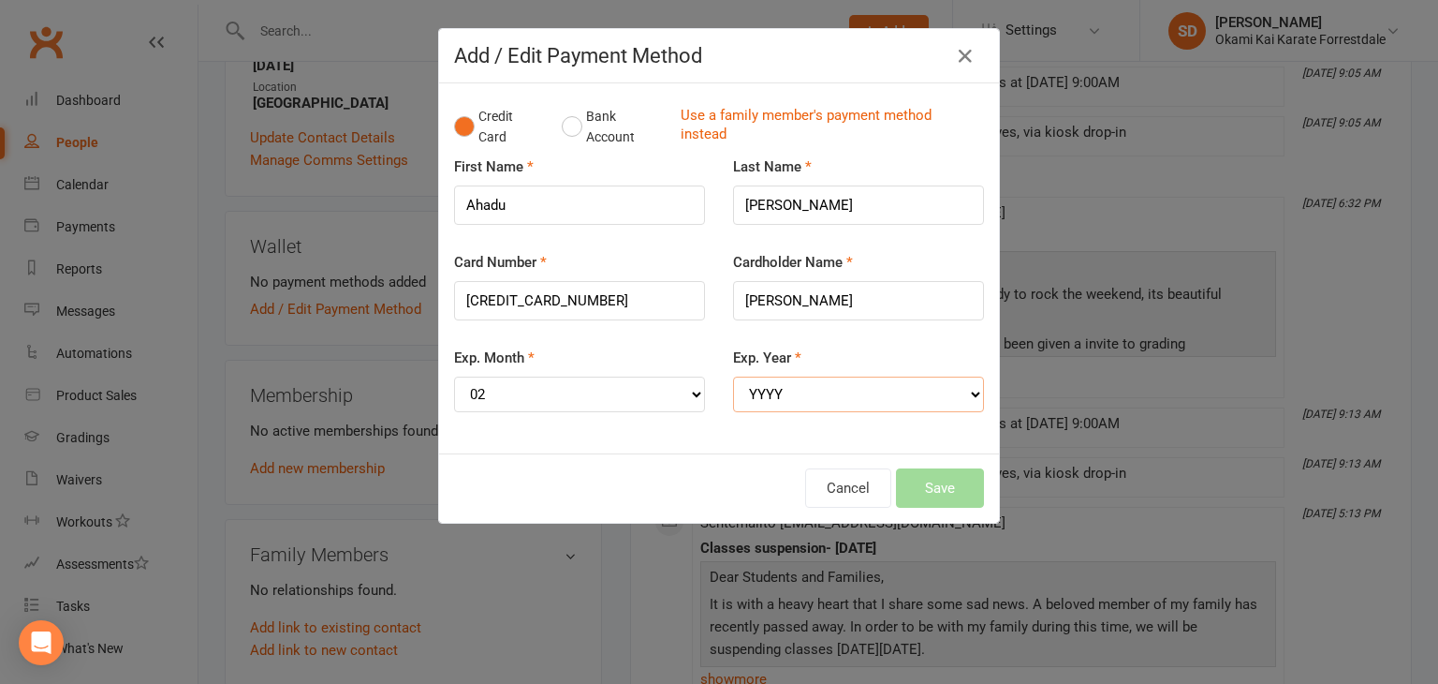
select select "2029"
click at [733, 376] on select "YYYY 2025 2026 2027 2028 2029 2030 2031 2032 2033 2034" at bounding box center [858, 394] width 251 height 36
click at [942, 488] on button "Save" at bounding box center [940, 487] width 88 height 39
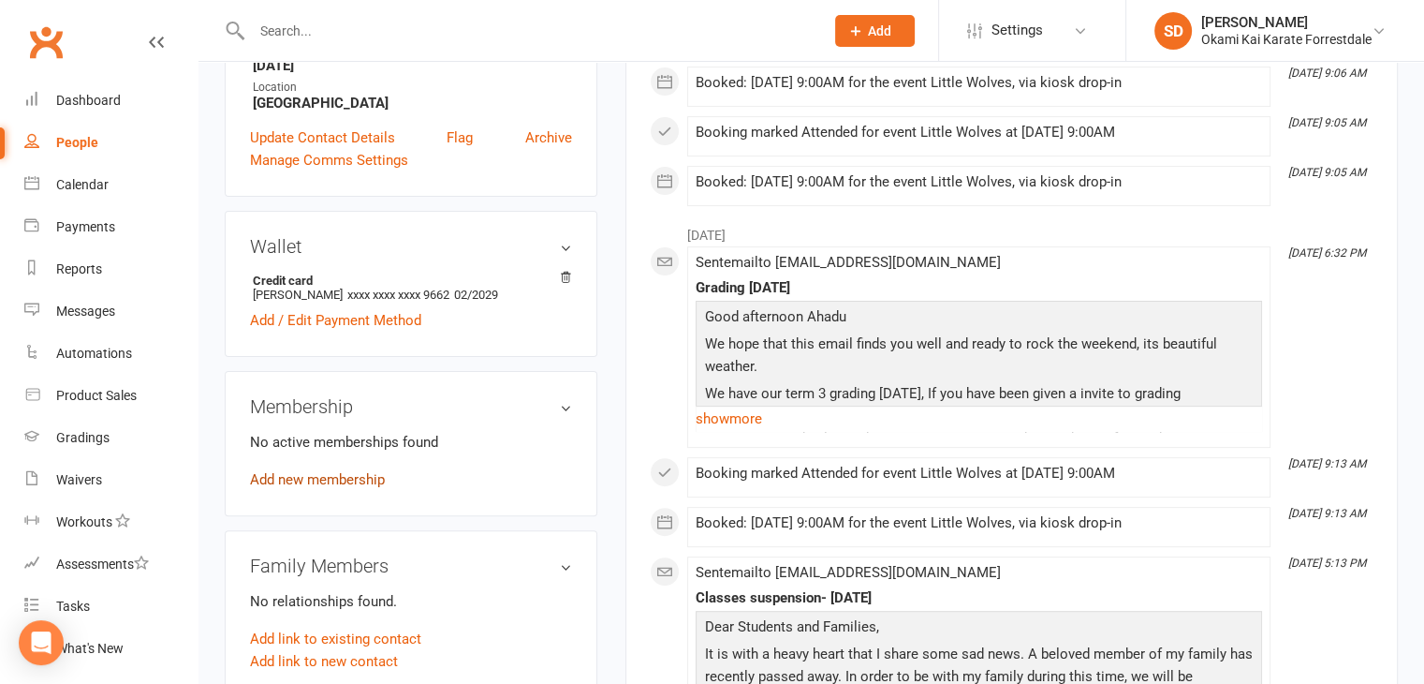
click at [353, 477] on link "Add new membership" at bounding box center [317, 479] width 135 height 17
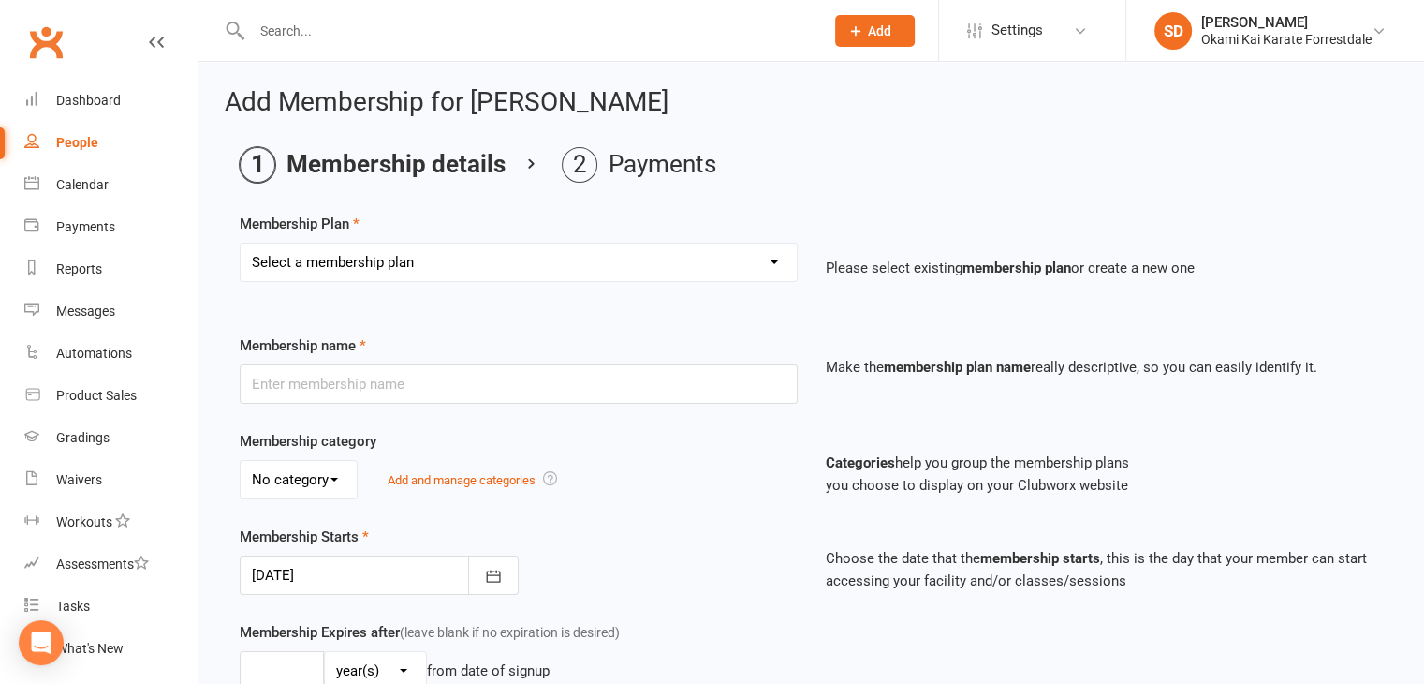
click at [774, 259] on select "Select a membership plan Create new Membership Plan Unlimited Training - fortni…" at bounding box center [519, 261] width 556 height 37
select select "2"
click at [241, 243] on select "Select a membership plan Create new Membership Plan Unlimited Training - fortni…" at bounding box center [519, 261] width 556 height 37
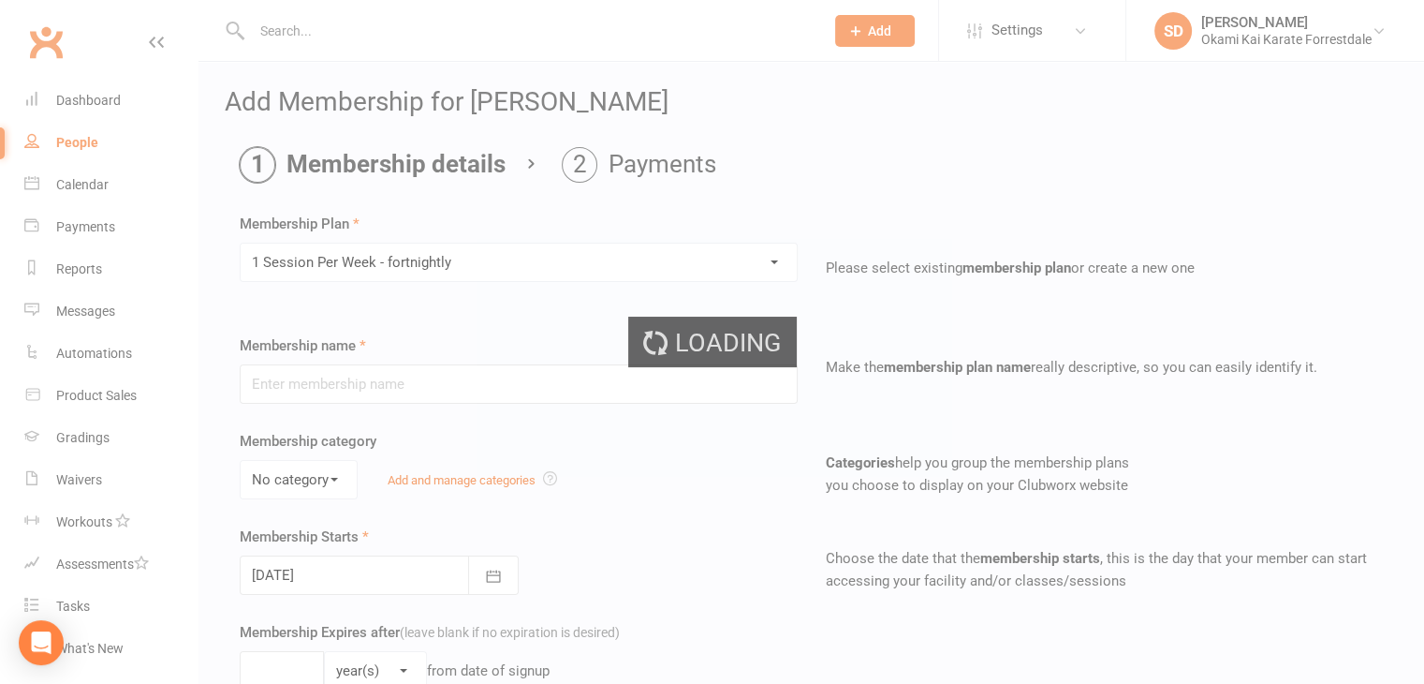
type input "1 Session Per Week - fortnightly"
select select "0"
type input "0"
type input "1"
select select "?"
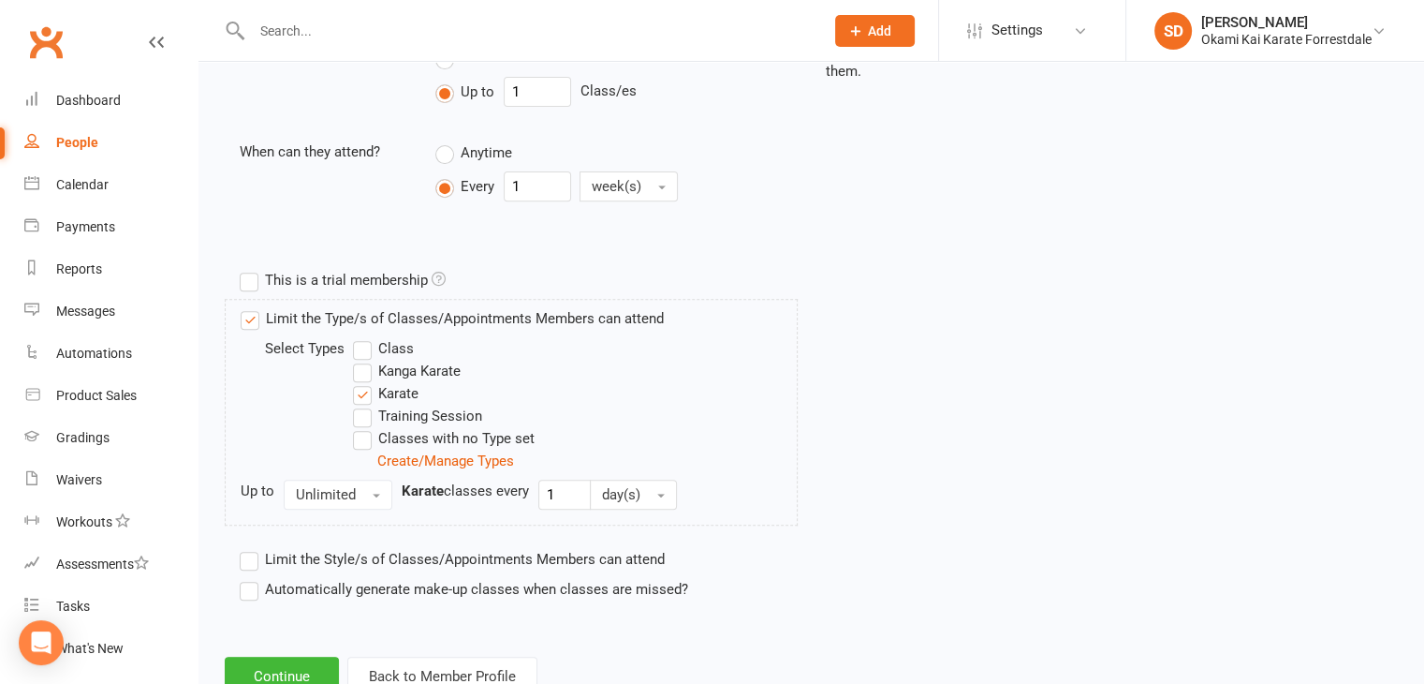
scroll to position [770, 0]
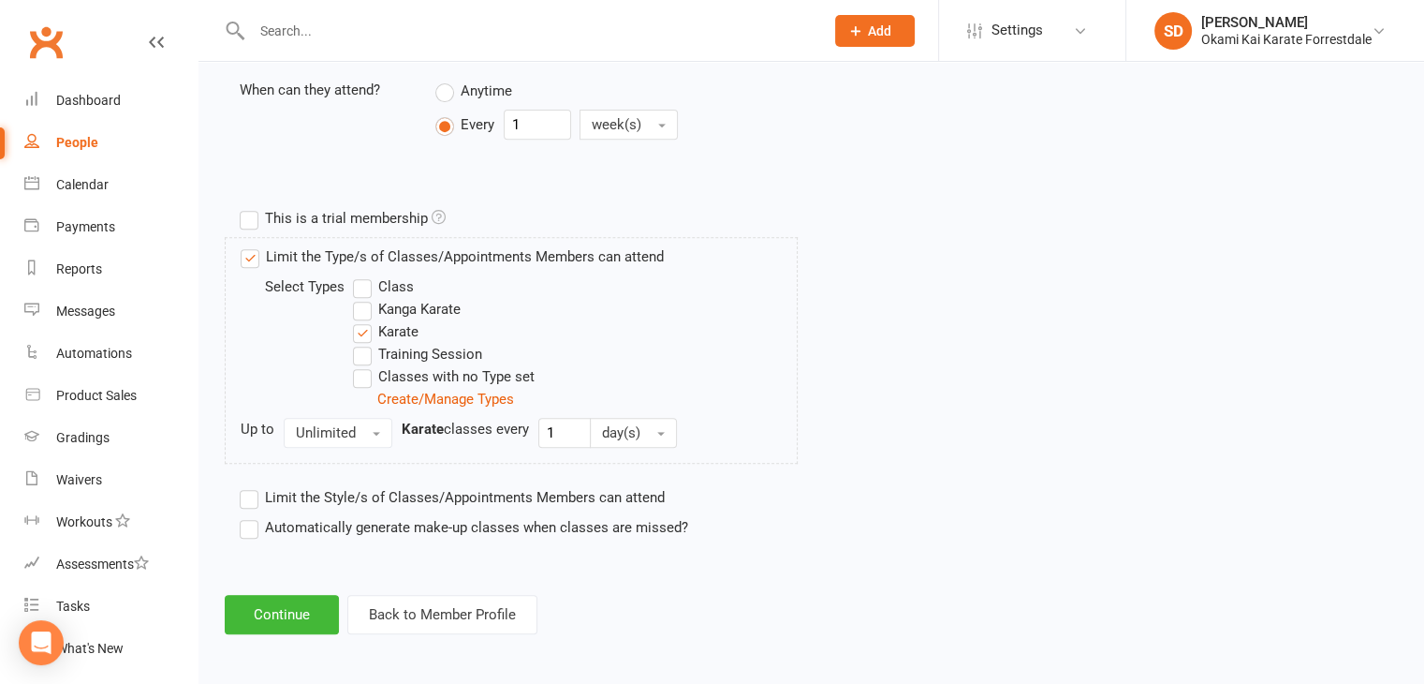
click at [248, 526] on label "Automatically generate make-up classes when classes are missed?" at bounding box center [464, 527] width 449 height 22
click at [248, 516] on input "Automatically generate make-up classes when classes are missed?" at bounding box center [246, 516] width 12 height 0
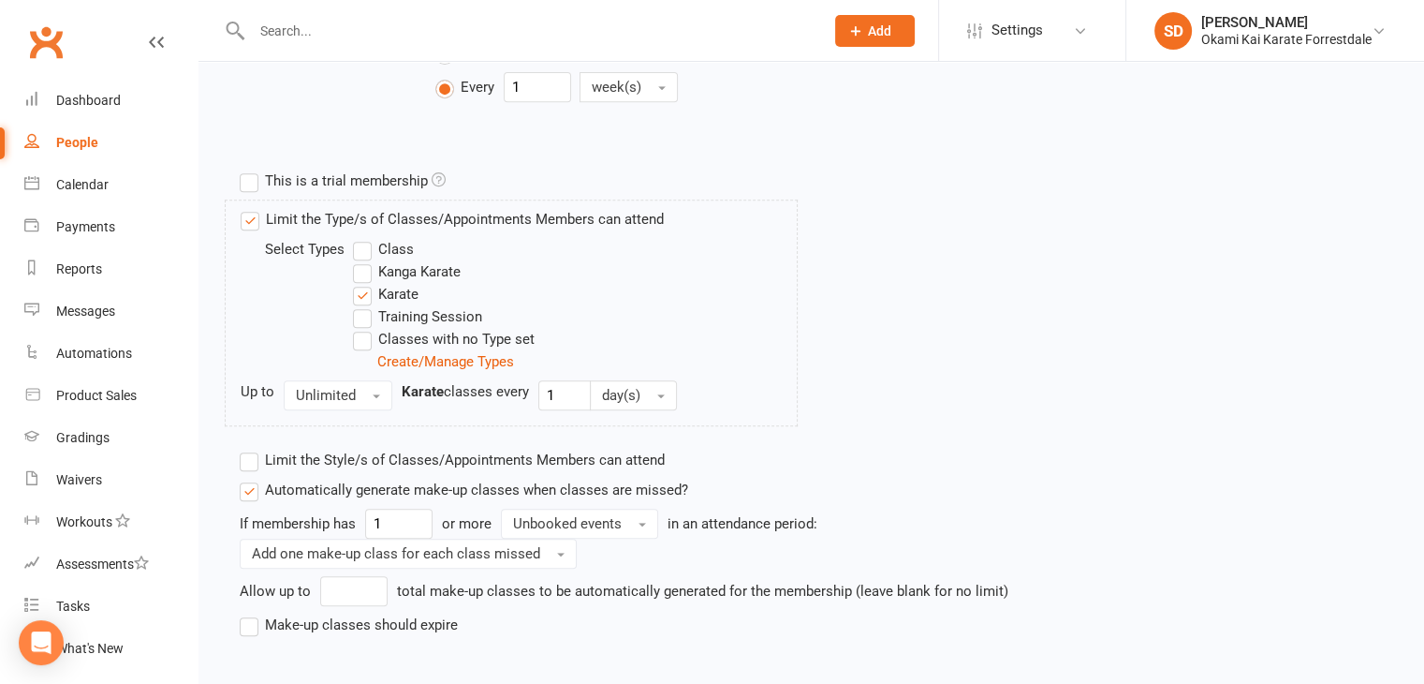
scroll to position [905, 0]
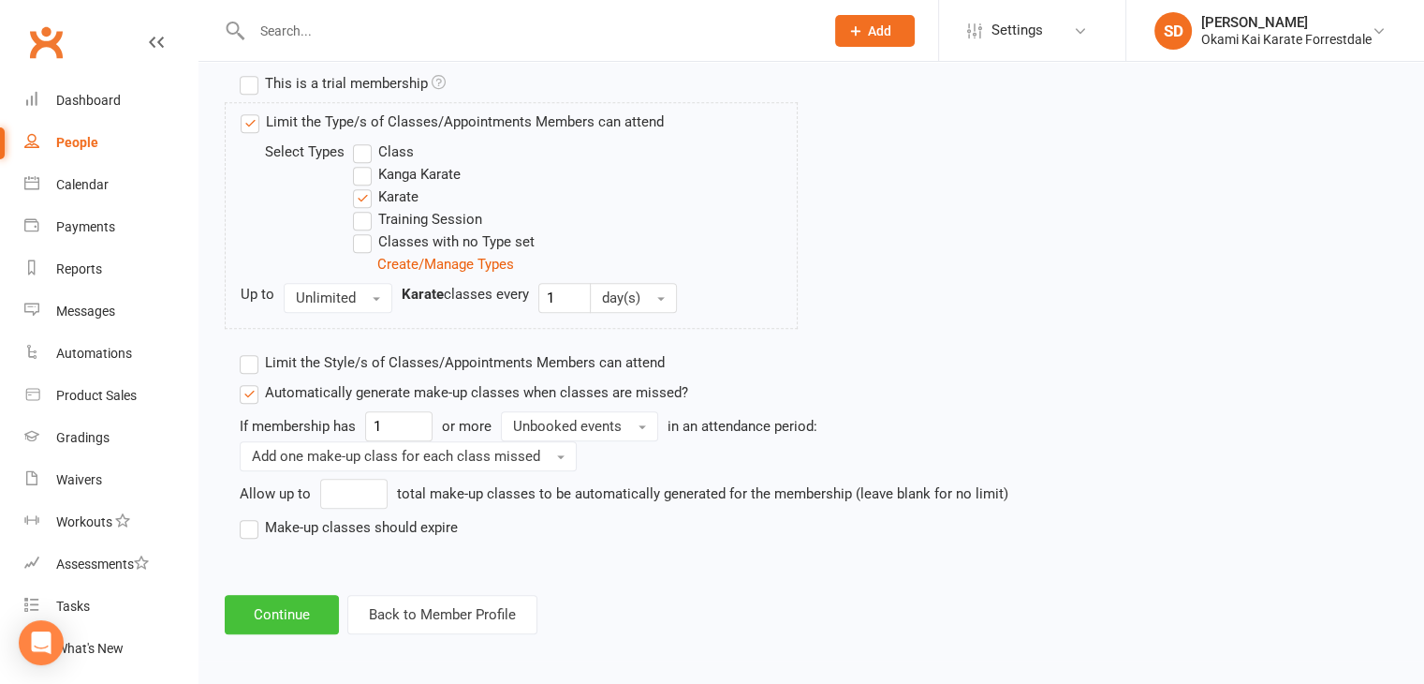
click at [271, 615] on button "Continue" at bounding box center [282, 614] width 114 height 39
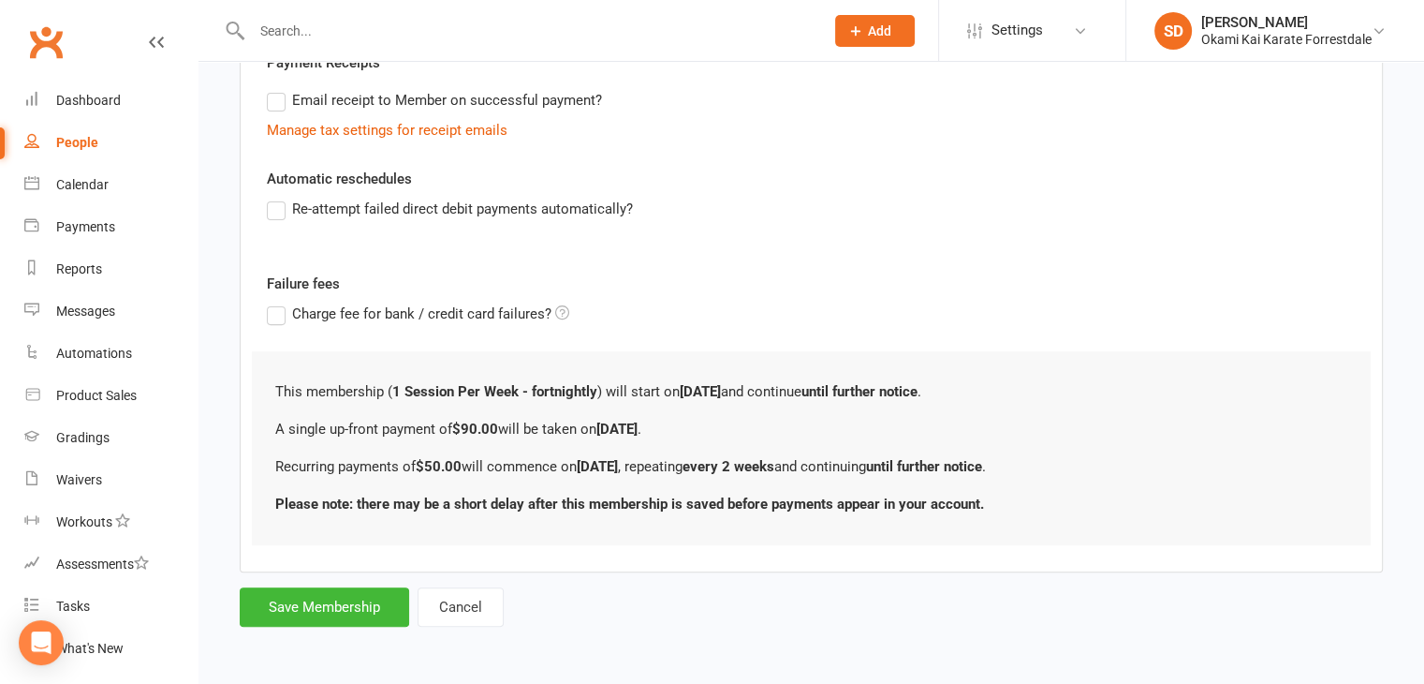
scroll to position [0, 0]
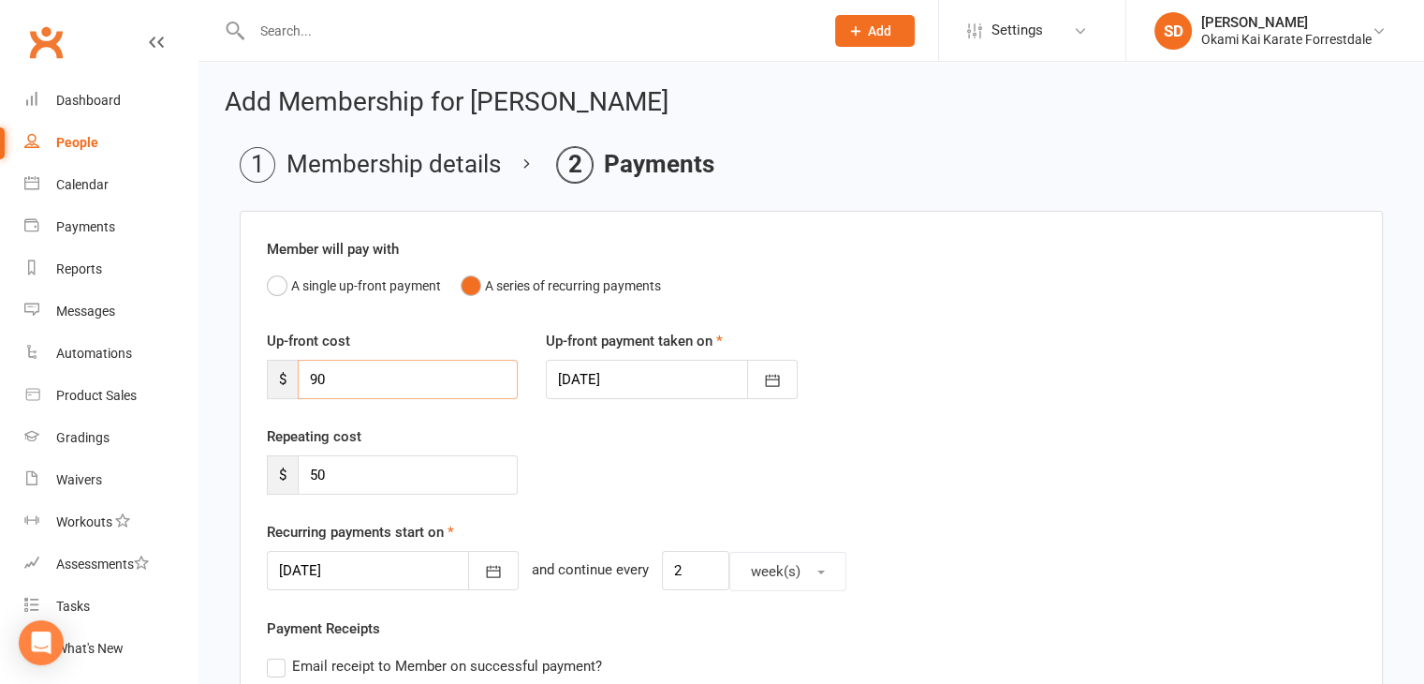
click at [353, 386] on input "90" at bounding box center [408, 379] width 220 height 39
type input "9"
click at [484, 570] on icon "button" at bounding box center [493, 571] width 19 height 19
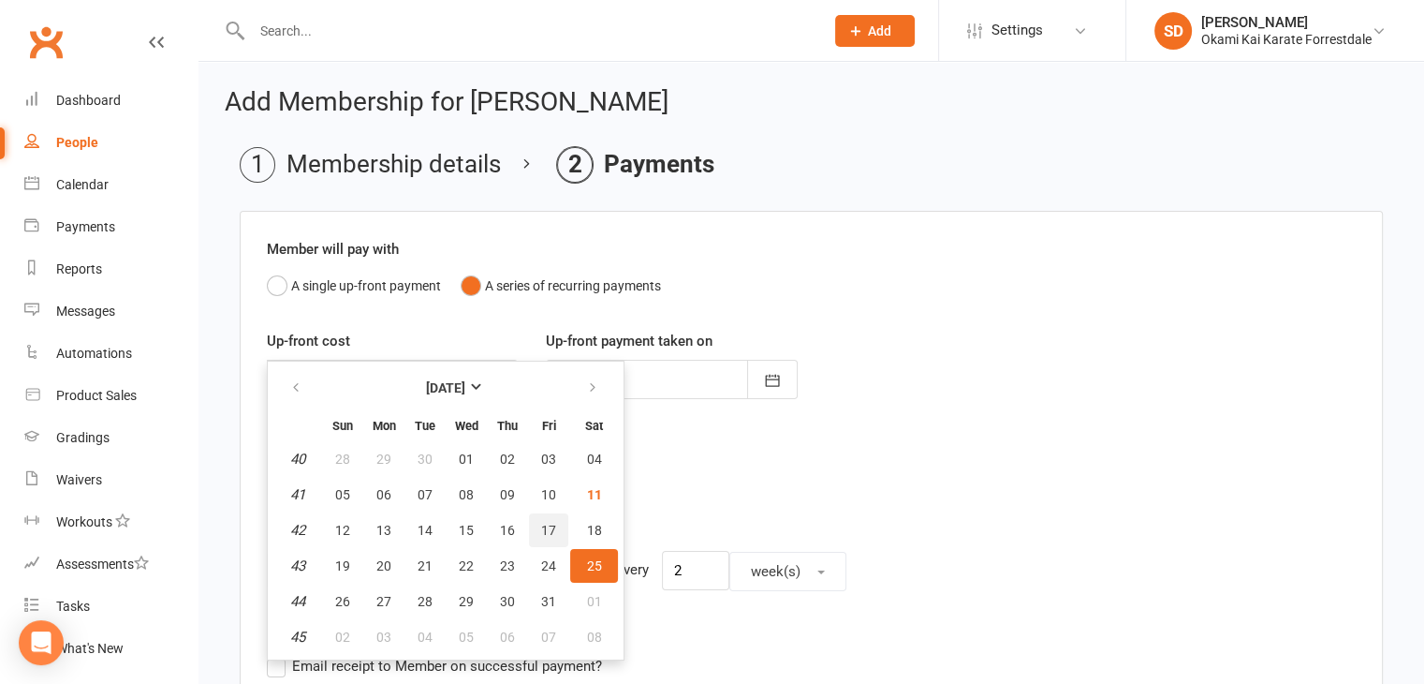
click at [556, 527] on button "17" at bounding box center [548, 530] width 39 height 34
type input "17 Oct 2025"
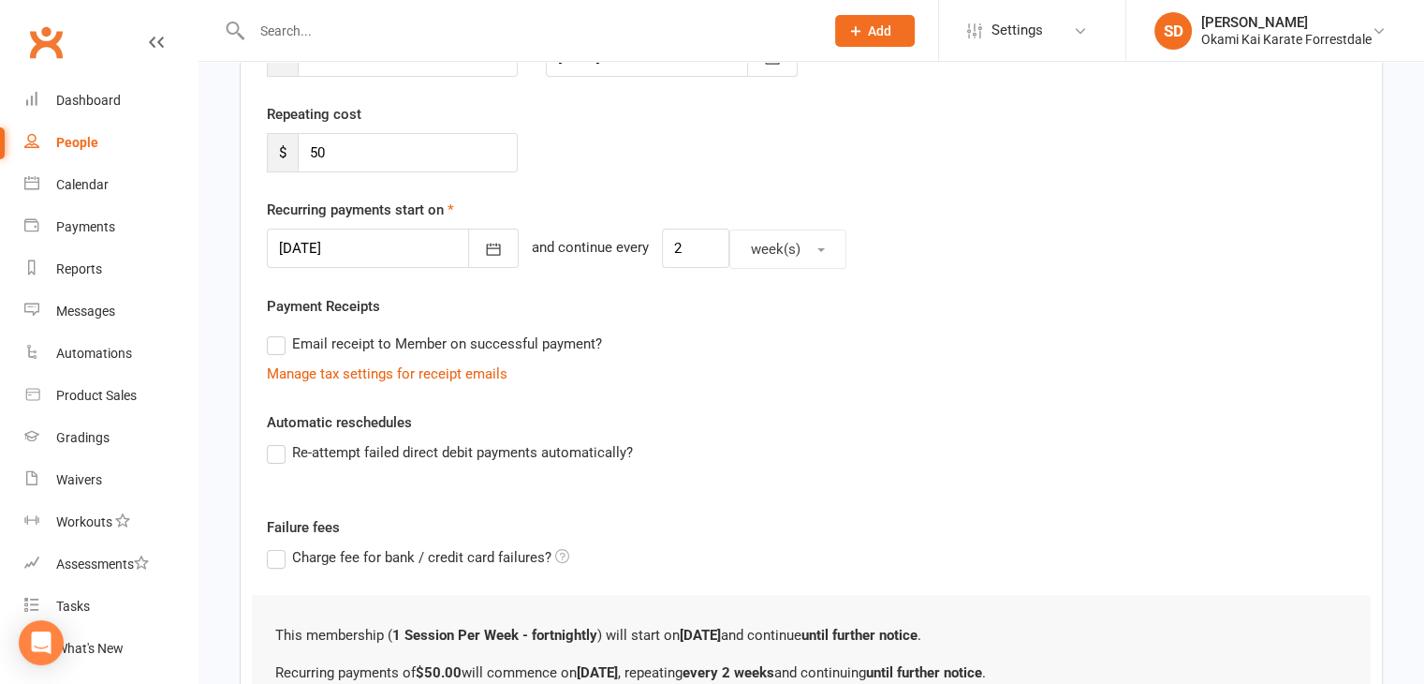
scroll to position [397, 0]
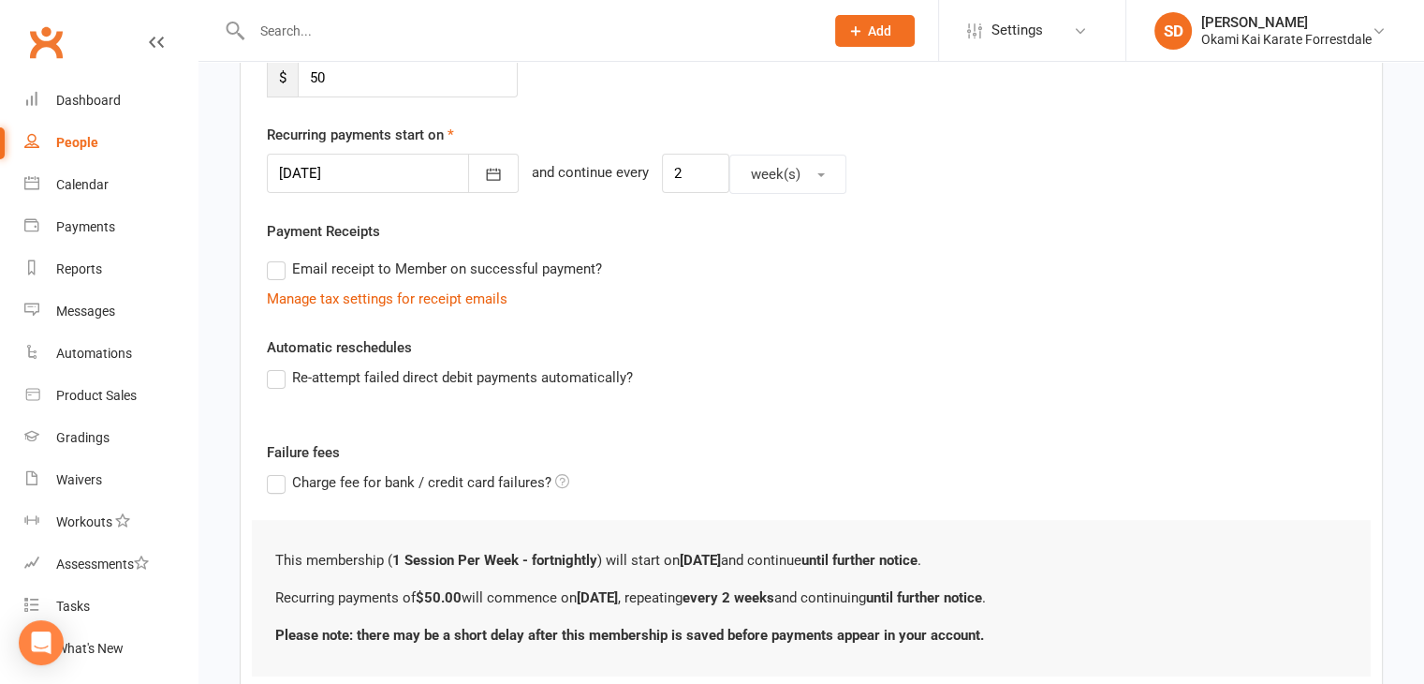
click at [275, 377] on label "Re-attempt failed direct debit payments automatically?" at bounding box center [450, 377] width 366 height 22
click at [275, 366] on input "Re-attempt failed direct debit payments automatically?" at bounding box center [273, 366] width 12 height 0
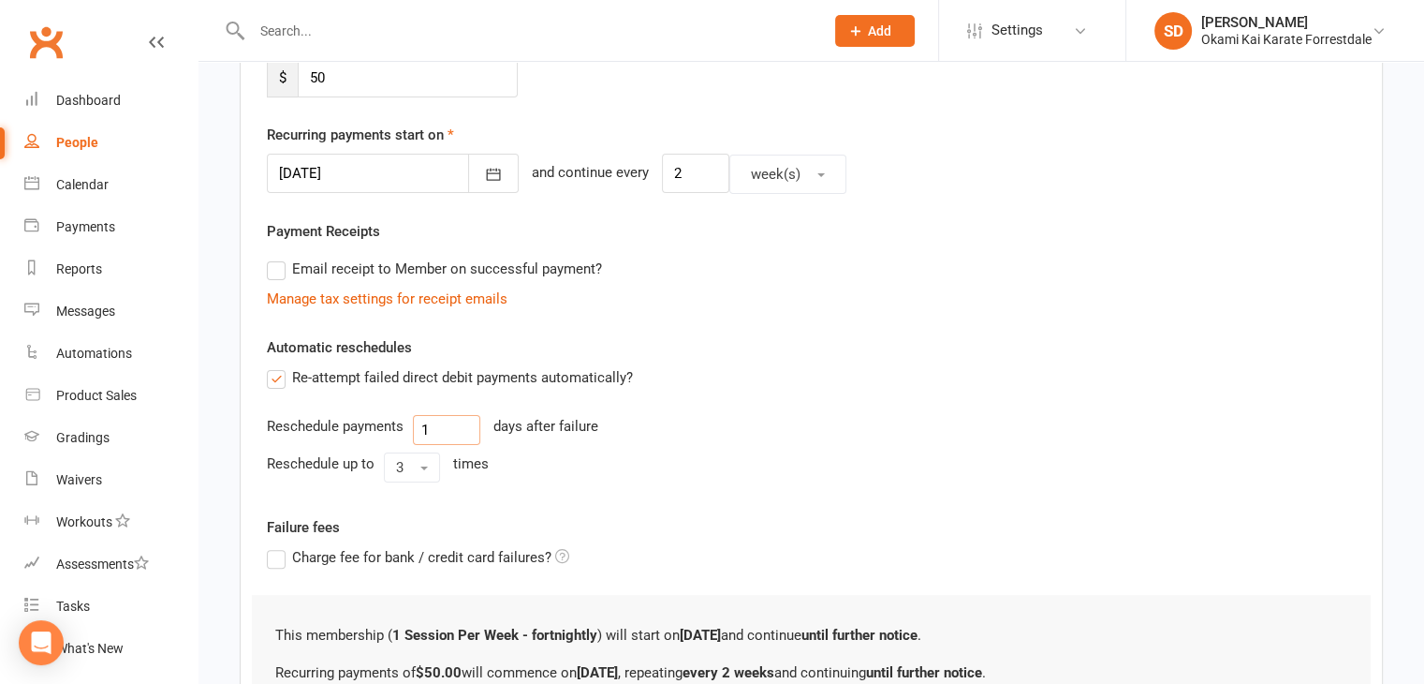
click at [430, 425] on input "1" at bounding box center [446, 430] width 67 height 30
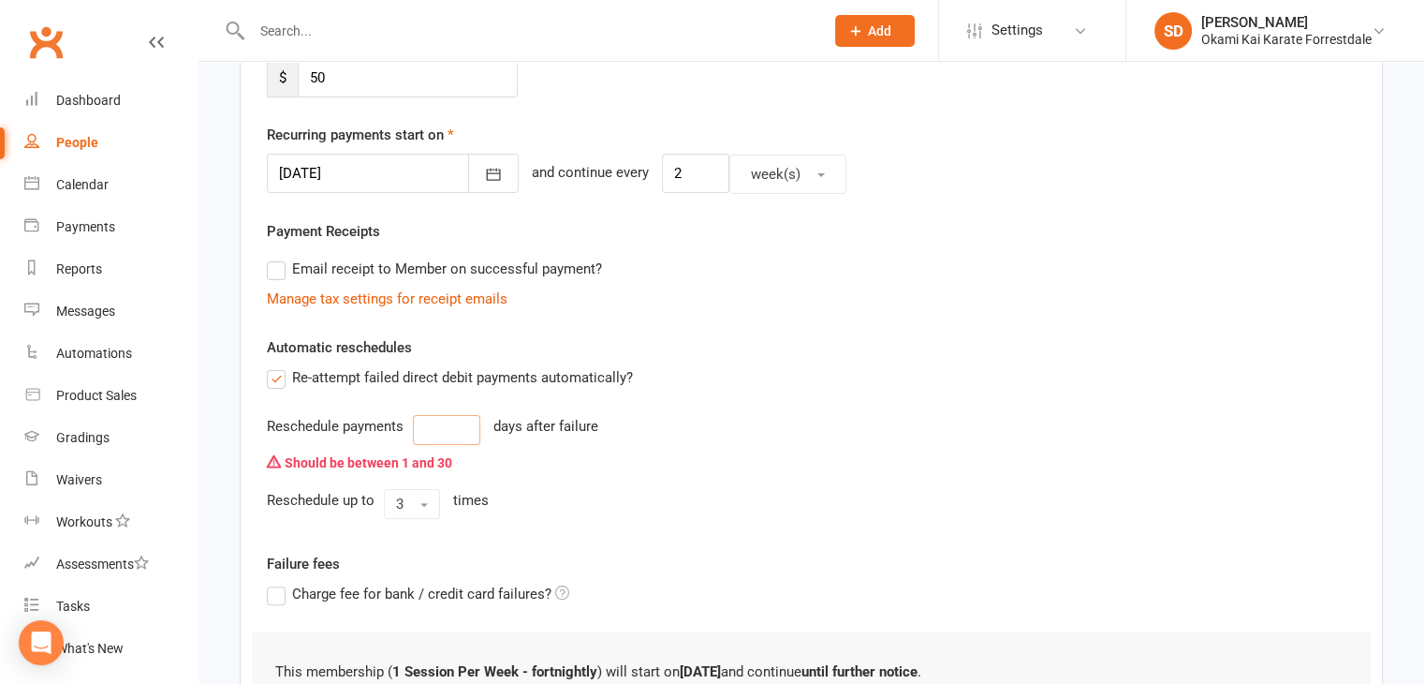
type input "2"
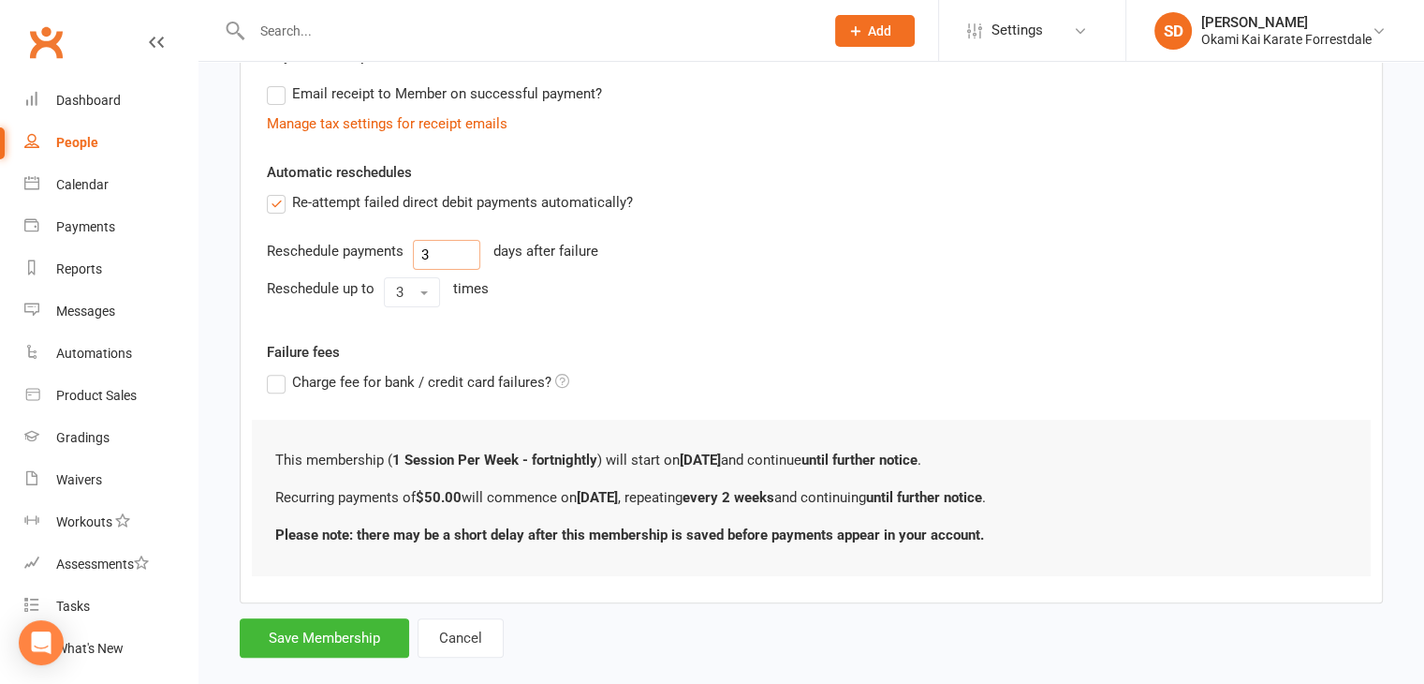
scroll to position [600, 0]
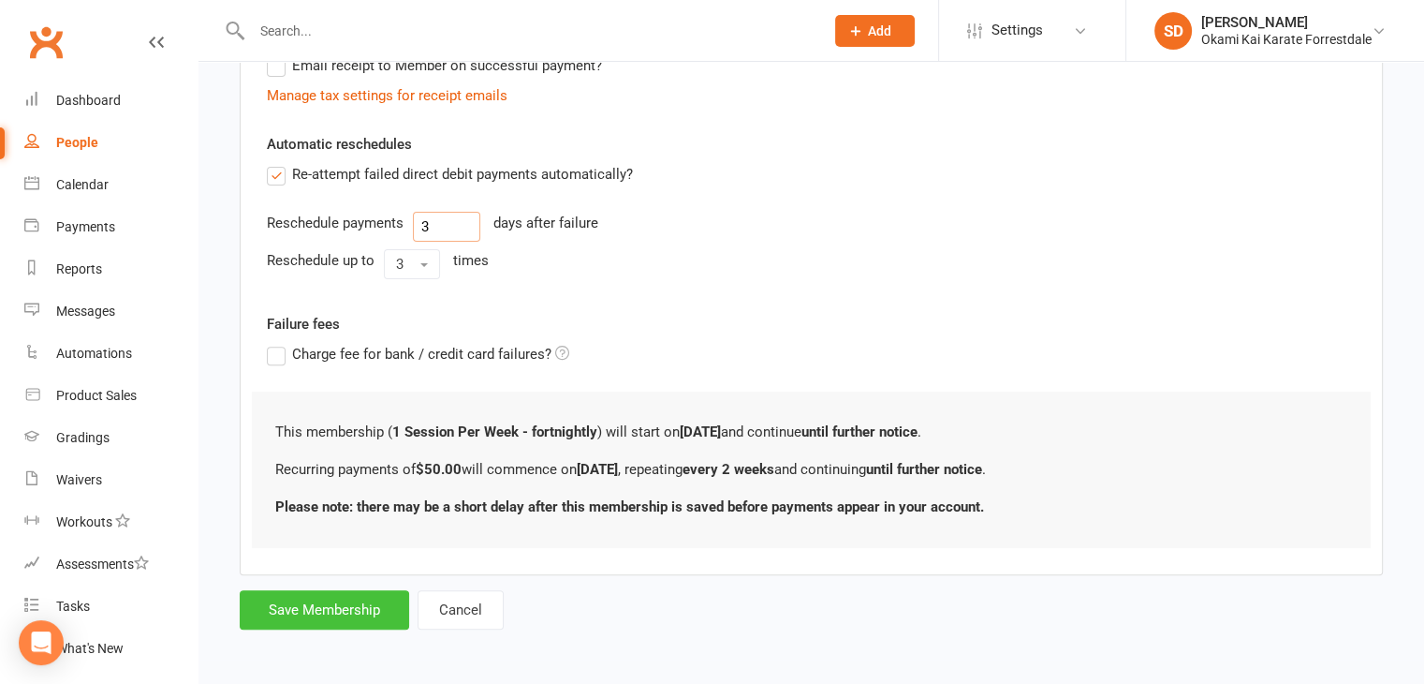
type input "3"
click at [311, 610] on button "Save Membership" at bounding box center [325, 609] width 170 height 39
type input "0"
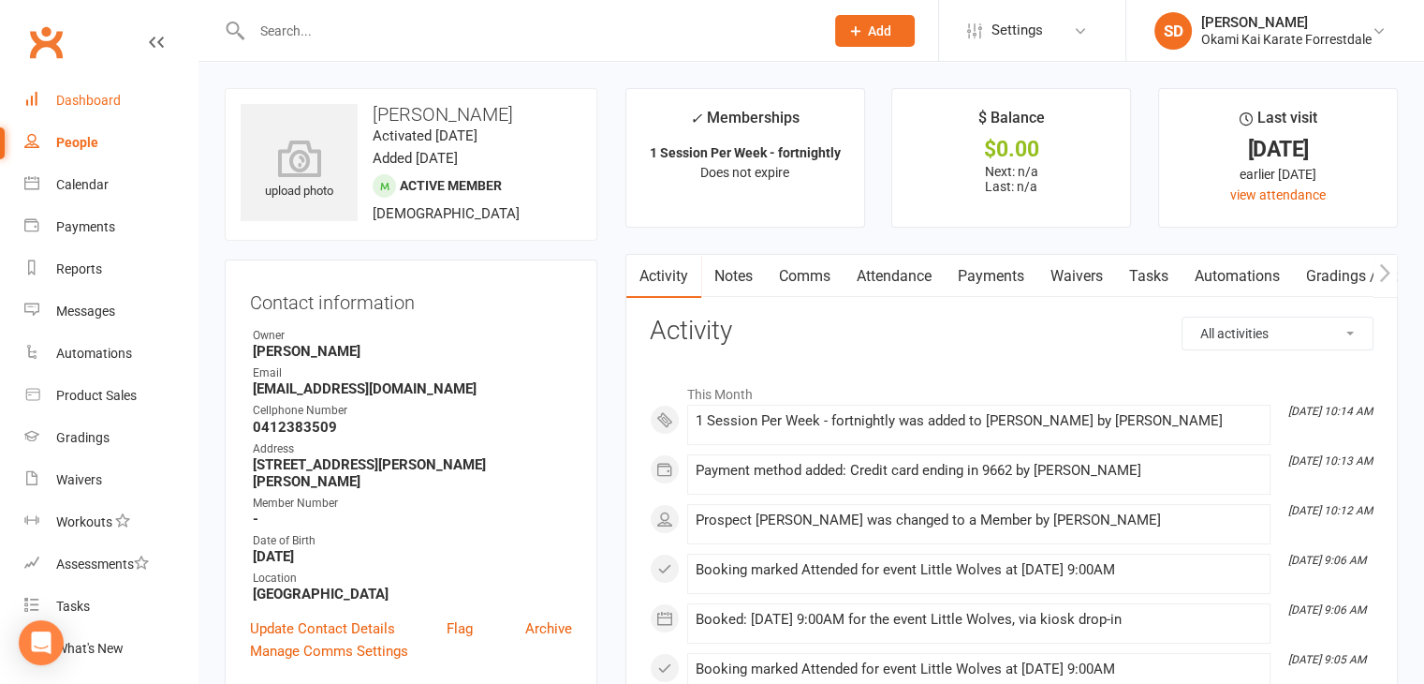
click at [81, 102] on div "Dashboard" at bounding box center [88, 100] width 65 height 15
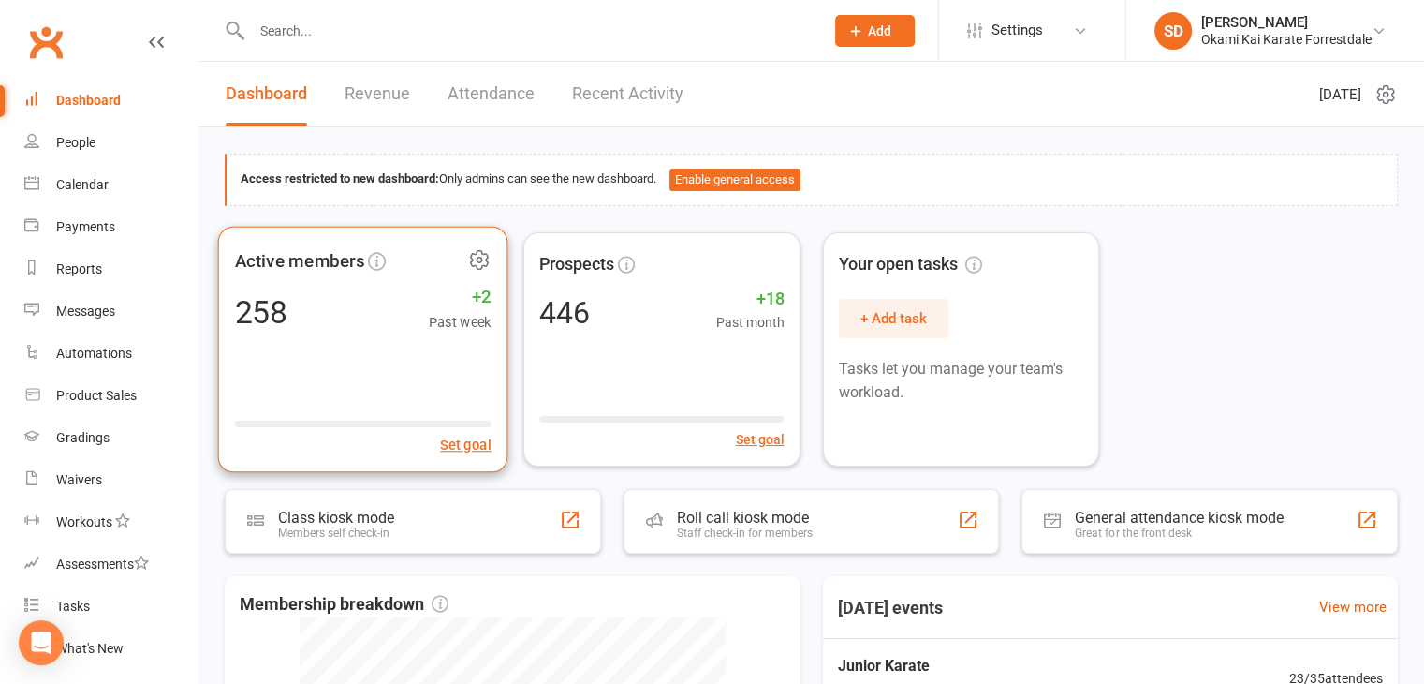
click at [472, 259] on icon at bounding box center [479, 258] width 23 height 23
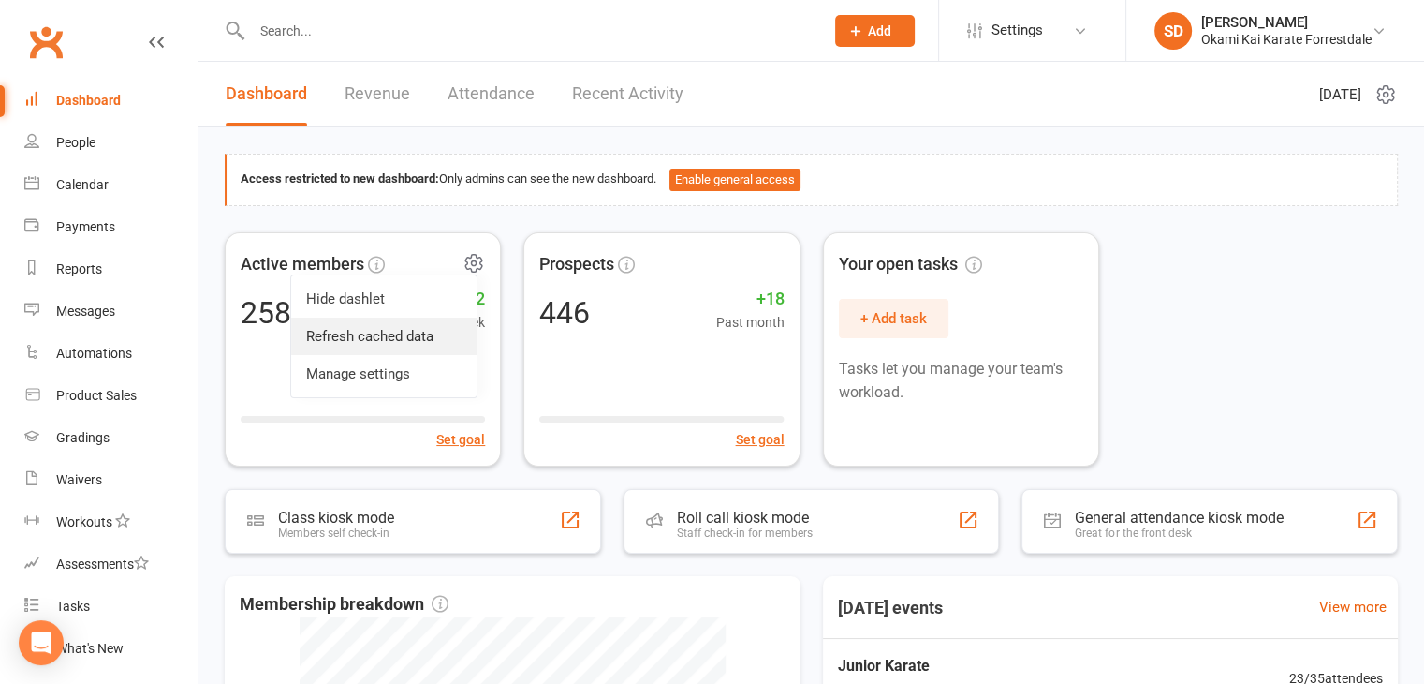
click at [403, 337] on link "Refresh cached data" at bounding box center [383, 335] width 185 height 37
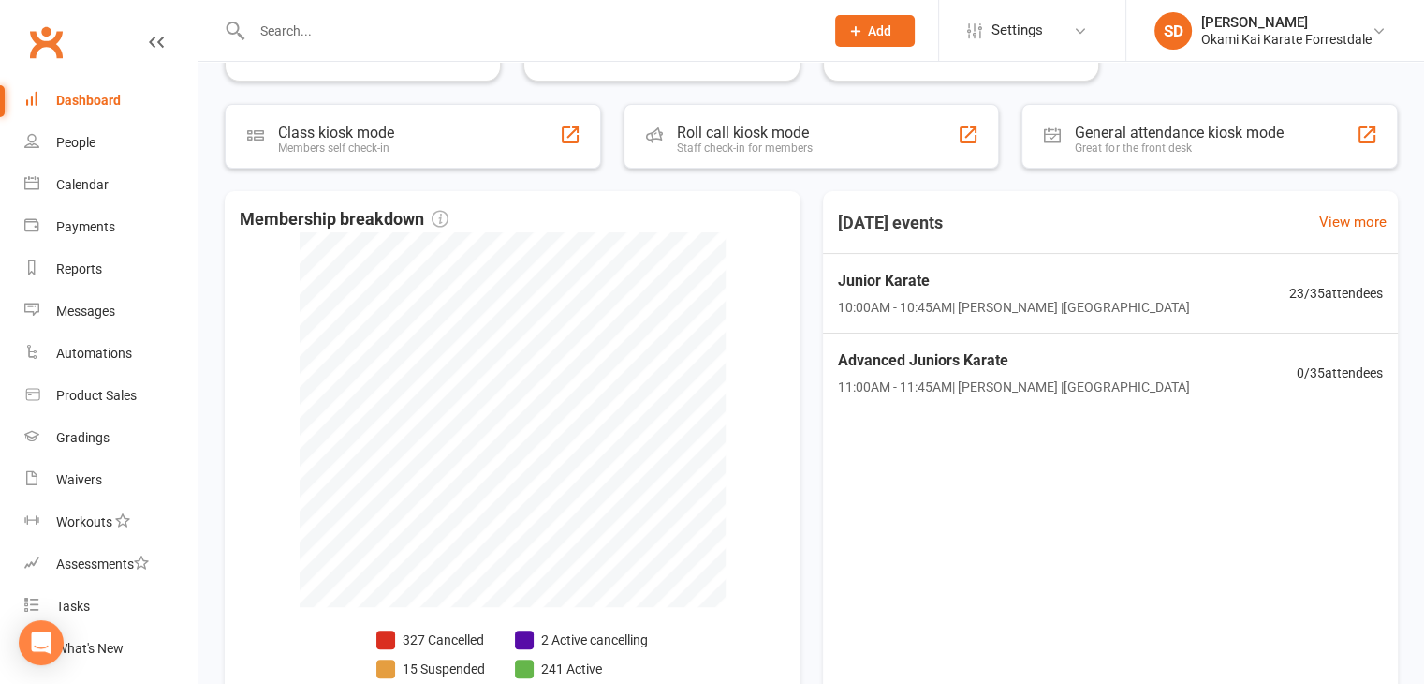
scroll to position [500, 0]
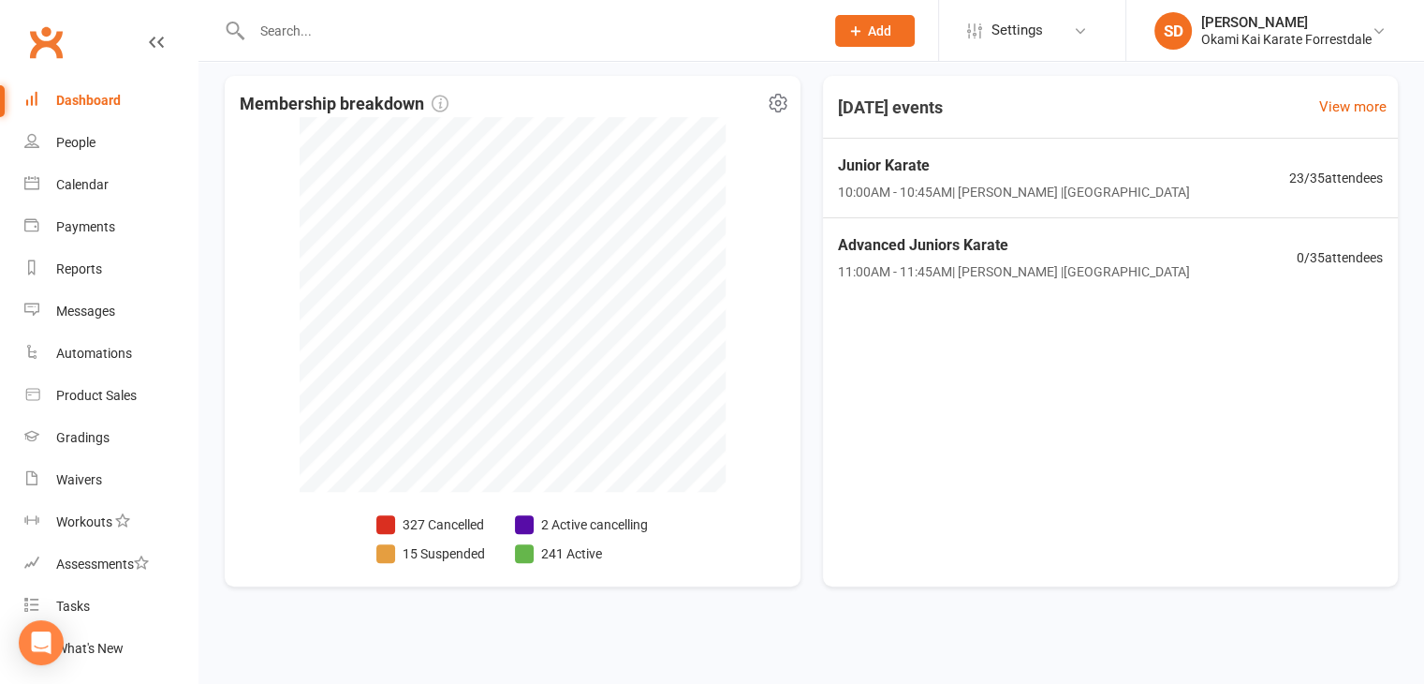
click at [580, 519] on li "2 Active cancelling" at bounding box center [581, 524] width 133 height 21
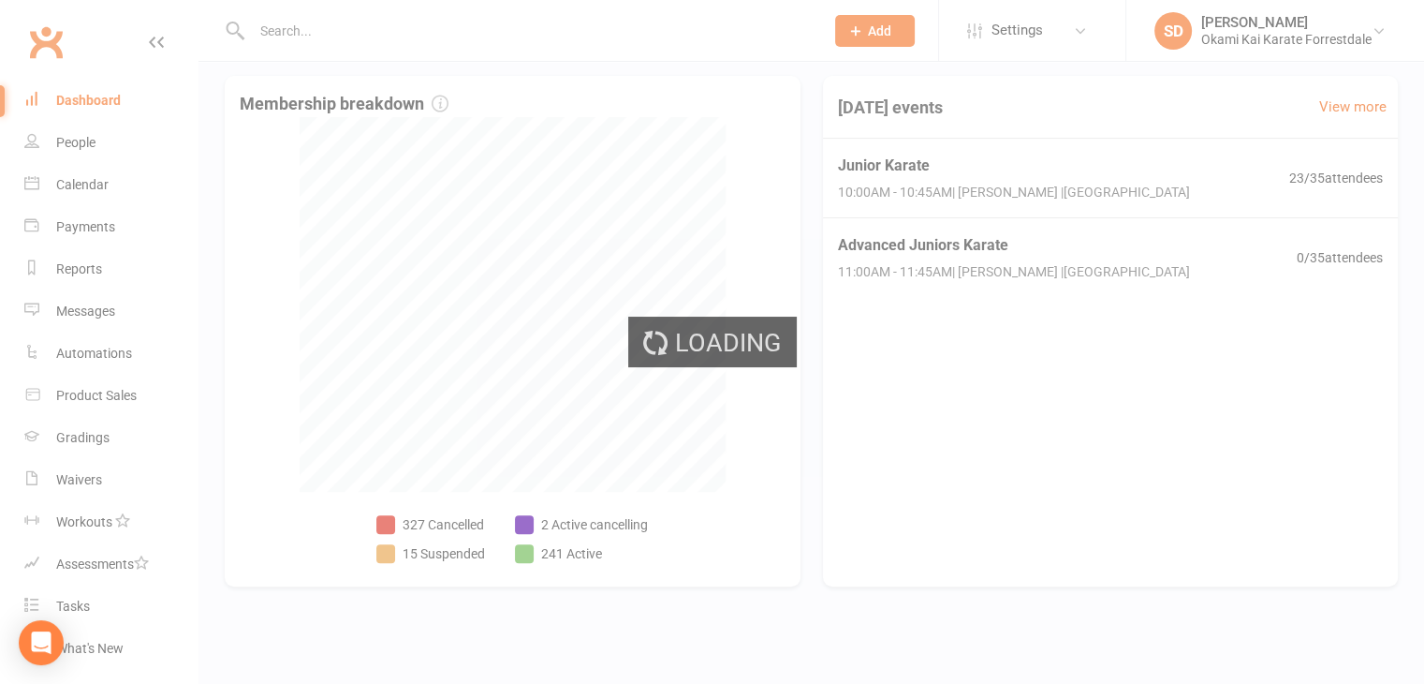
select select "no_trial"
select select "100"
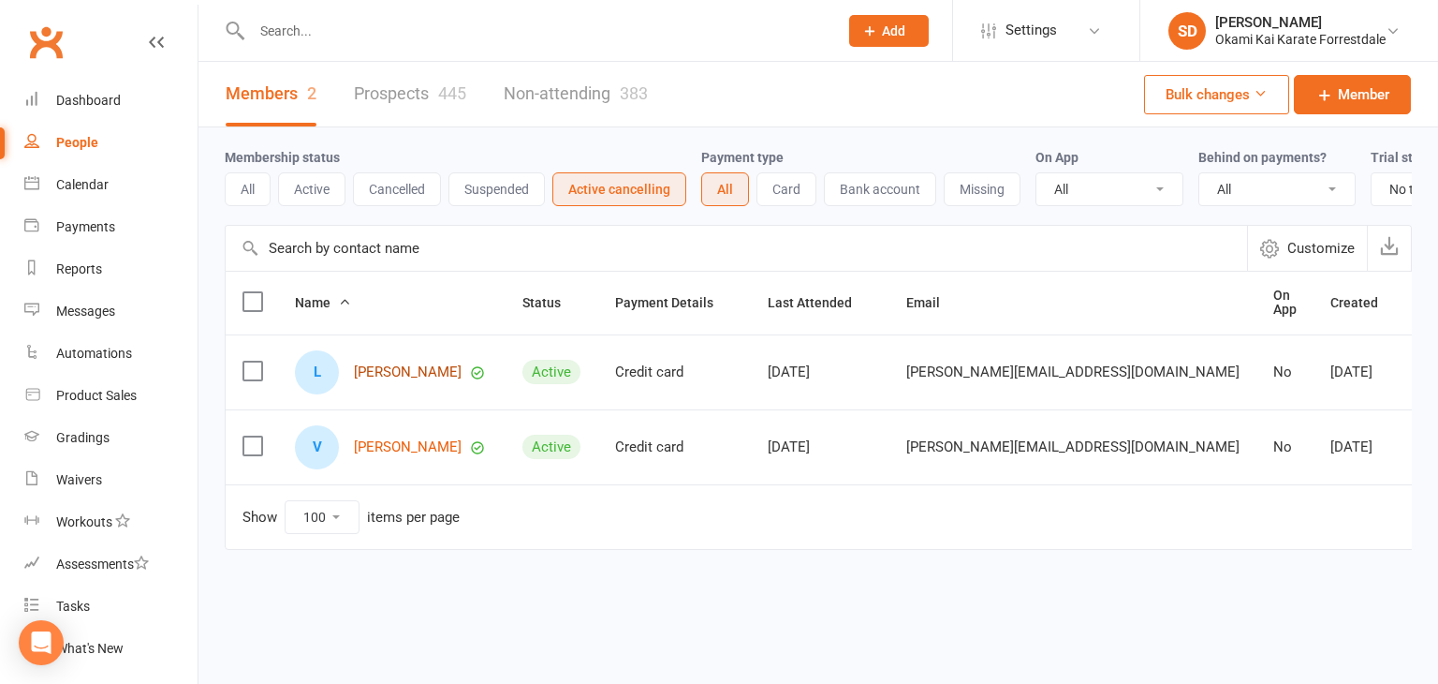
click at [390, 373] on link "[PERSON_NAME]" at bounding box center [408, 372] width 108 height 16
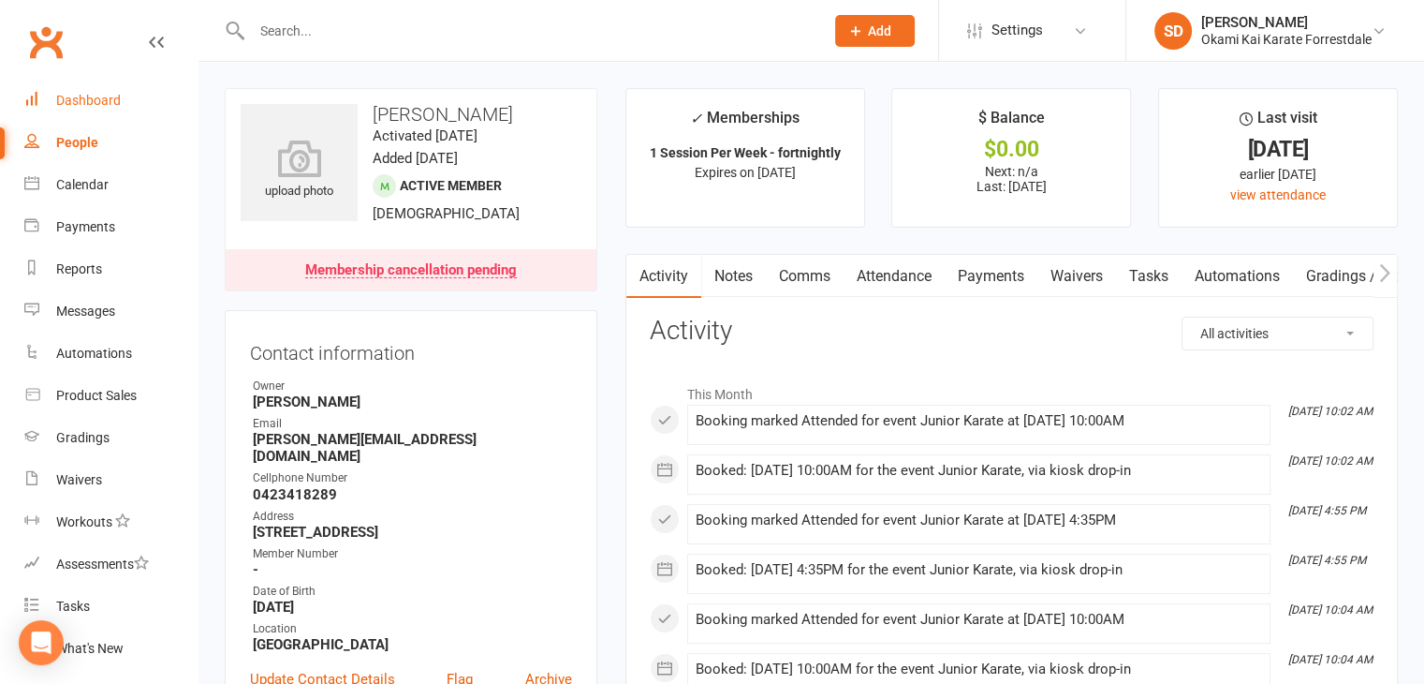
click at [104, 98] on div "Dashboard" at bounding box center [88, 100] width 65 height 15
